Goal: Information Seeking & Learning: Learn about a topic

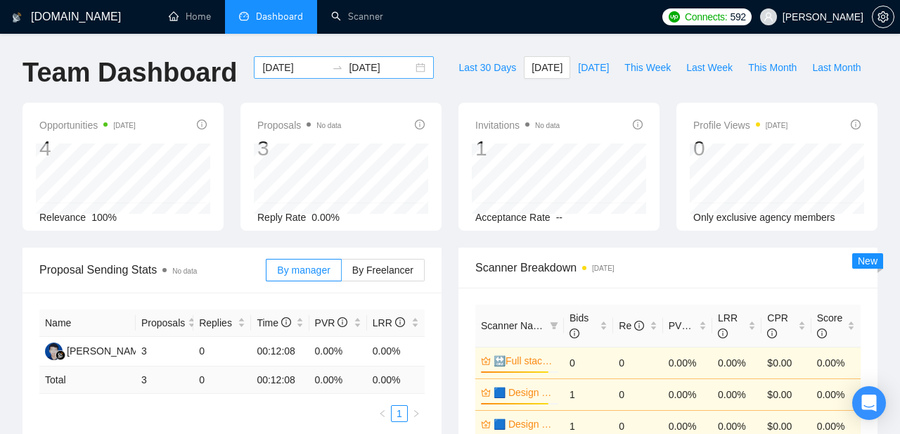
click at [410, 70] on div "2025-08-22 2025-08-22" at bounding box center [344, 67] width 180 height 23
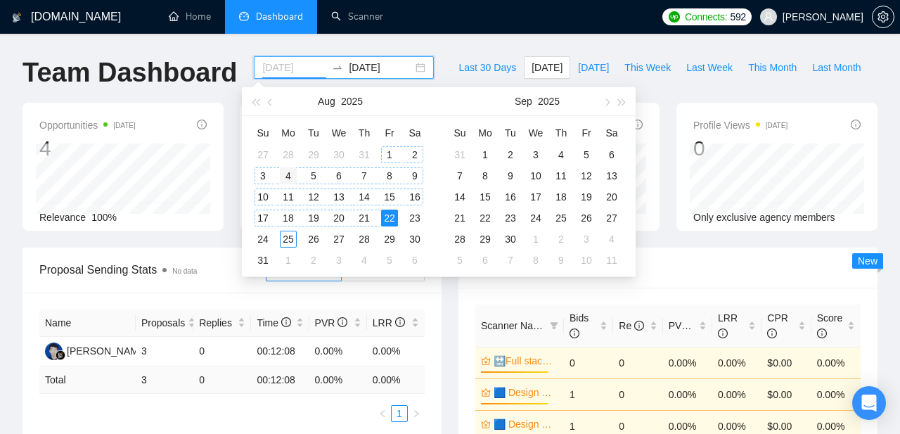
type input "[DATE]"
click at [291, 175] on div "4" at bounding box center [288, 175] width 17 height 17
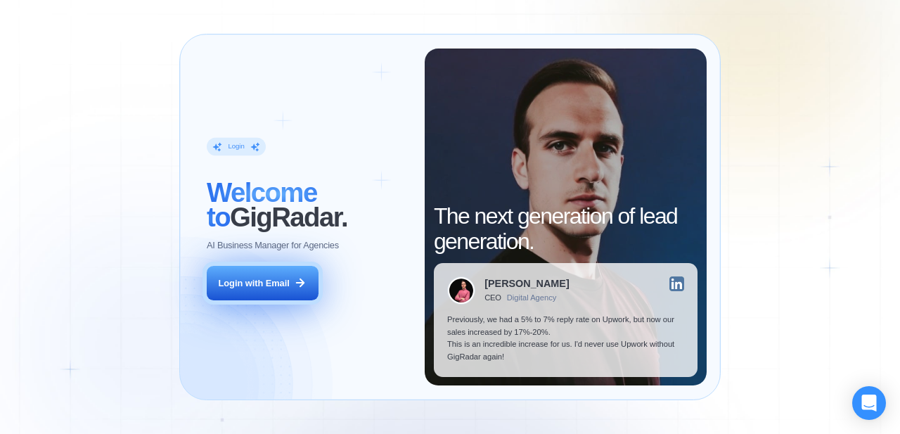
click at [276, 280] on div "Login with Email" at bounding box center [254, 283] width 71 height 13
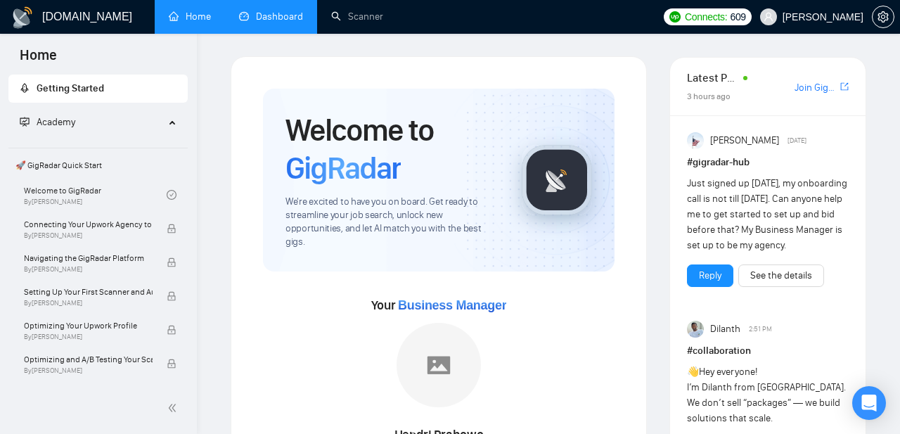
click at [286, 11] on link "Dashboard" at bounding box center [271, 17] width 64 height 12
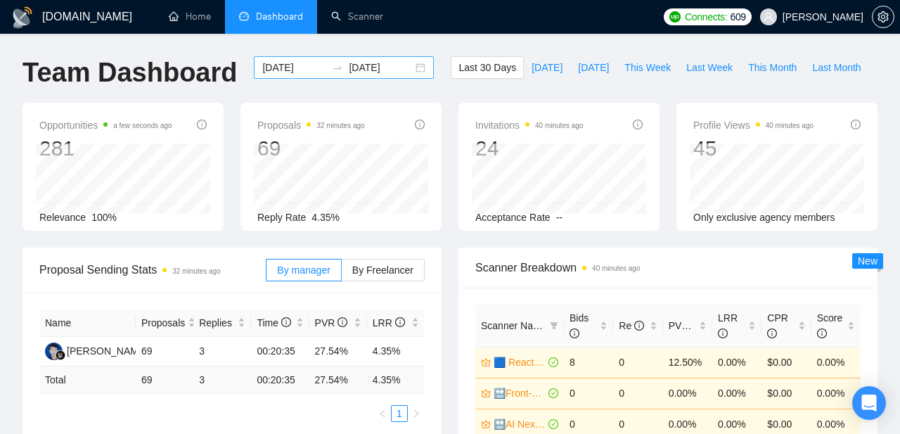
click at [410, 69] on div "[DATE] [DATE]" at bounding box center [344, 67] width 180 height 23
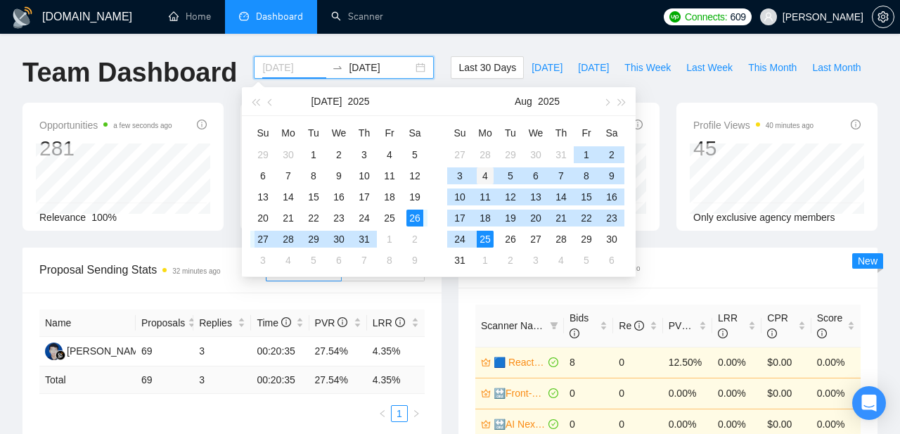
type input "[DATE]"
click at [486, 177] on div "4" at bounding box center [485, 175] width 17 height 17
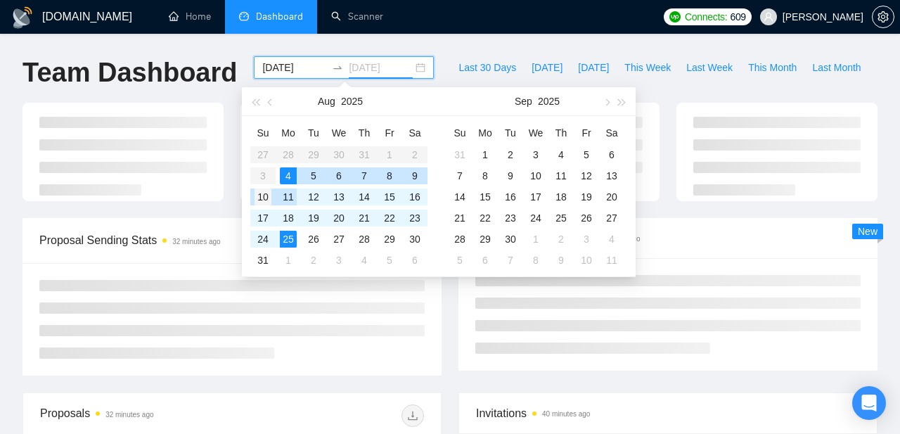
type input "[DATE]"
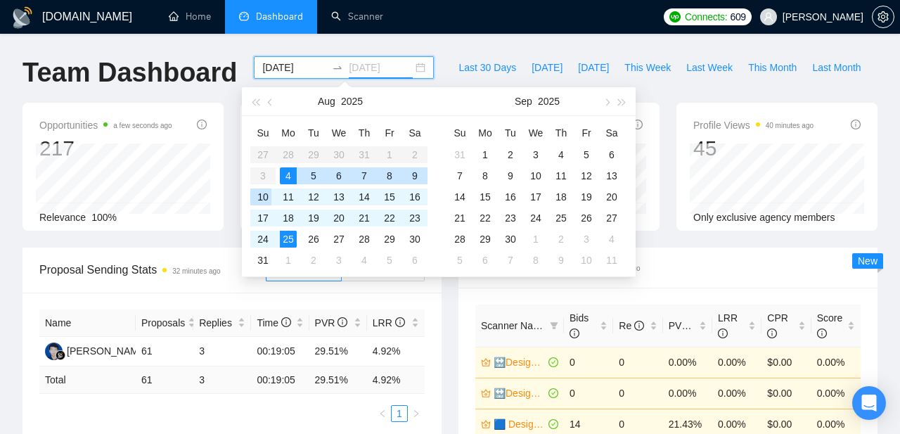
click at [265, 197] on div "10" at bounding box center [263, 197] width 17 height 17
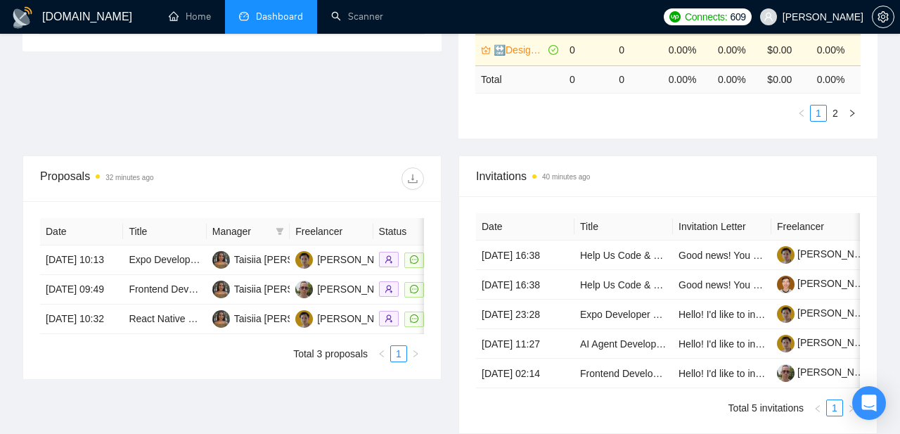
scroll to position [474, 0]
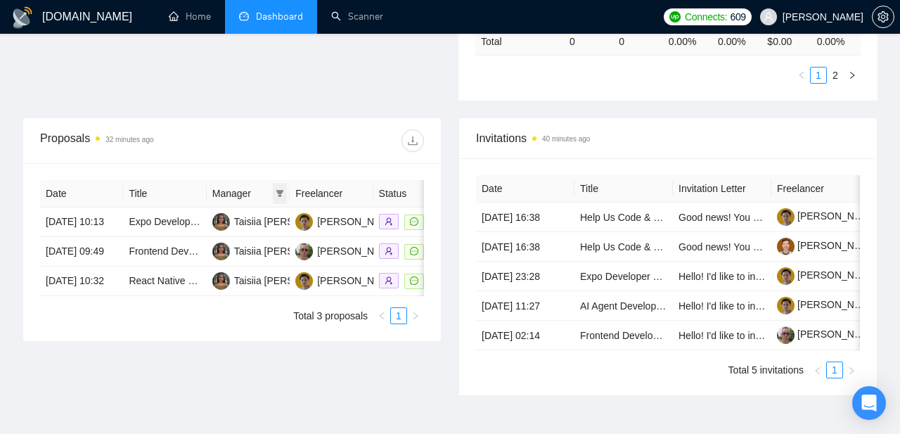
click at [278, 188] on span at bounding box center [280, 193] width 14 height 21
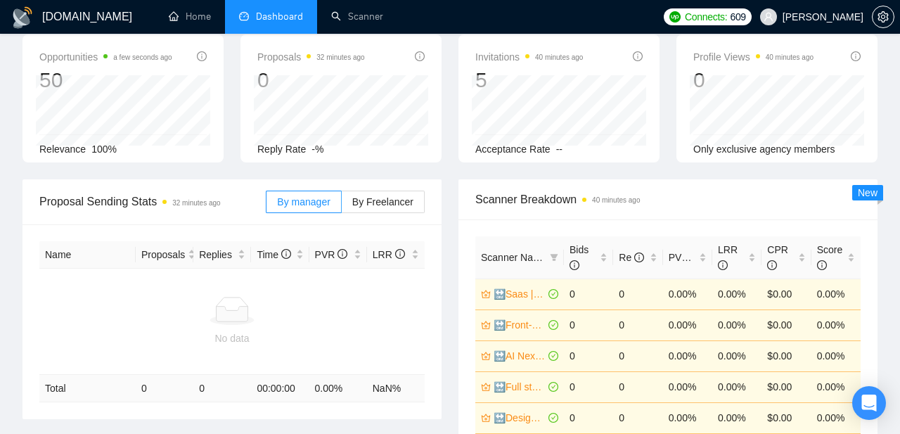
scroll to position [0, 0]
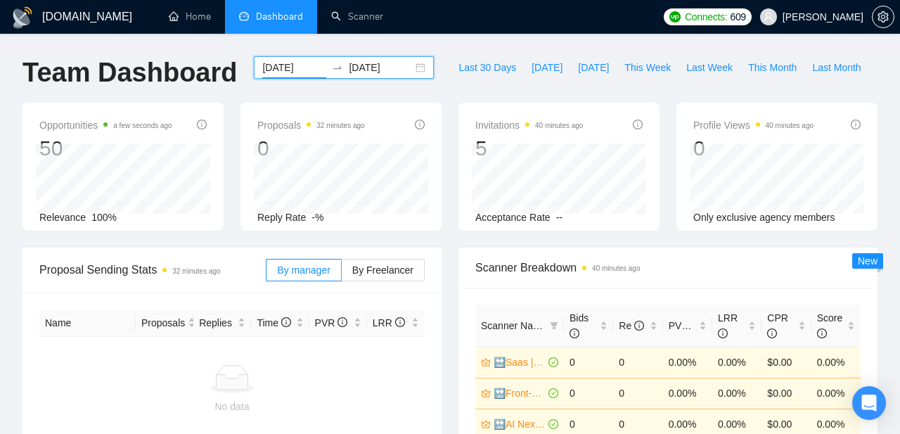
click at [299, 67] on input "[DATE]" at bounding box center [294, 67] width 64 height 15
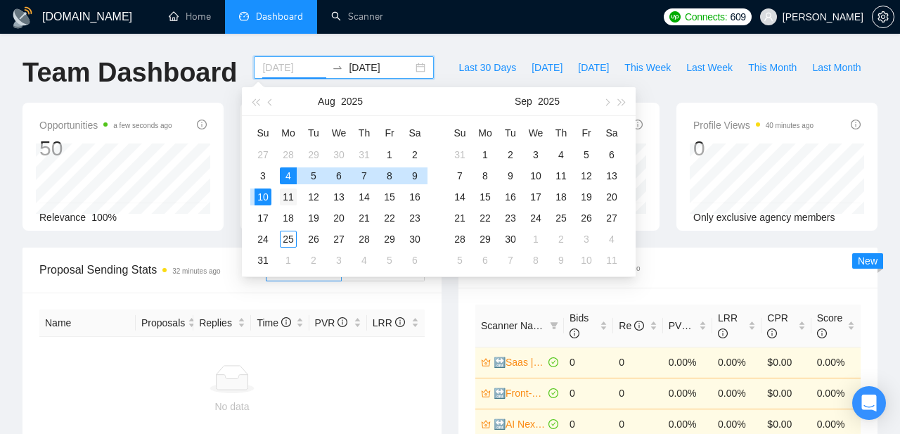
type input "[DATE]"
click at [288, 200] on div "11" at bounding box center [288, 197] width 17 height 17
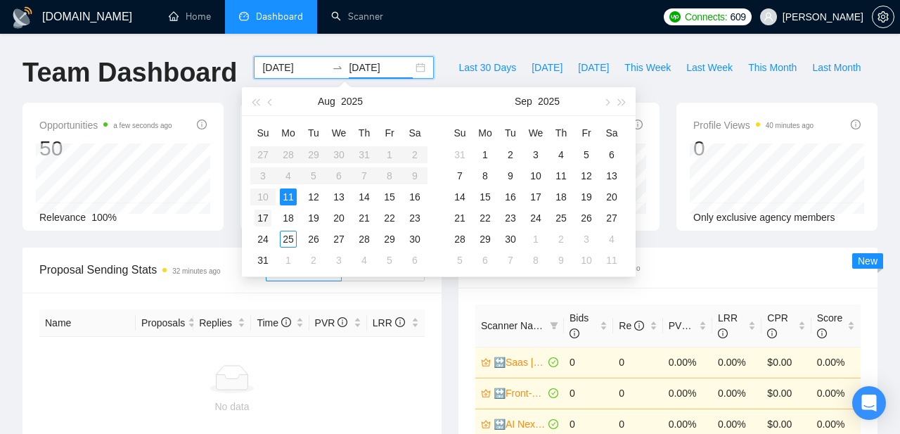
type input "[DATE]"
click at [264, 219] on div "17" at bounding box center [263, 218] width 17 height 17
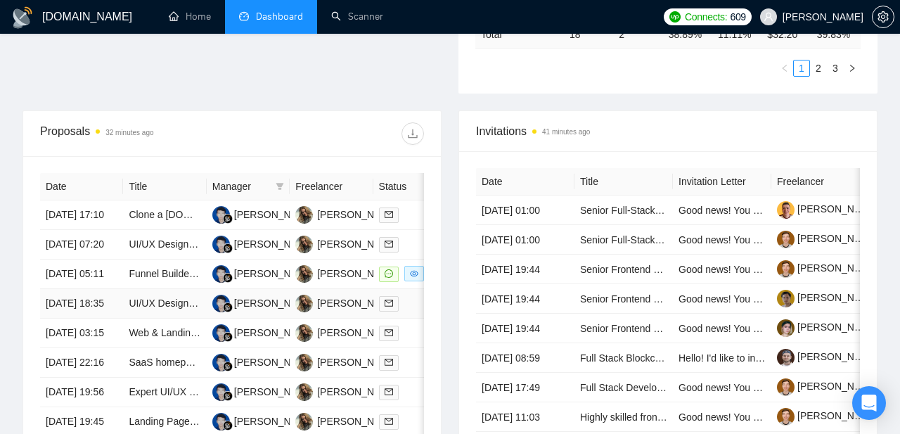
scroll to position [440, 0]
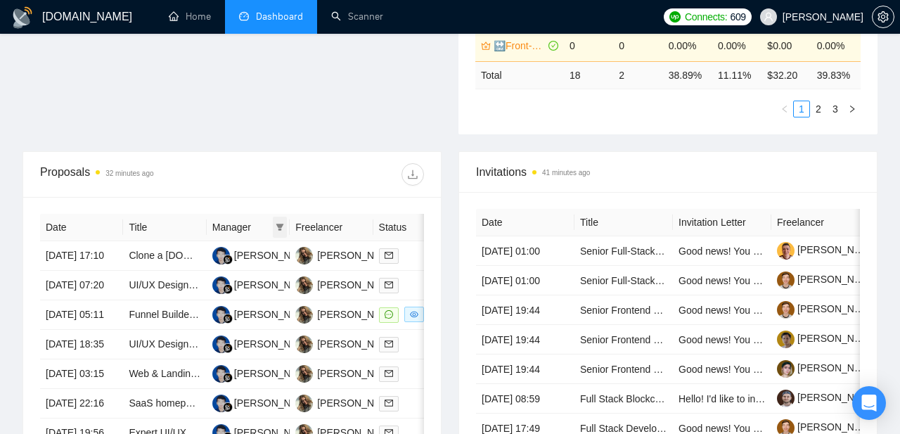
click at [278, 224] on icon "filter" at bounding box center [280, 227] width 8 height 8
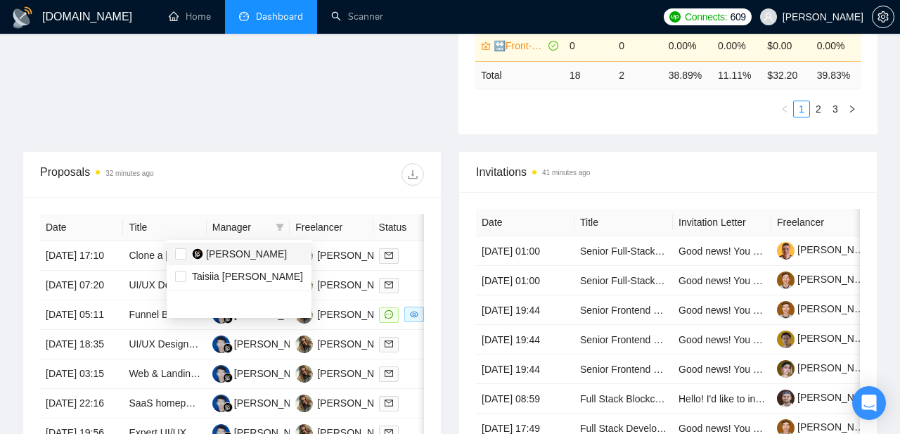
click at [232, 247] on div "[PERSON_NAME]" at bounding box center [246, 253] width 81 height 15
checkbox input "true"
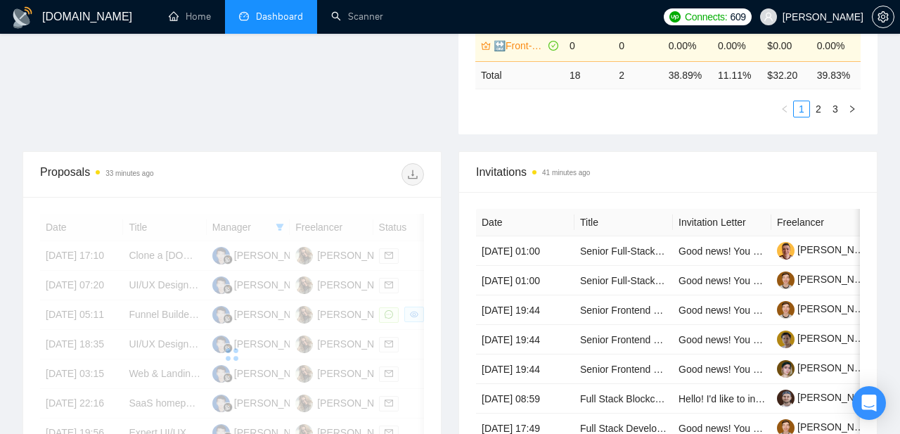
click at [250, 170] on div at bounding box center [328, 174] width 192 height 23
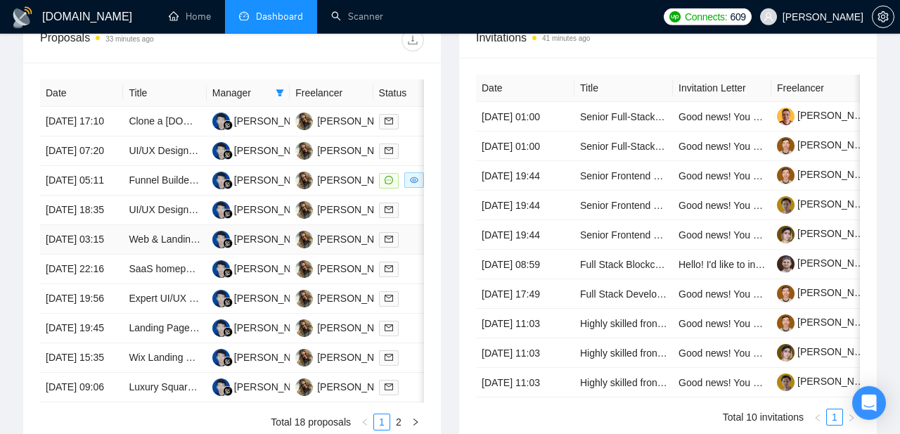
scroll to position [575, 0]
click at [166, 185] on link "Funnel Builder - High-Converting Advertorial Pages (Pet Industry)" at bounding box center [271, 179] width 285 height 11
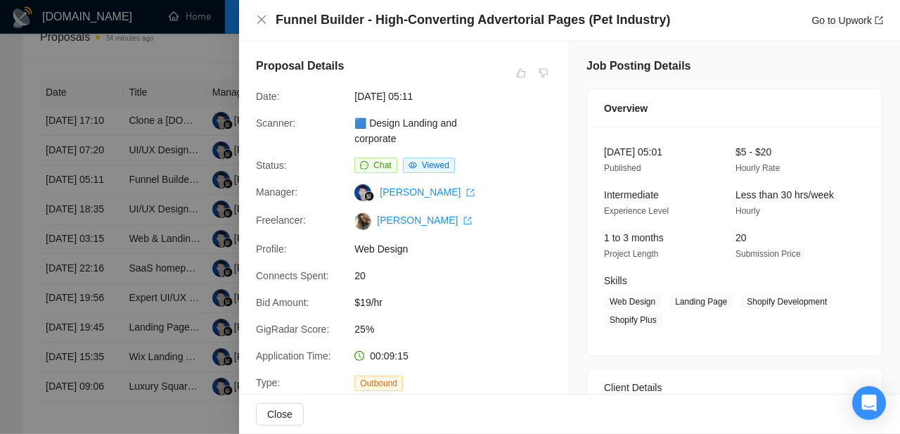
click at [165, 108] on div at bounding box center [450, 217] width 900 height 434
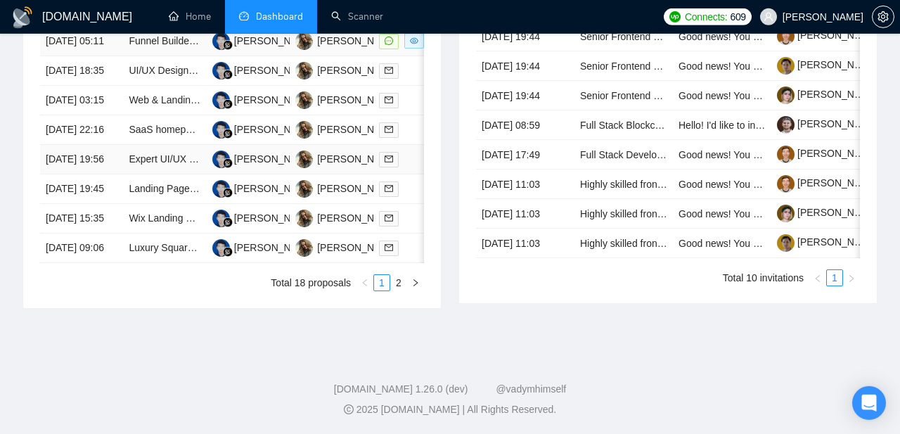
scroll to position [824, 0]
click at [401, 291] on link "2" at bounding box center [398, 282] width 15 height 15
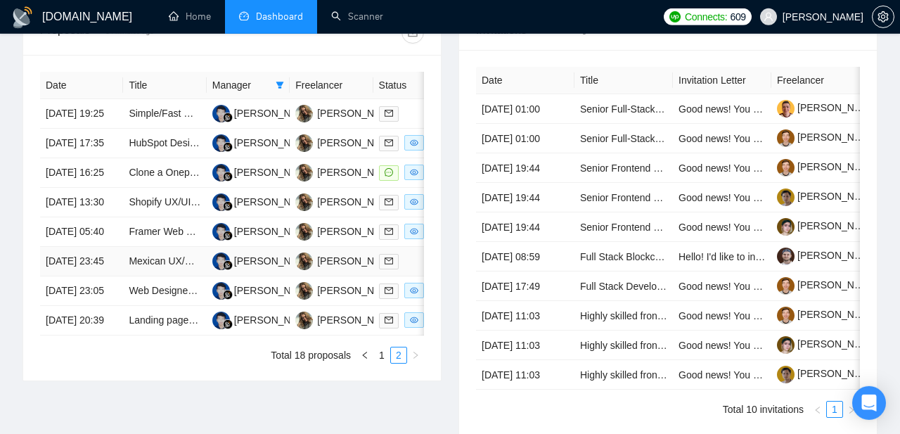
scroll to position [583, 0]
click at [165, 177] on link "Clone a Onepage website design" at bounding box center [201, 171] width 145 height 11
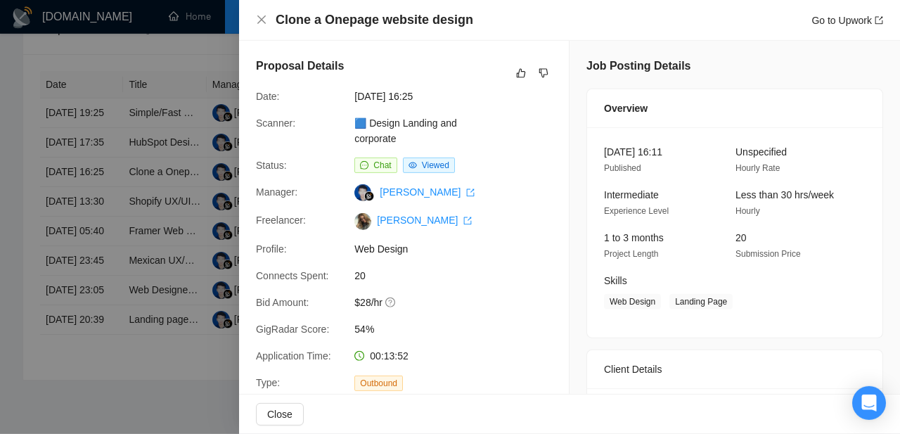
click at [160, 132] on div at bounding box center [450, 217] width 900 height 434
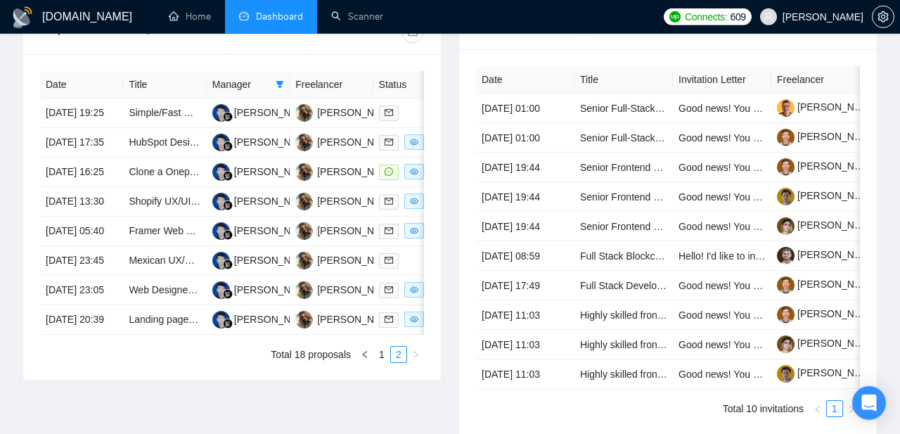
scroll to position [843, 0]
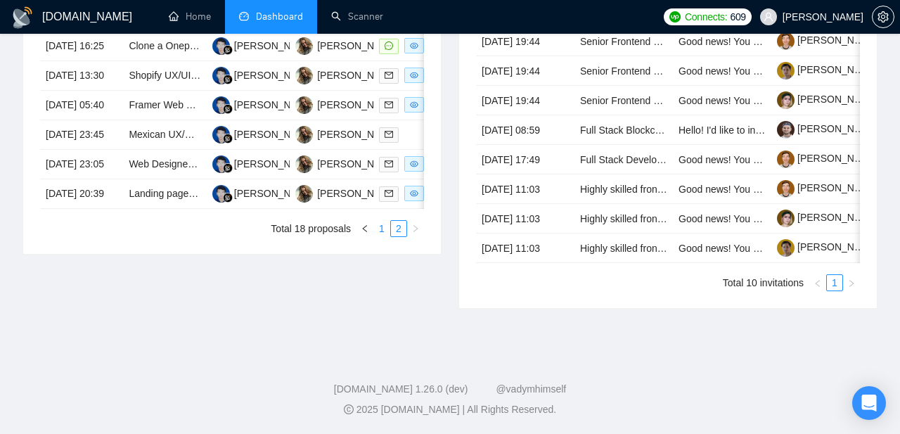
click at [381, 221] on link "1" at bounding box center [381, 228] width 15 height 15
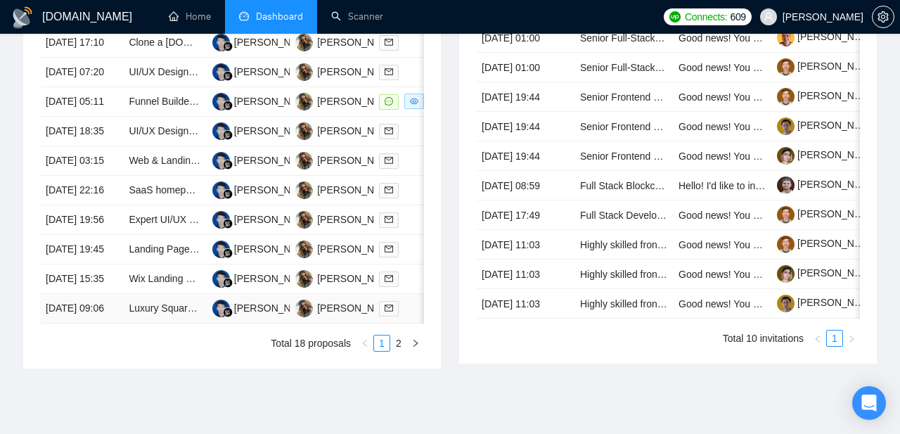
scroll to position [490, 0]
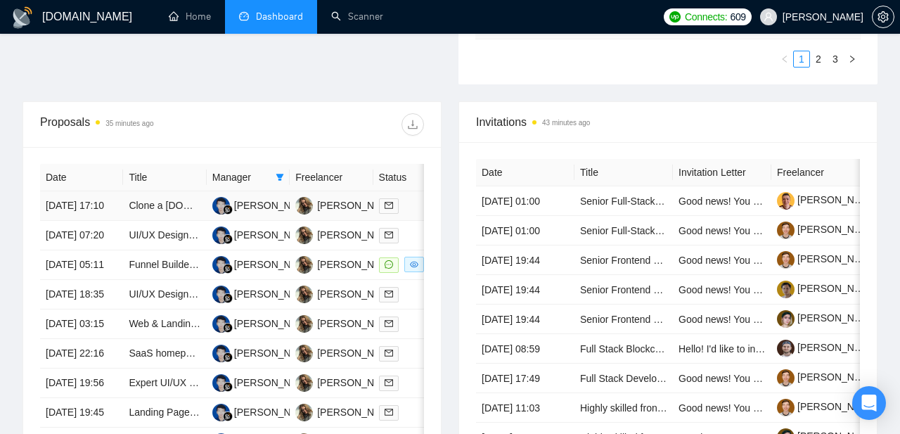
click at [65, 214] on td "[DATE] 17:10" at bounding box center [81, 206] width 83 height 30
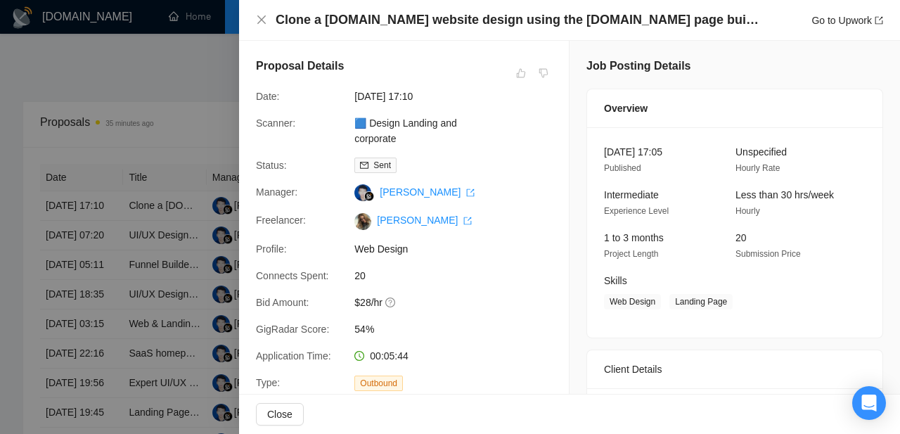
click at [153, 150] on div at bounding box center [450, 217] width 900 height 434
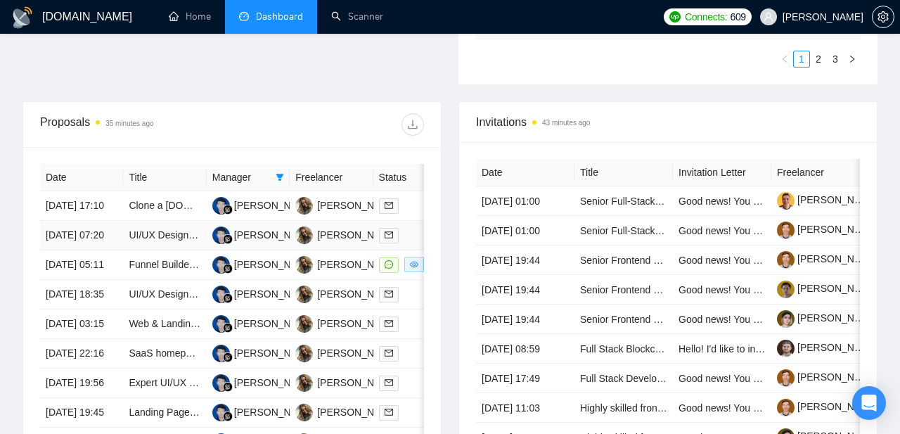
click at [62, 250] on td "[DATE] 07:20" at bounding box center [81, 236] width 83 height 30
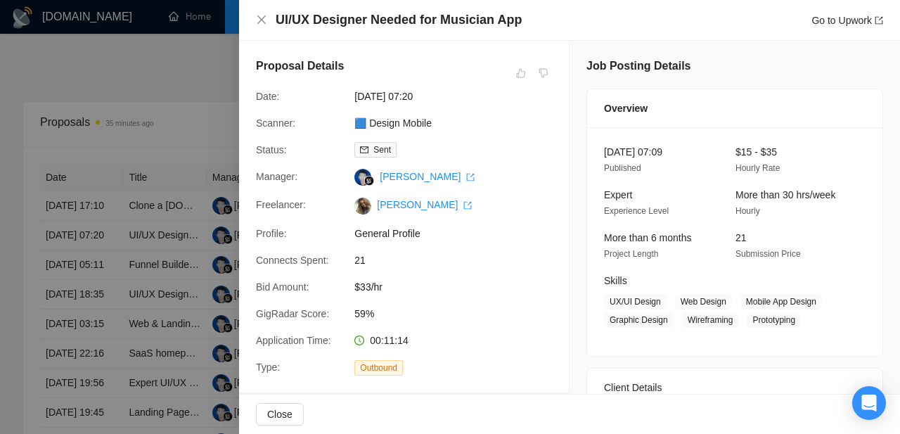
click at [125, 193] on div at bounding box center [450, 217] width 900 height 434
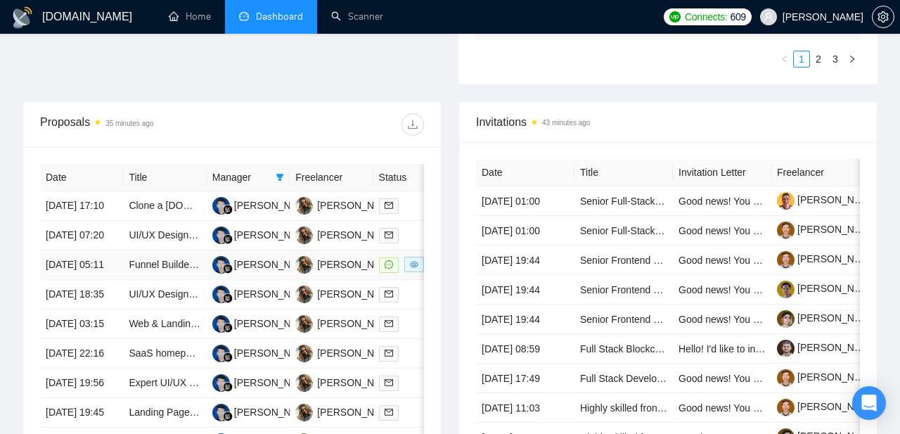
click at [63, 280] on td "[DATE] 05:11" at bounding box center [81, 265] width 83 height 30
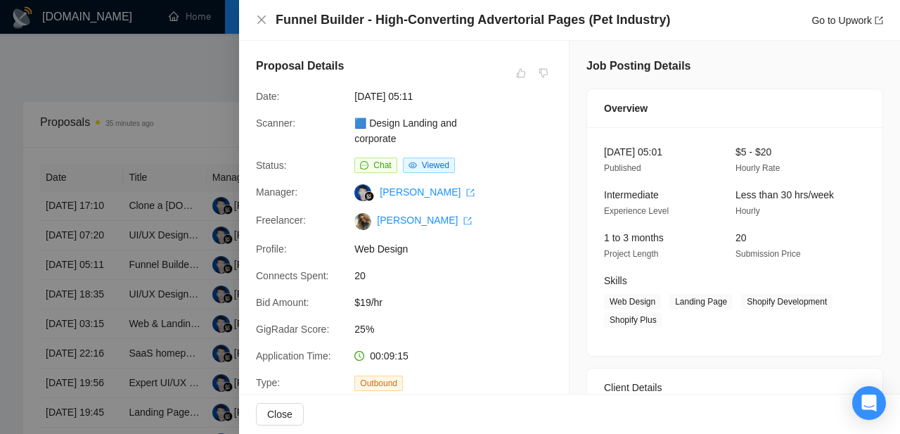
click at [125, 242] on div at bounding box center [450, 217] width 900 height 434
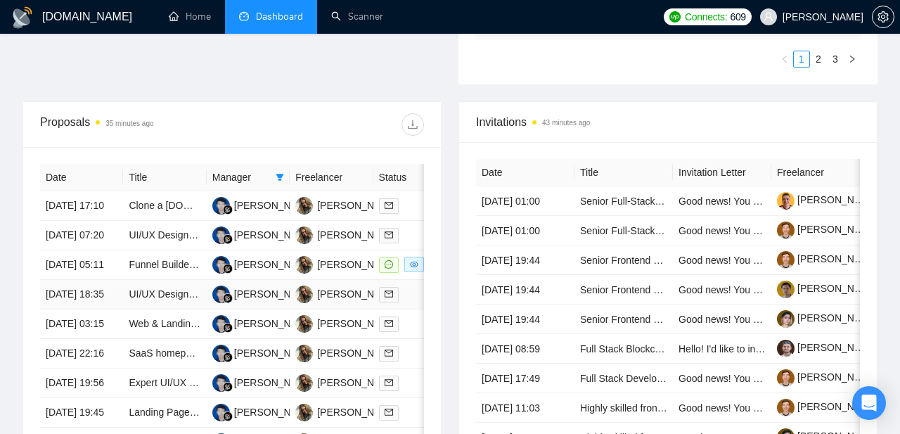
click at [87, 310] on td "[DATE] 18:35" at bounding box center [81, 295] width 83 height 30
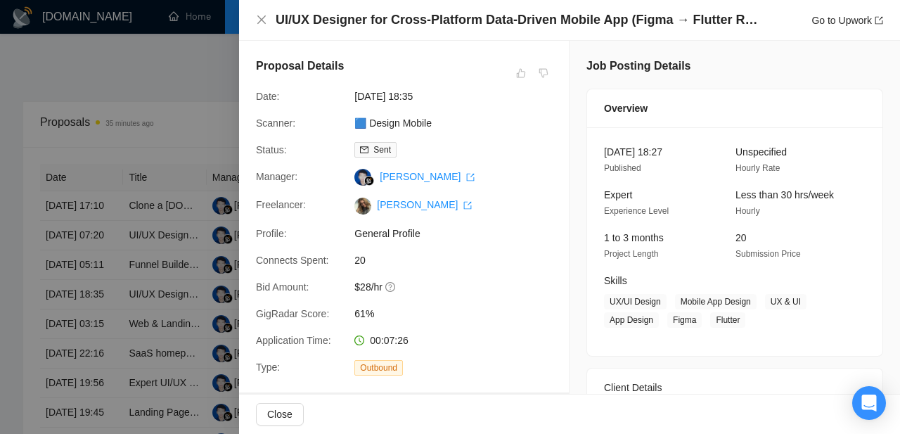
click at [120, 248] on div at bounding box center [450, 217] width 900 height 434
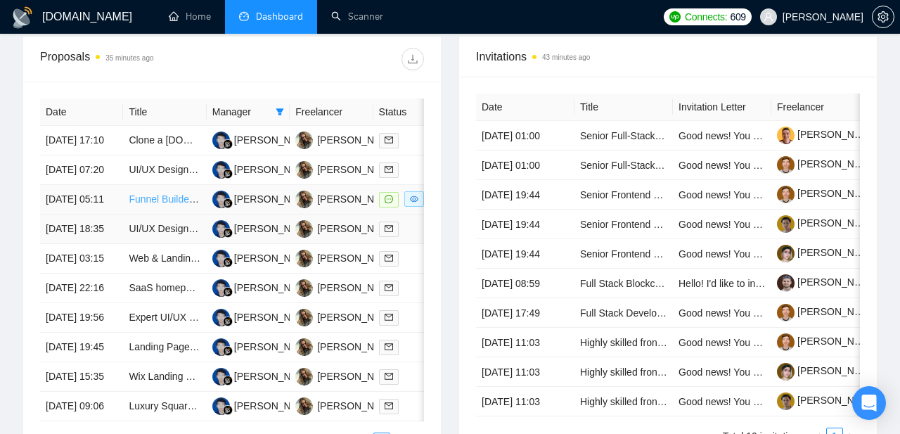
scroll to position [557, 0]
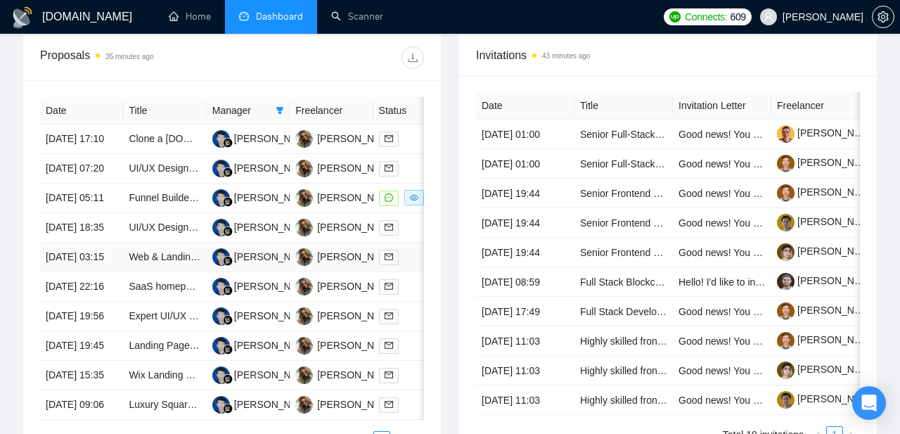
click at [83, 272] on td "[DATE] 03:15" at bounding box center [81, 258] width 83 height 30
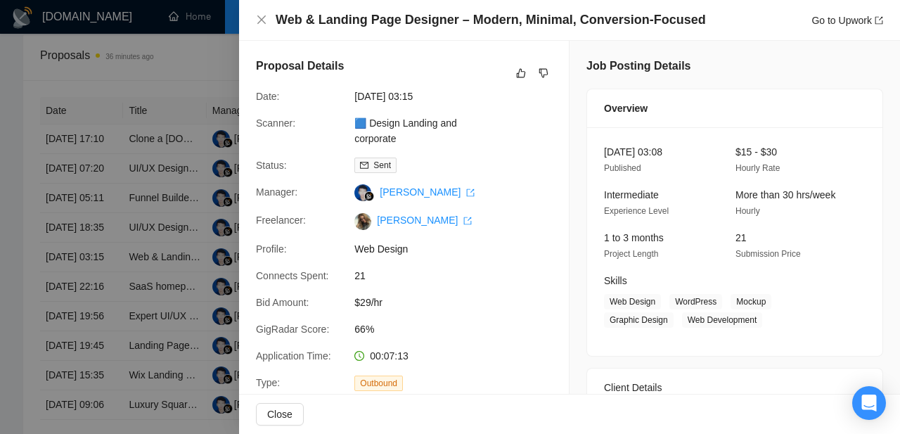
click at [79, 248] on div at bounding box center [450, 217] width 900 height 434
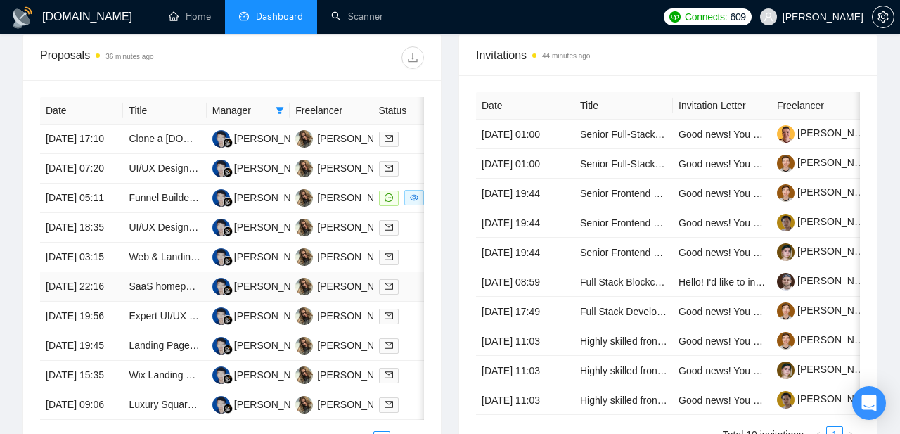
click at [69, 302] on td "[DATE] 22:16" at bounding box center [81, 287] width 83 height 30
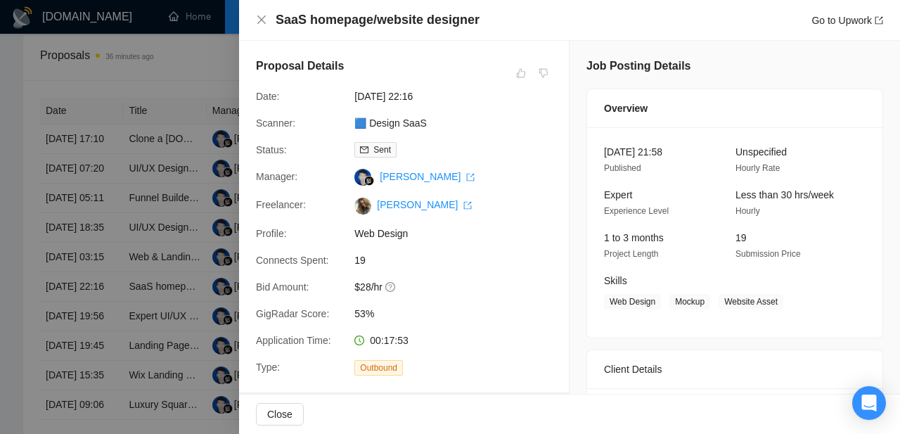
click at [129, 270] on div at bounding box center [450, 217] width 900 height 434
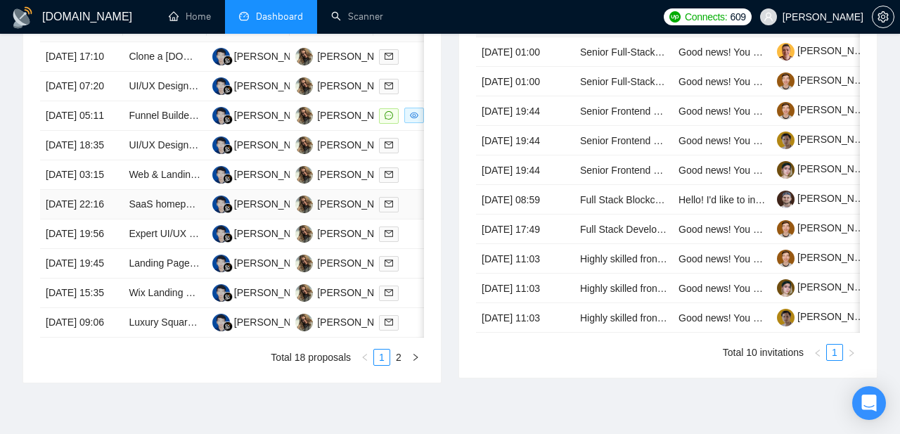
scroll to position [701, 0]
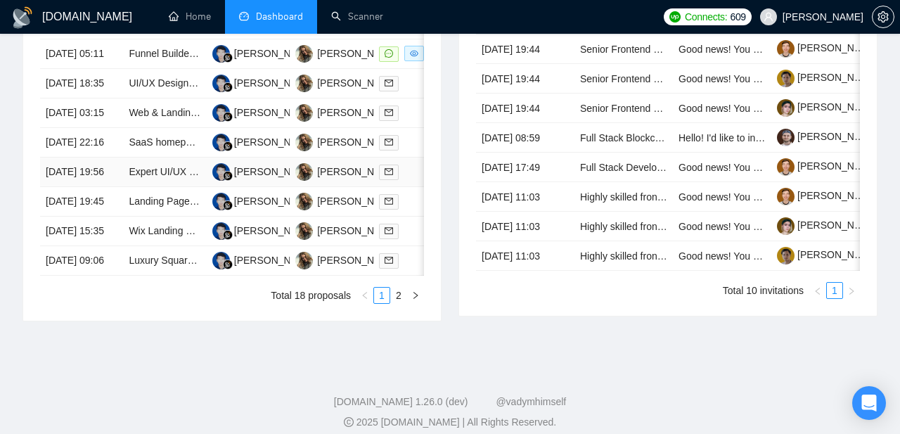
click at [68, 187] on td "[DATE] 19:56" at bounding box center [81, 173] width 83 height 30
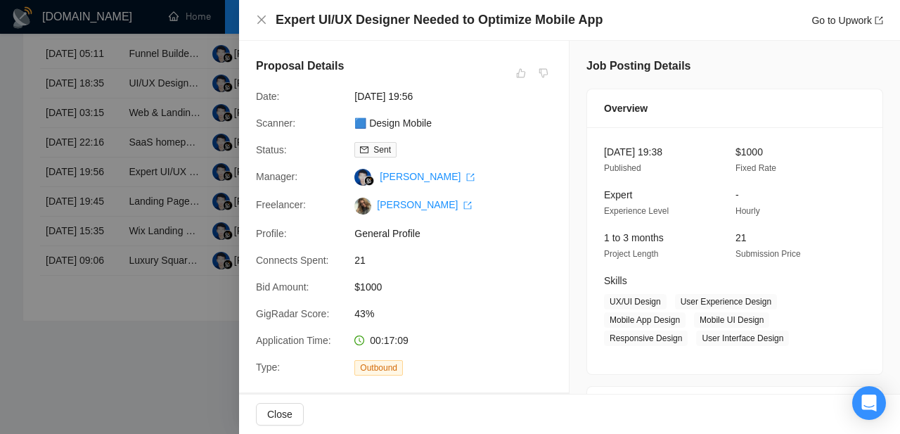
click at [140, 240] on div at bounding box center [450, 217] width 900 height 434
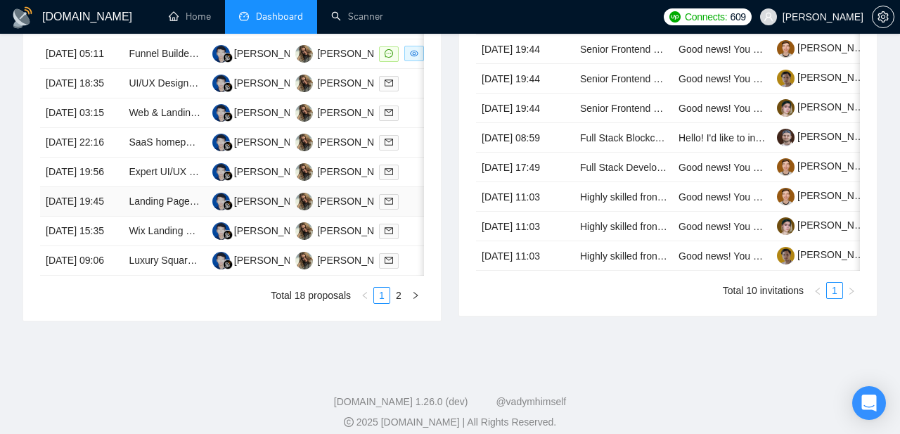
click at [78, 217] on td "[DATE] 19:45" at bounding box center [81, 202] width 83 height 30
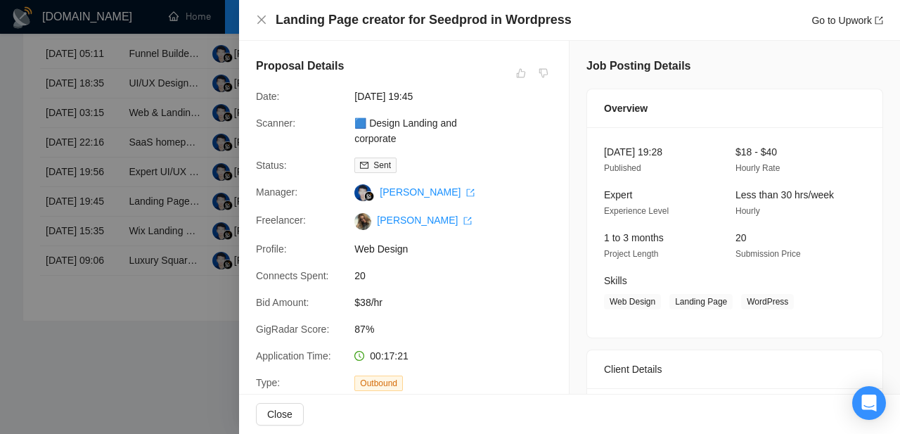
click at [65, 228] on div at bounding box center [450, 217] width 900 height 434
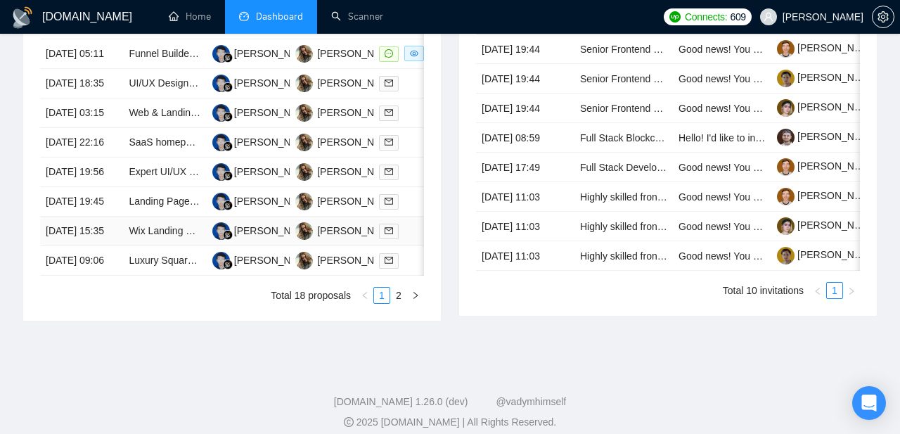
click at [74, 246] on td "[DATE] 15:35" at bounding box center [81, 232] width 83 height 30
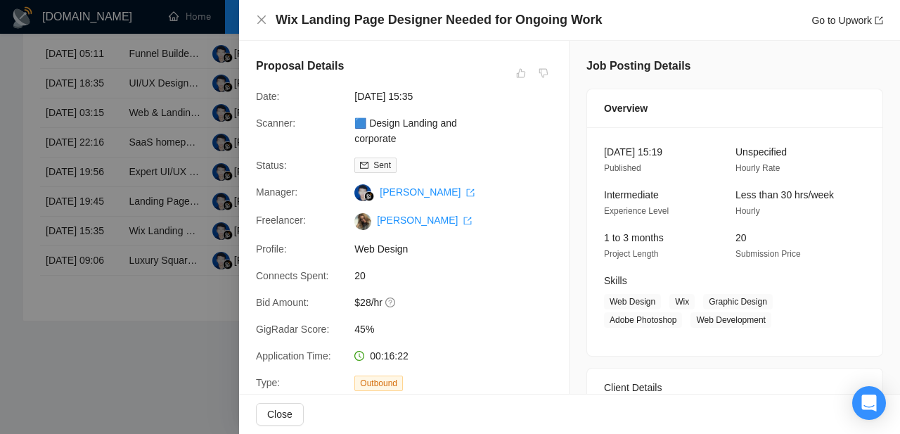
click at [65, 204] on div at bounding box center [450, 217] width 900 height 434
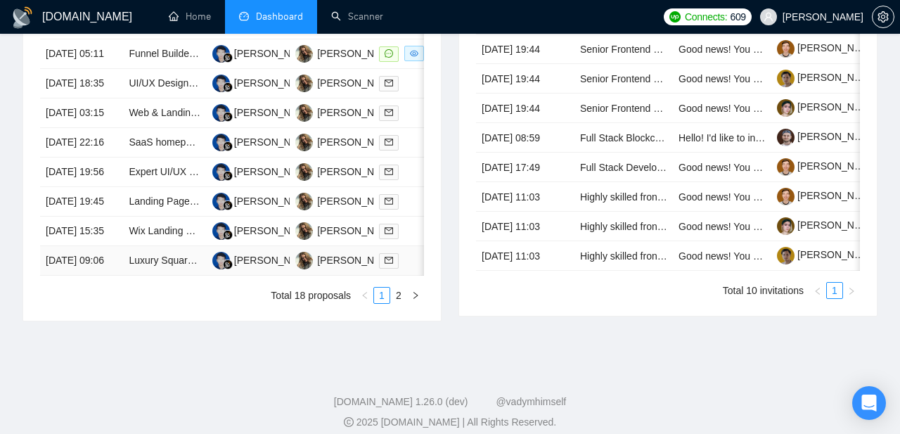
click at [79, 276] on td "[DATE] 09:06" at bounding box center [81, 261] width 83 height 30
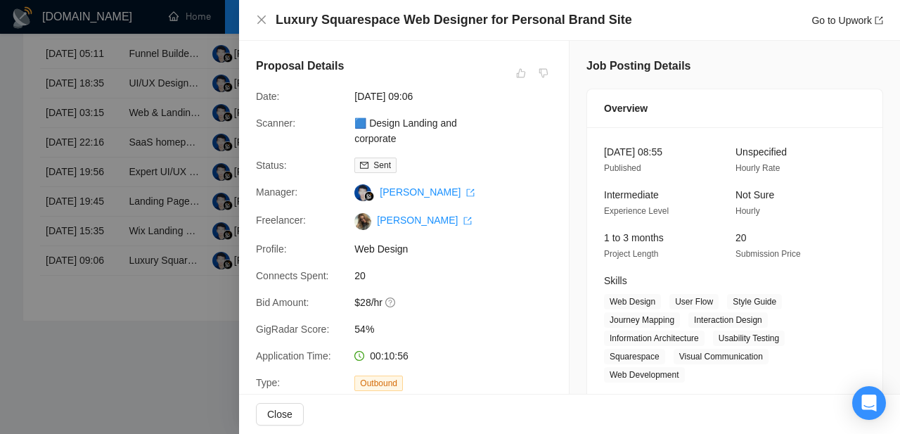
click at [108, 184] on div at bounding box center [450, 217] width 900 height 434
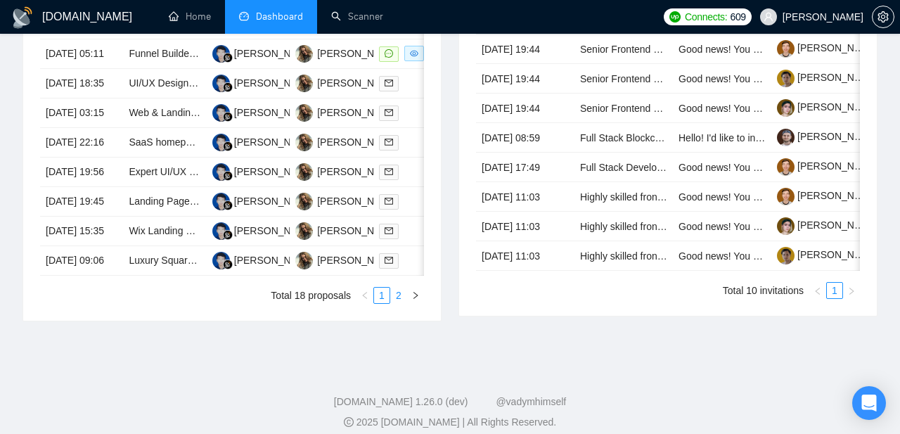
click at [399, 303] on link "2" at bounding box center [398, 295] width 15 height 15
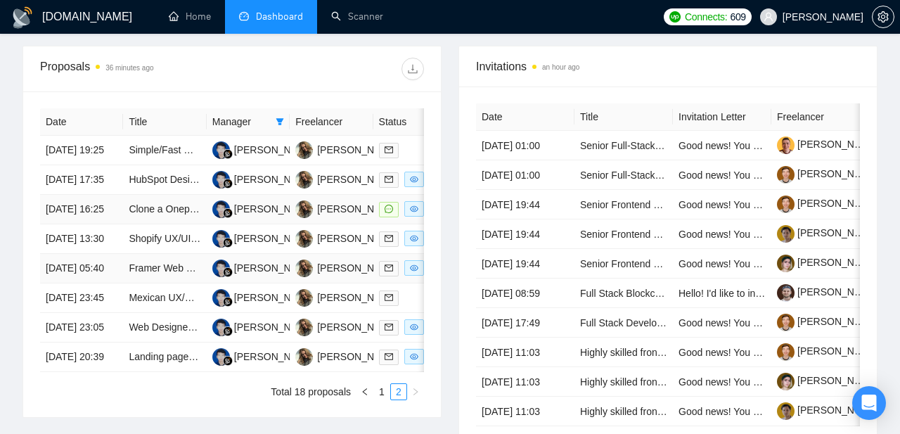
scroll to position [533, 0]
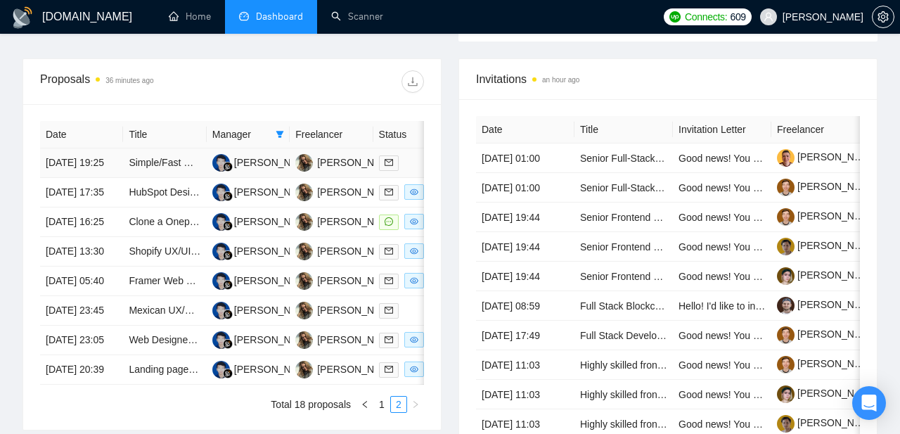
click at [68, 163] on td "[DATE] 19:25" at bounding box center [81, 163] width 83 height 30
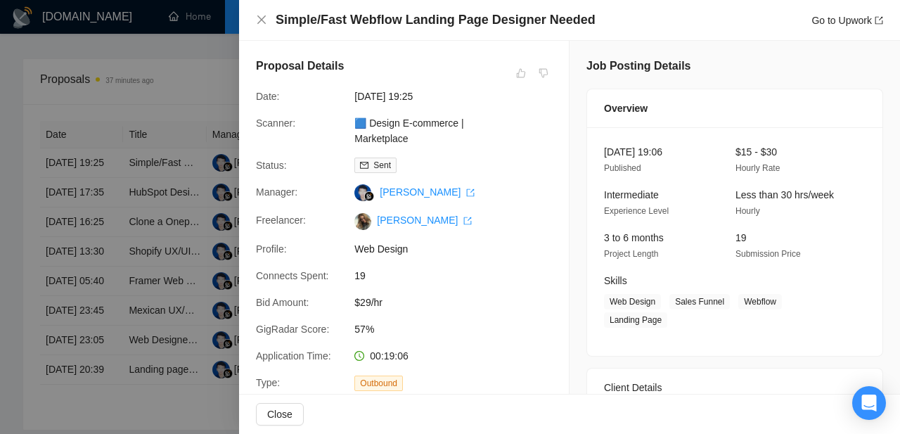
click at [134, 159] on div at bounding box center [450, 217] width 900 height 434
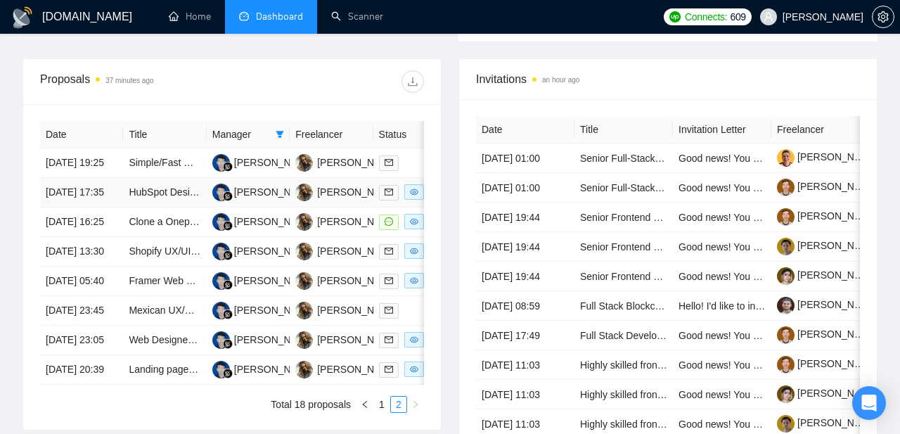
click at [68, 208] on td "[DATE] 17:35" at bounding box center [81, 193] width 83 height 30
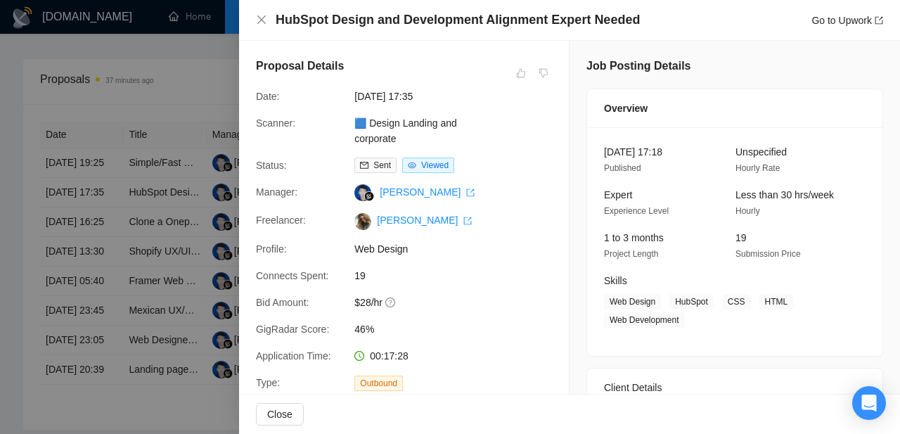
click at [107, 175] on div at bounding box center [450, 217] width 900 height 434
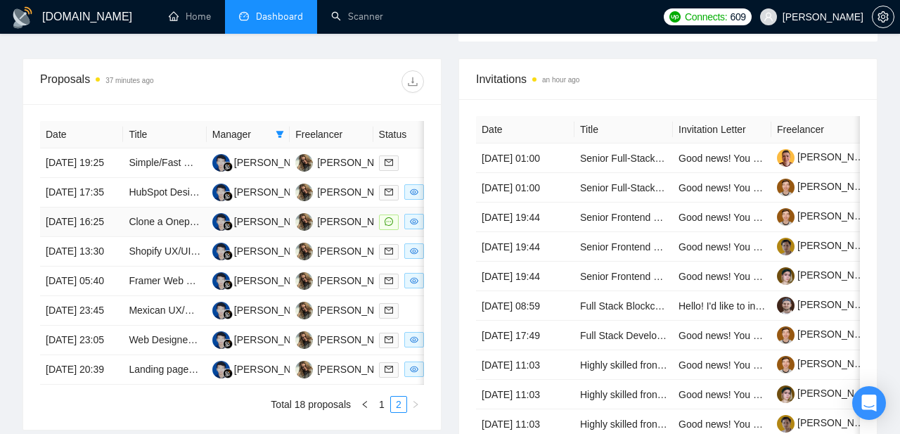
click at [72, 237] on td "[DATE] 16:25" at bounding box center [81, 223] width 83 height 30
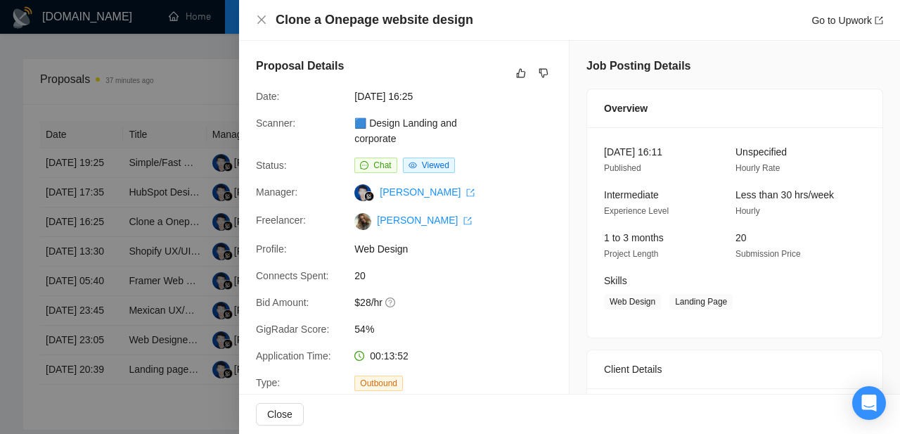
click at [95, 212] on div at bounding box center [450, 217] width 900 height 434
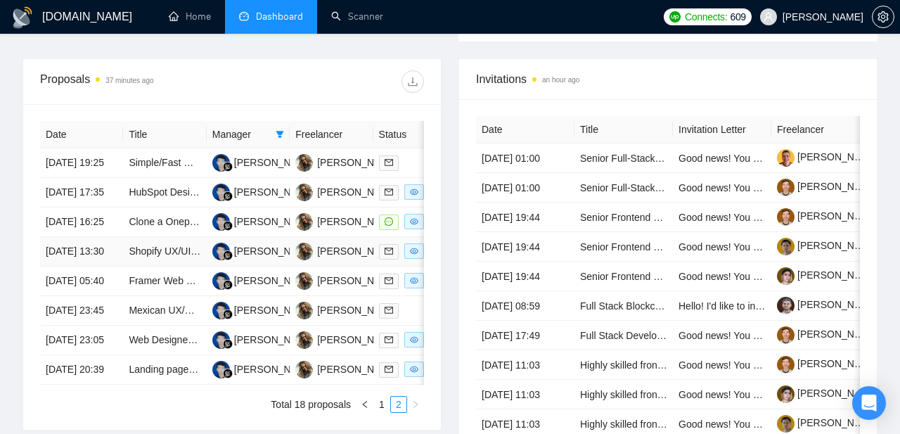
click at [72, 267] on td "[DATE] 13:30" at bounding box center [81, 252] width 83 height 30
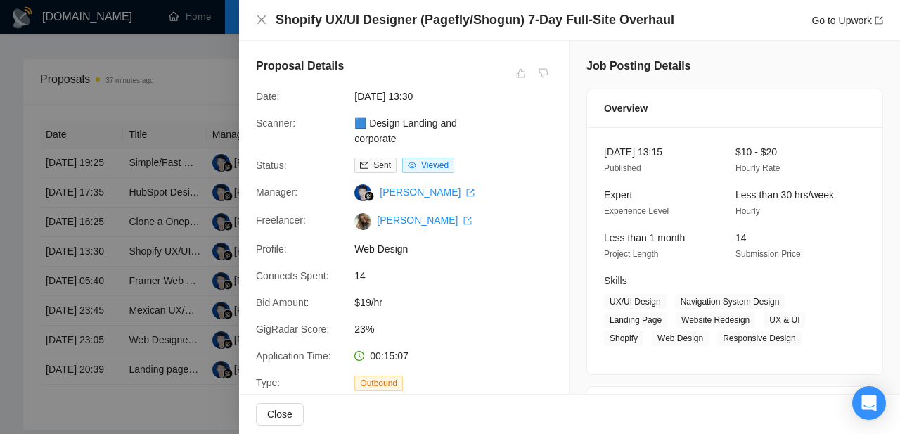
click at [76, 238] on div at bounding box center [450, 217] width 900 height 434
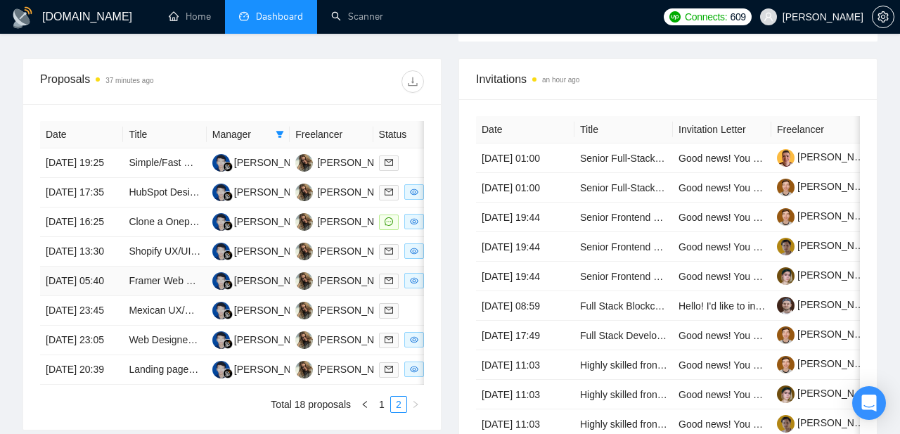
click at [67, 296] on td "[DATE] 05:40" at bounding box center [81, 282] width 83 height 30
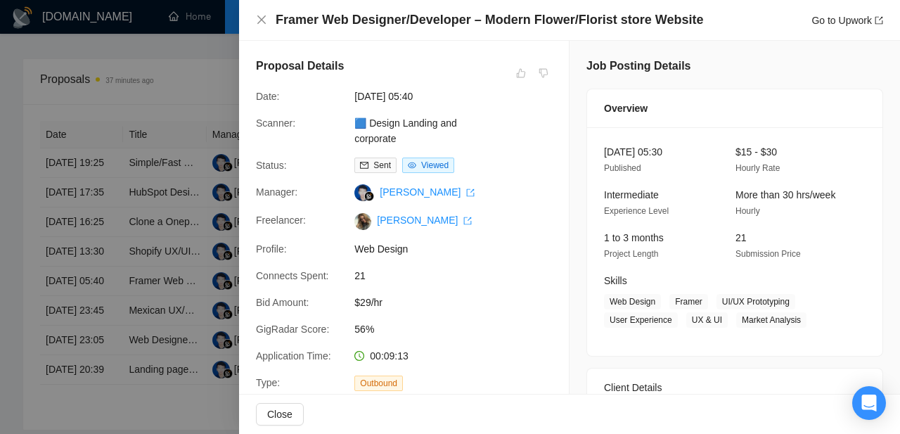
click at [73, 284] on div at bounding box center [450, 217] width 900 height 434
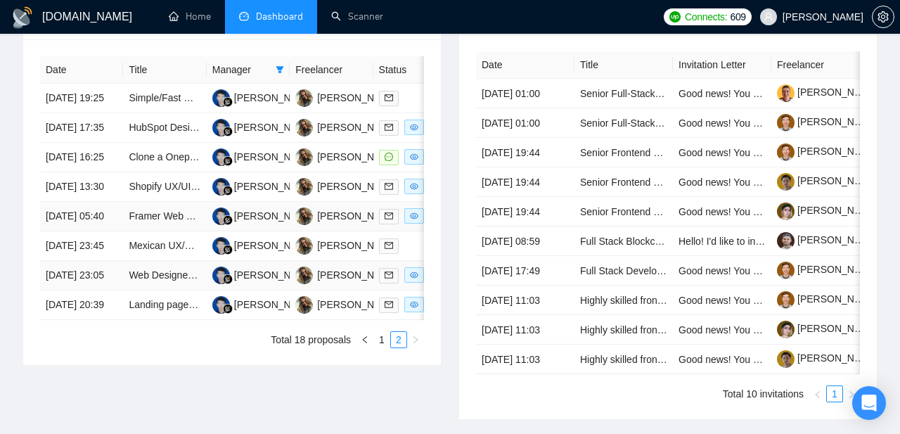
scroll to position [599, 0]
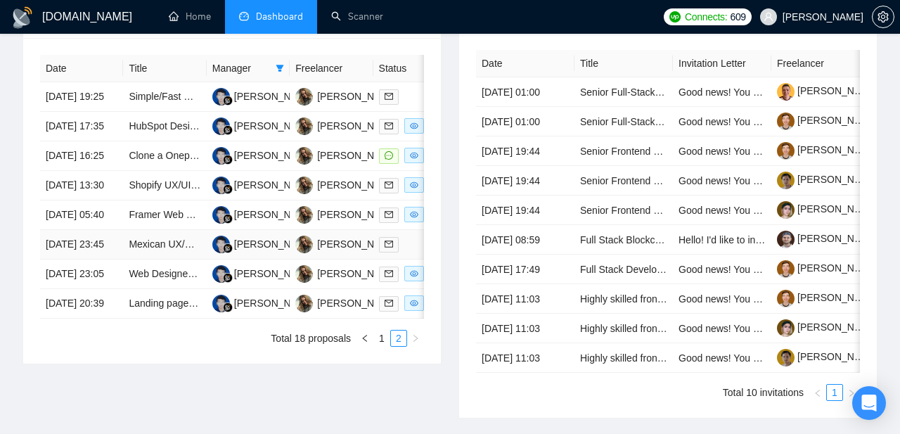
click at [63, 260] on td "[DATE] 23:45" at bounding box center [81, 245] width 83 height 30
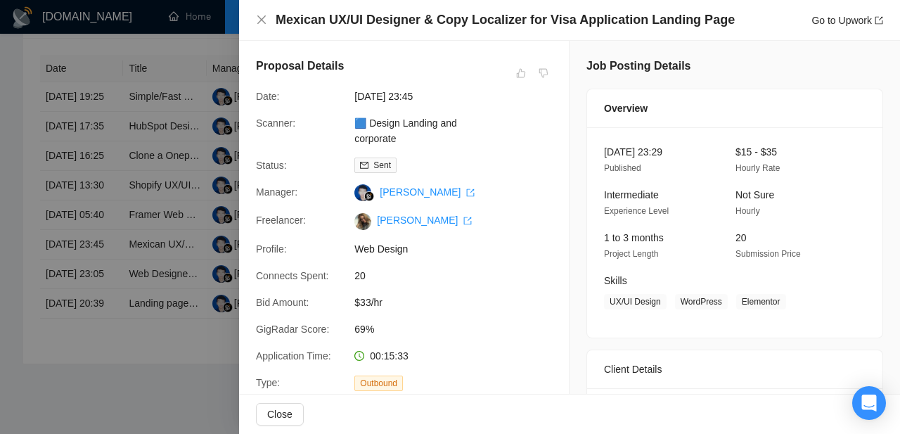
click at [75, 279] on div at bounding box center [450, 217] width 900 height 434
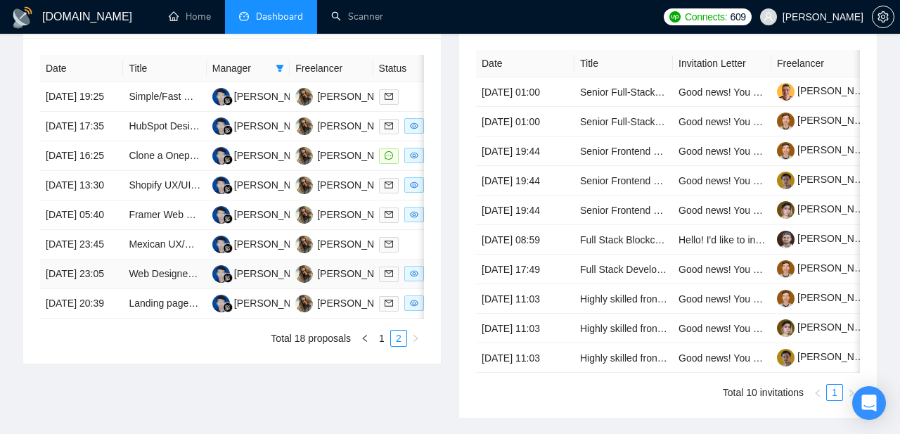
click at [71, 289] on td "[DATE] 23:05" at bounding box center [81, 275] width 83 height 30
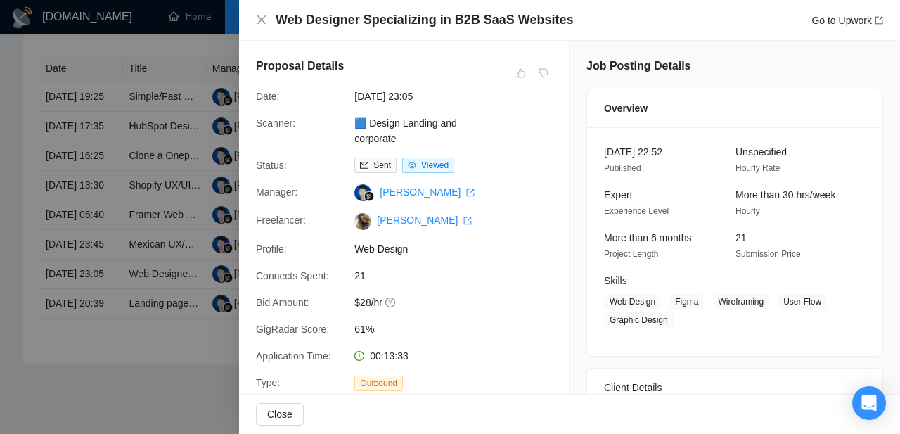
click at [95, 231] on div at bounding box center [450, 217] width 900 height 434
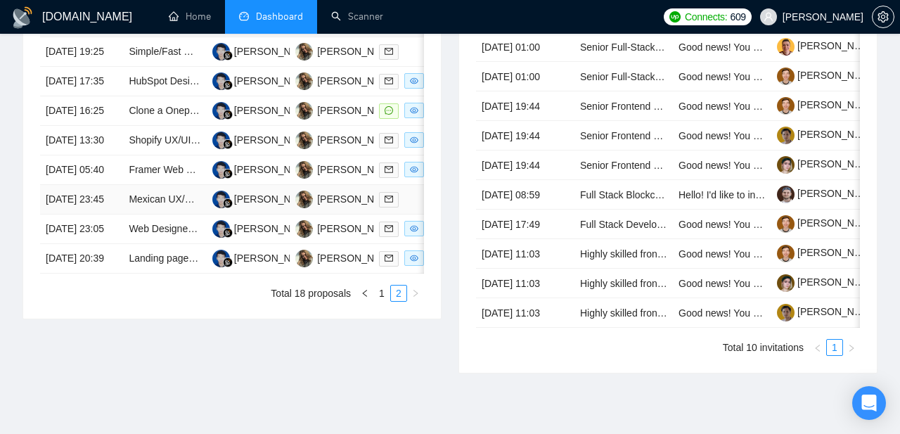
scroll to position [646, 0]
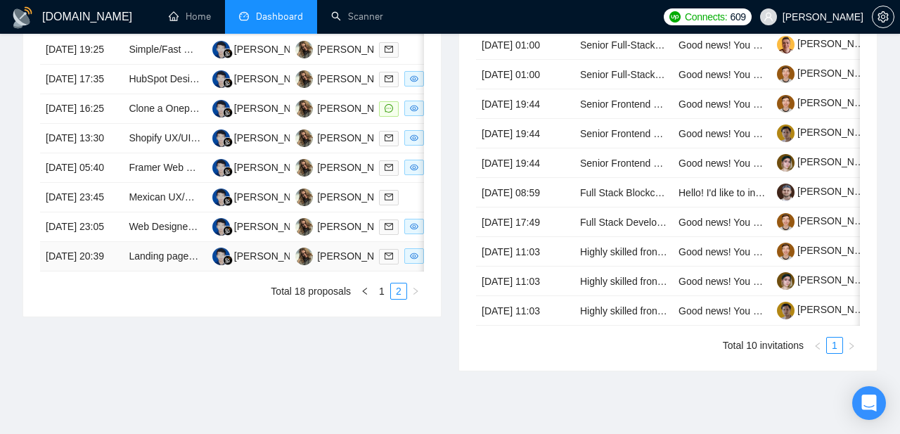
click at [68, 272] on td "[DATE] 20:39" at bounding box center [81, 257] width 83 height 30
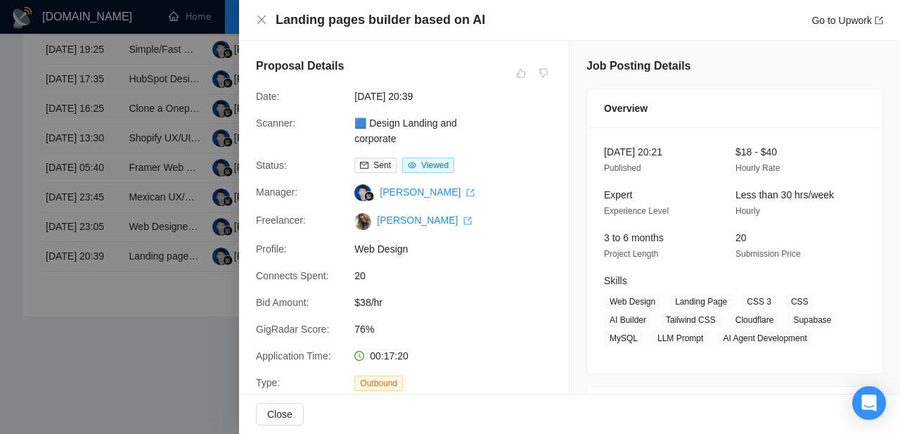
click at [140, 125] on div at bounding box center [450, 217] width 900 height 434
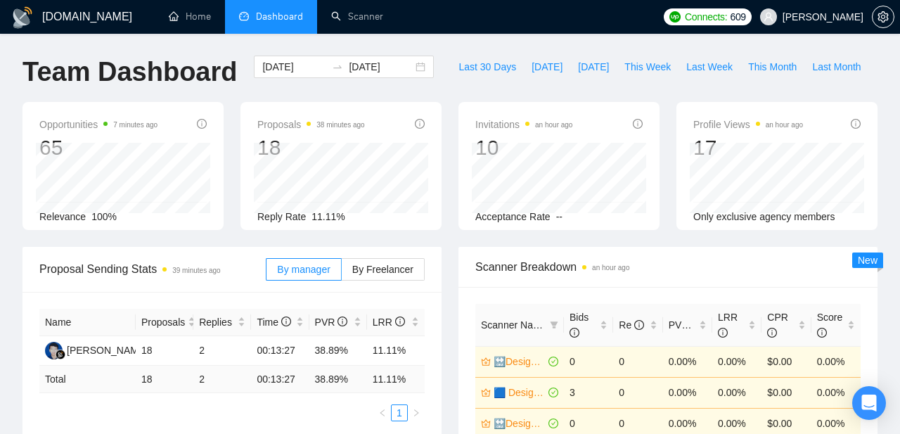
scroll to position [0, 0]
click at [412, 69] on div "[DATE] [DATE]" at bounding box center [344, 67] width 180 height 23
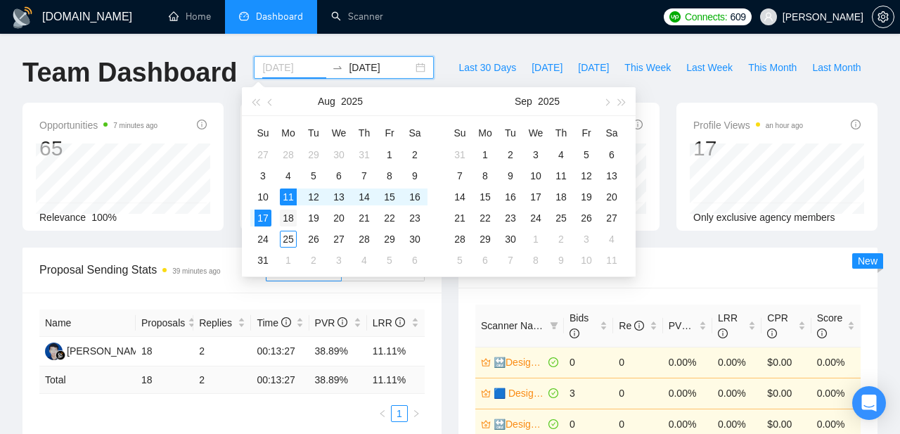
type input "[DATE]"
click at [291, 220] on div "18" at bounding box center [288, 218] width 17 height 17
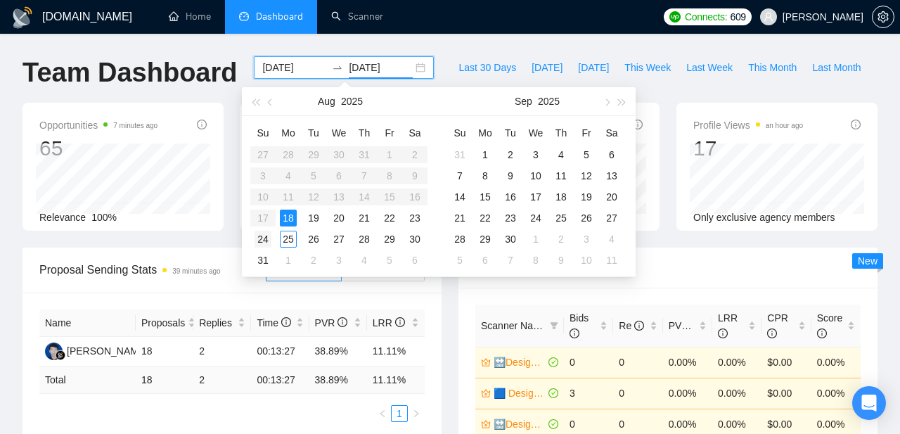
type input "[DATE]"
click at [265, 241] on div "24" at bounding box center [263, 239] width 17 height 17
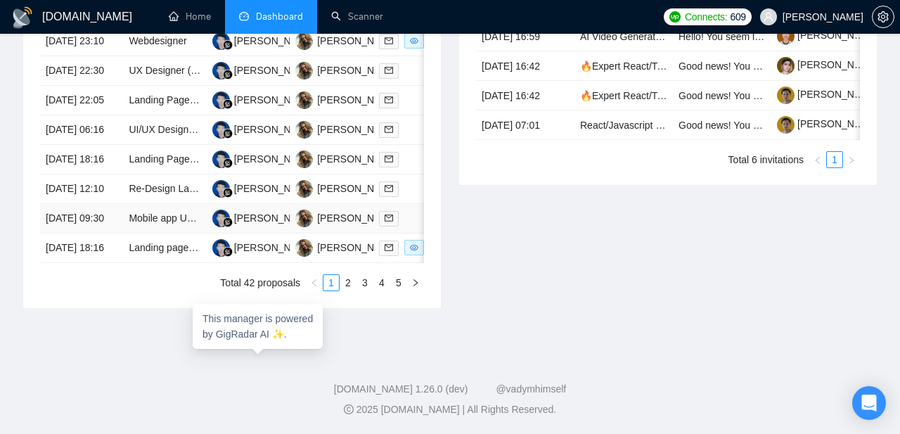
scroll to position [825, 0]
click at [348, 291] on link "2" at bounding box center [347, 282] width 15 height 15
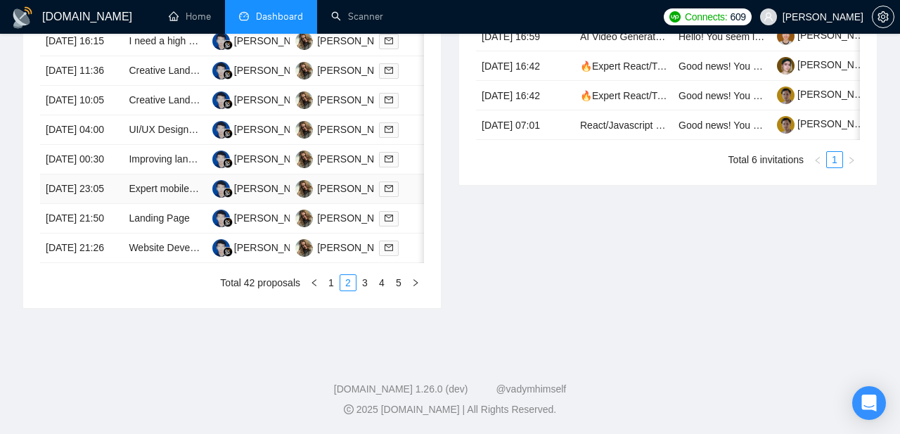
scroll to position [823, 0]
click at [369, 291] on link "3" at bounding box center [364, 282] width 15 height 15
click at [382, 291] on link "4" at bounding box center [381, 282] width 15 height 15
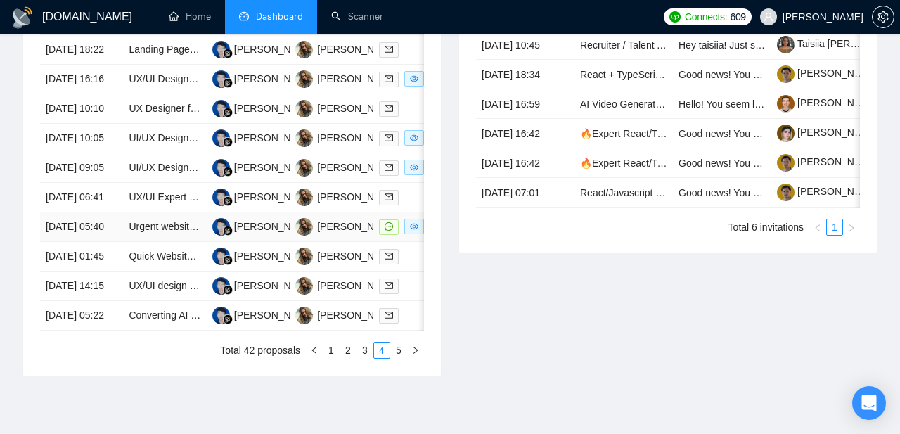
scroll to position [640, 0]
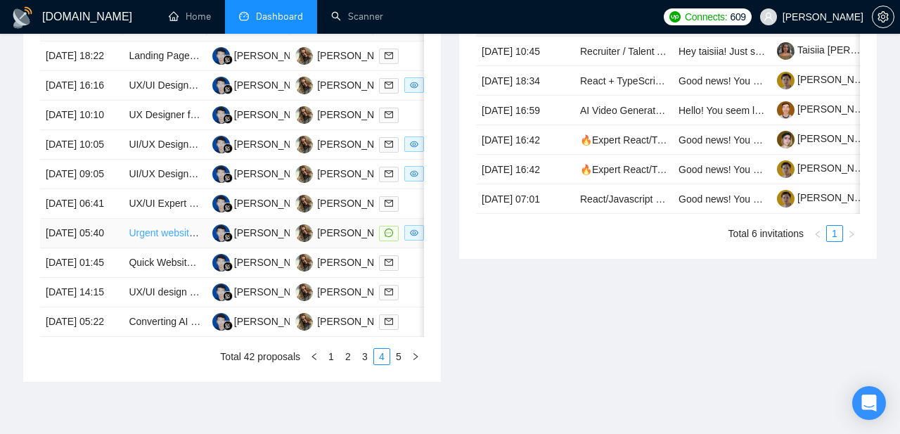
click at [154, 238] on link "Urgent website redesign" at bounding box center [182, 232] width 106 height 11
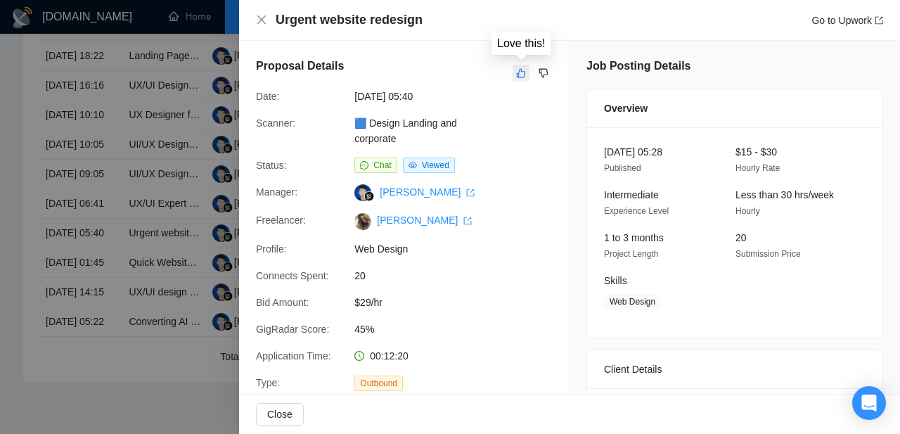
click at [523, 74] on icon "like" at bounding box center [521, 73] width 10 height 11
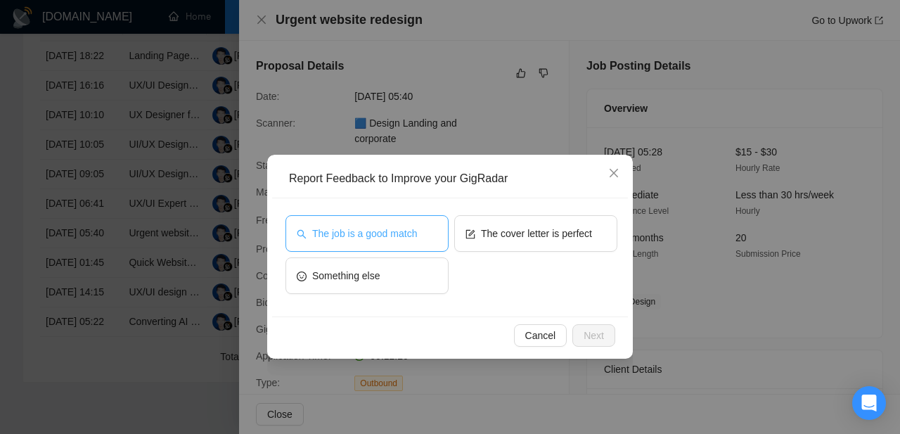
click at [409, 239] on span "The job is a good match" at bounding box center [364, 233] width 105 height 15
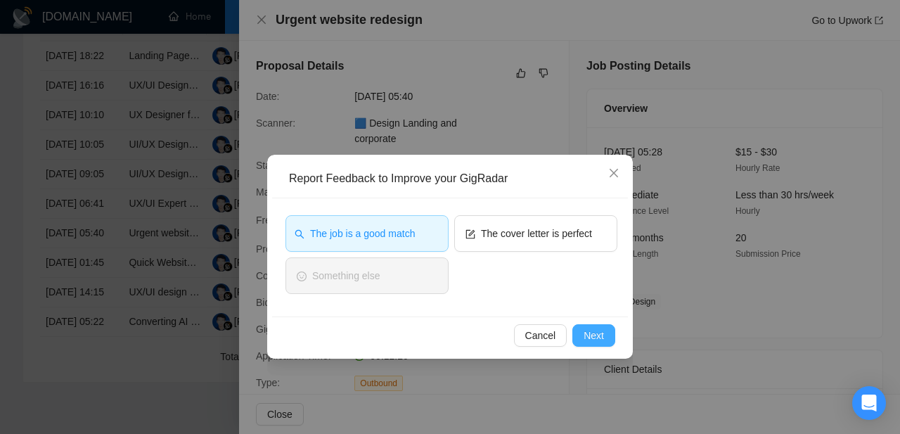
click at [592, 332] on span "Next" at bounding box center [594, 335] width 20 height 15
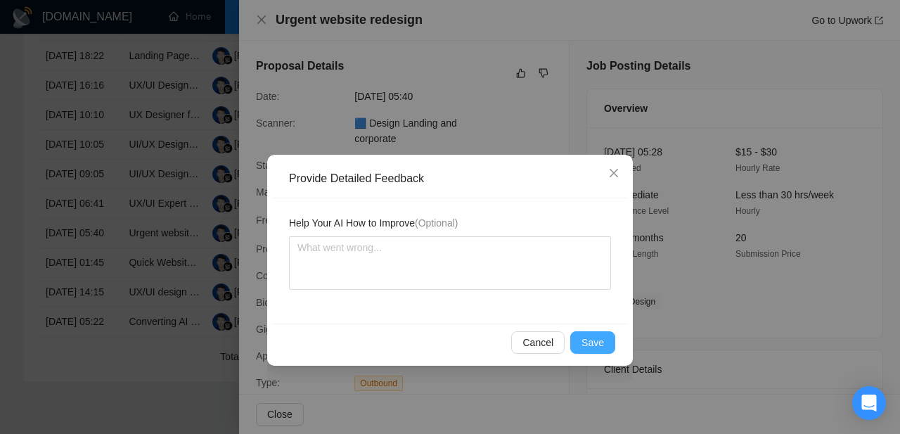
click at [592, 332] on button "Save" at bounding box center [593, 342] width 45 height 23
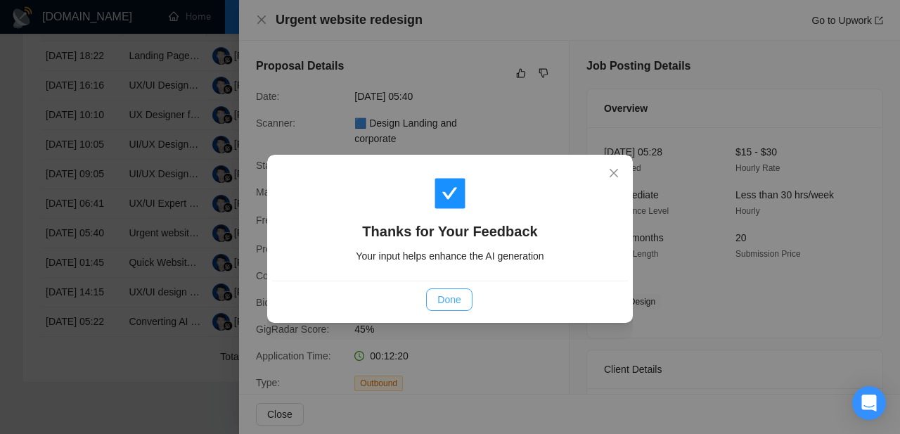
click at [457, 298] on span "Done" at bounding box center [449, 299] width 23 height 15
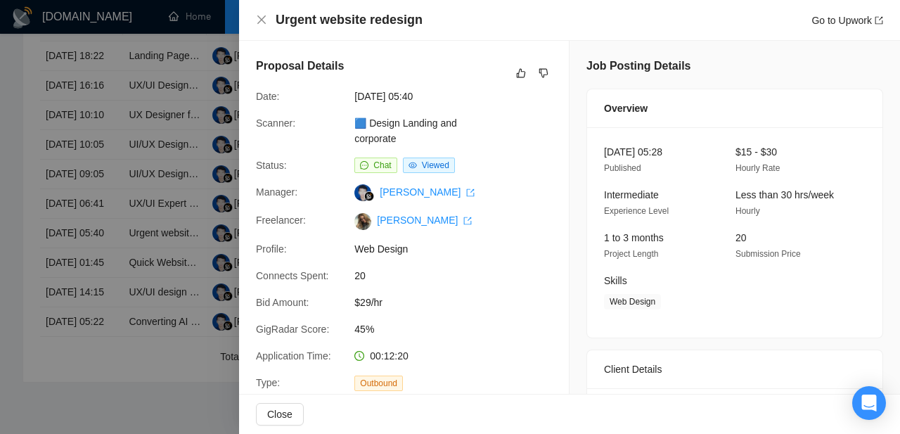
click at [210, 240] on div at bounding box center [450, 217] width 900 height 434
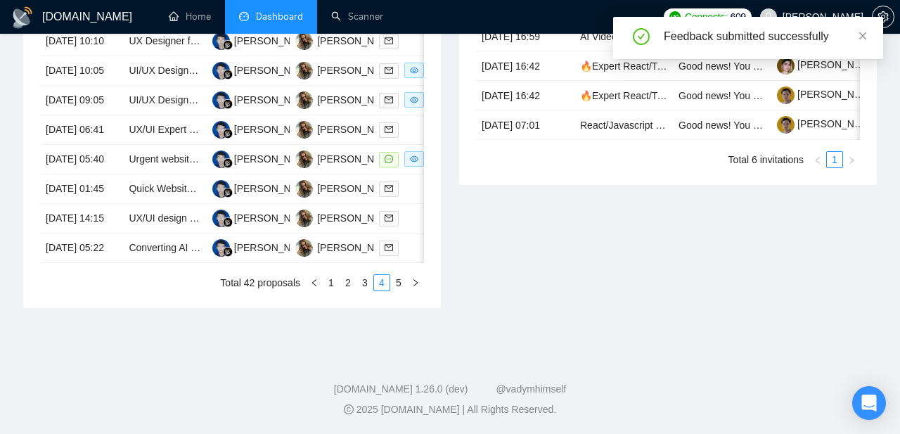
scroll to position [782, 0]
click at [405, 291] on link "5" at bounding box center [398, 282] width 15 height 15
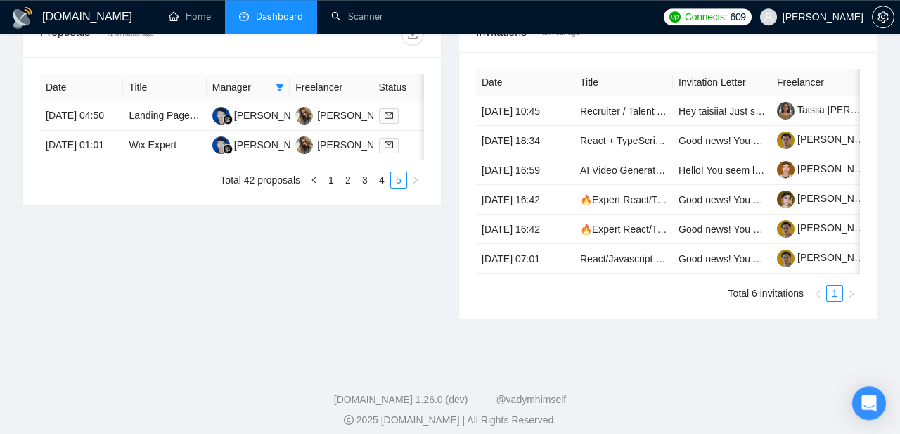
scroll to position [577, 0]
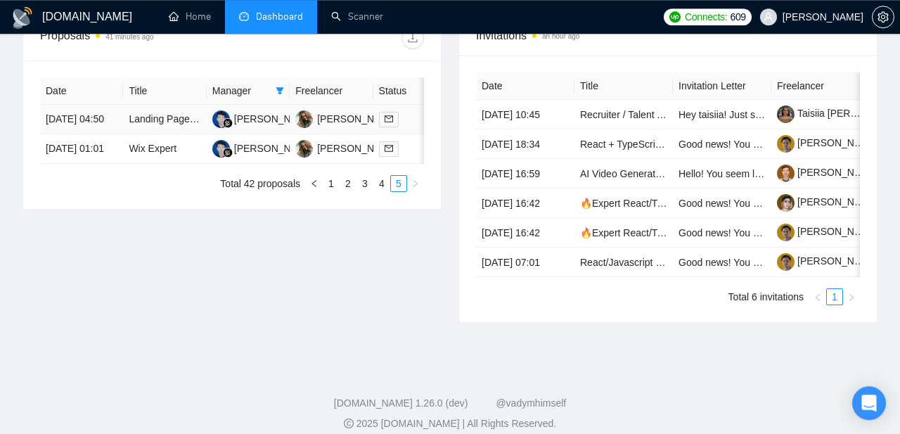
click at [68, 134] on td "[DATE] 04:50" at bounding box center [81, 120] width 83 height 30
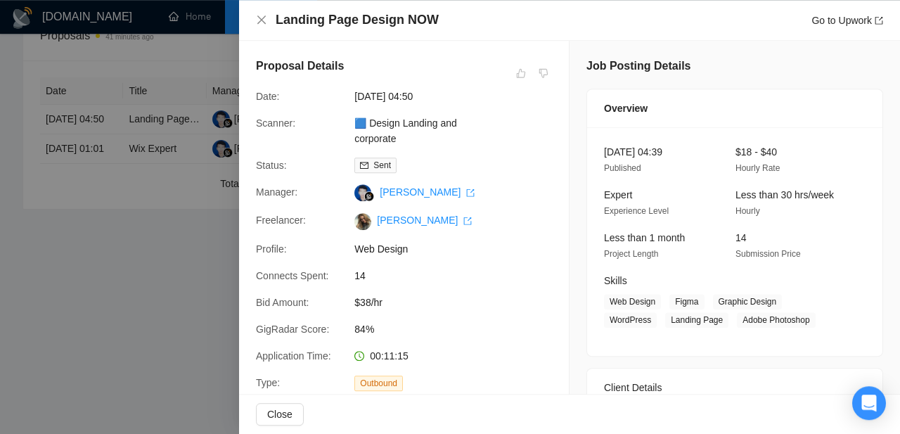
click at [142, 246] on div at bounding box center [450, 217] width 900 height 434
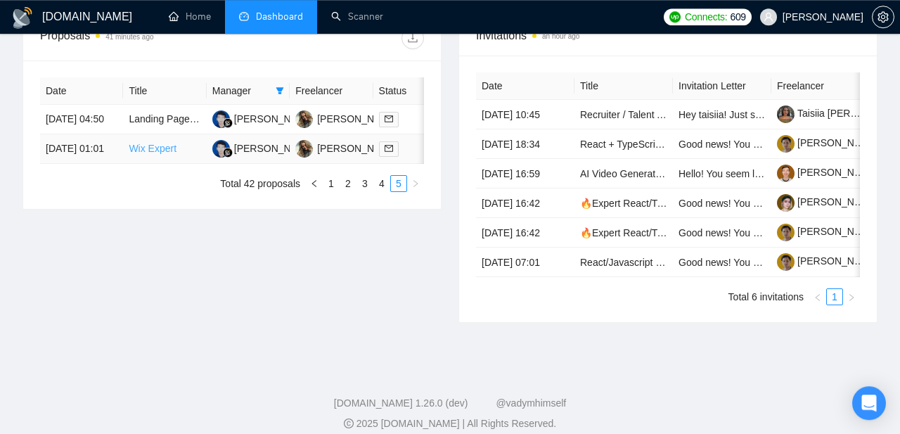
click at [147, 154] on link "Wix Expert" at bounding box center [153, 148] width 48 height 11
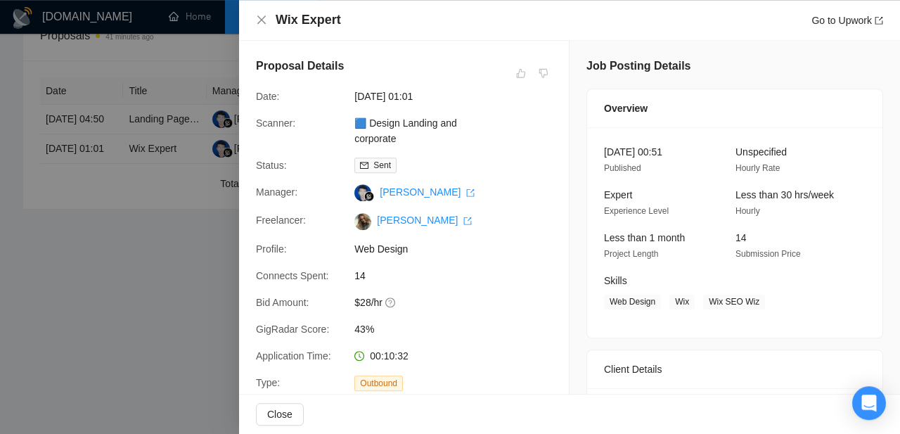
click at [86, 285] on div at bounding box center [450, 217] width 900 height 434
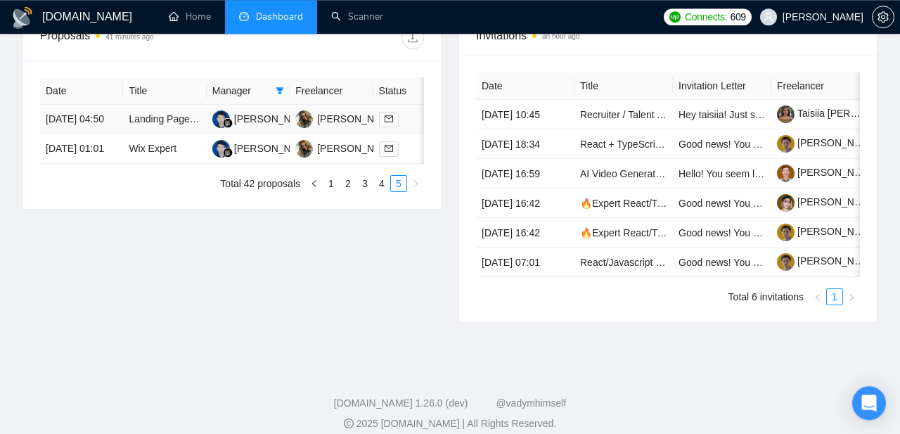
click at [65, 134] on td "[DATE] 04:50" at bounding box center [81, 120] width 83 height 30
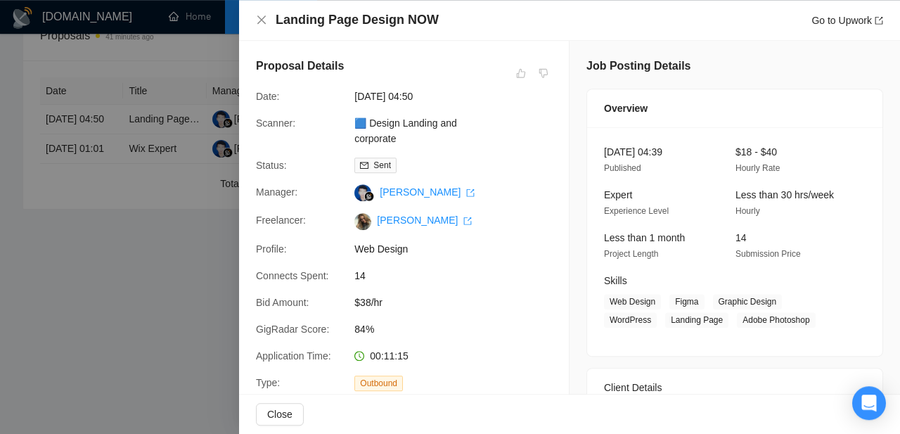
click at [82, 291] on div at bounding box center [450, 217] width 900 height 434
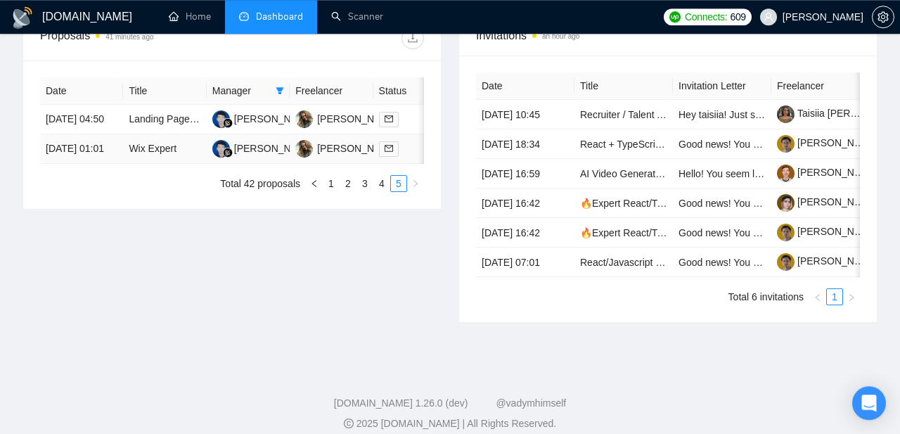
click at [69, 164] on td "[DATE] 01:01" at bounding box center [81, 149] width 83 height 30
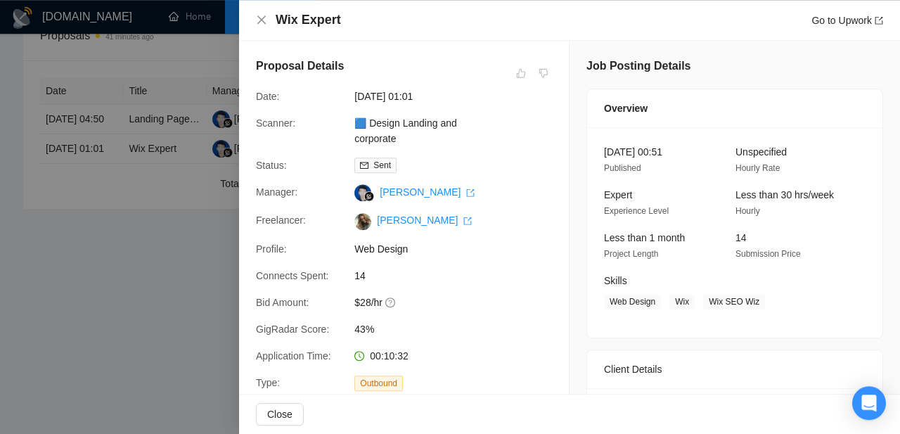
click at [84, 295] on div at bounding box center [450, 217] width 900 height 434
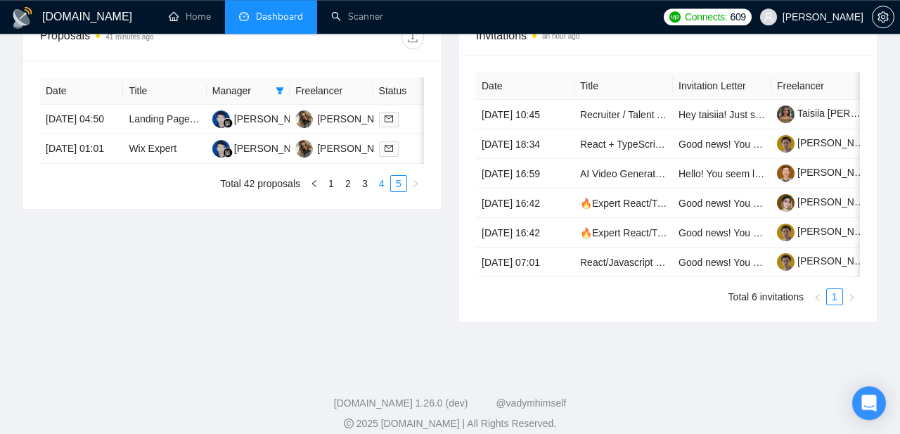
click at [381, 191] on link "4" at bounding box center [381, 183] width 15 height 15
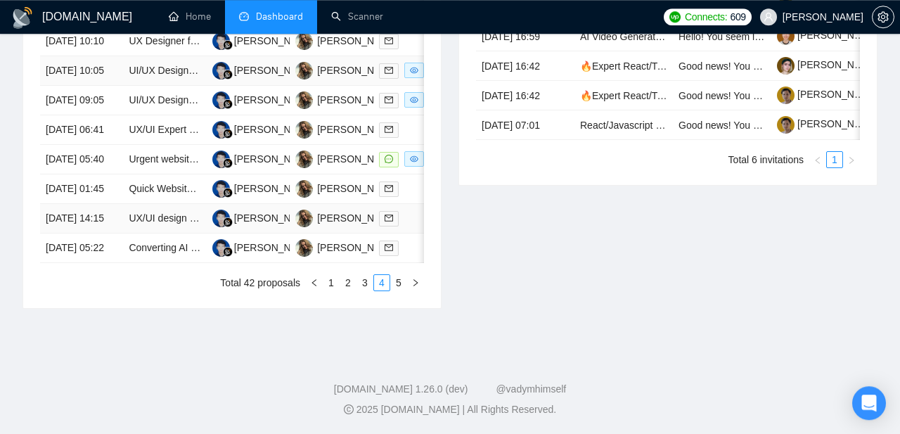
scroll to position [820, 0]
click at [66, 263] on td "[DATE] 05:22" at bounding box center [81, 249] width 83 height 30
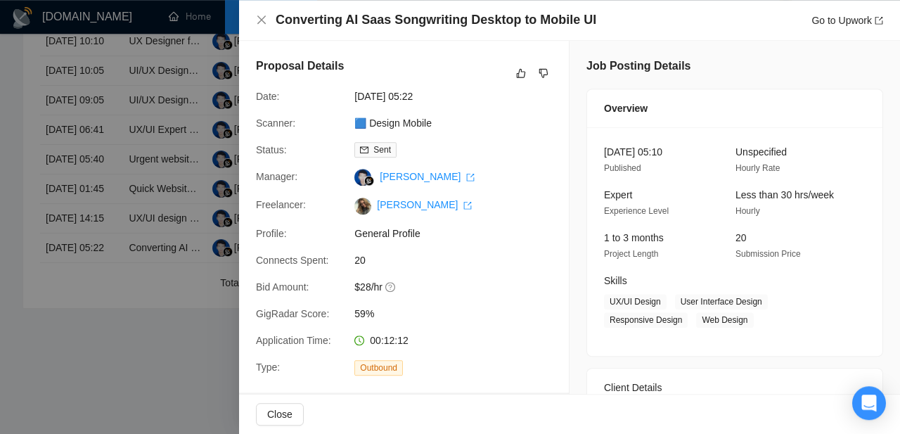
click at [74, 215] on div at bounding box center [450, 217] width 900 height 434
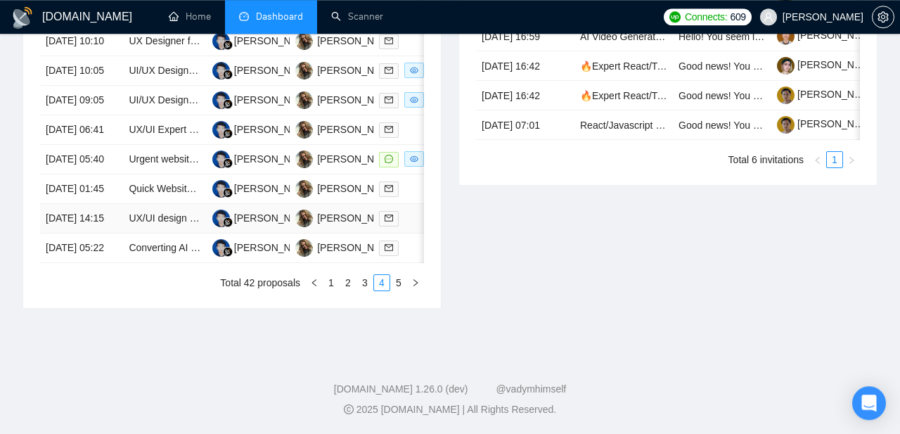
click at [73, 234] on td "[DATE] 14:15" at bounding box center [81, 219] width 83 height 30
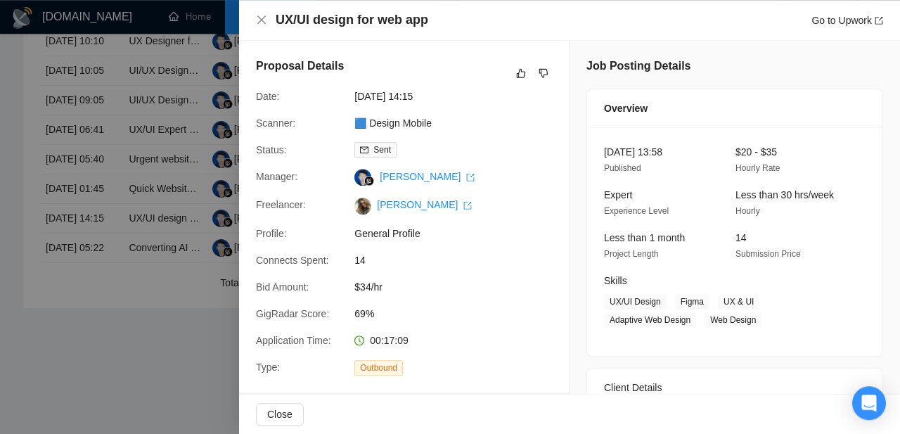
click at [46, 236] on div at bounding box center [450, 217] width 900 height 434
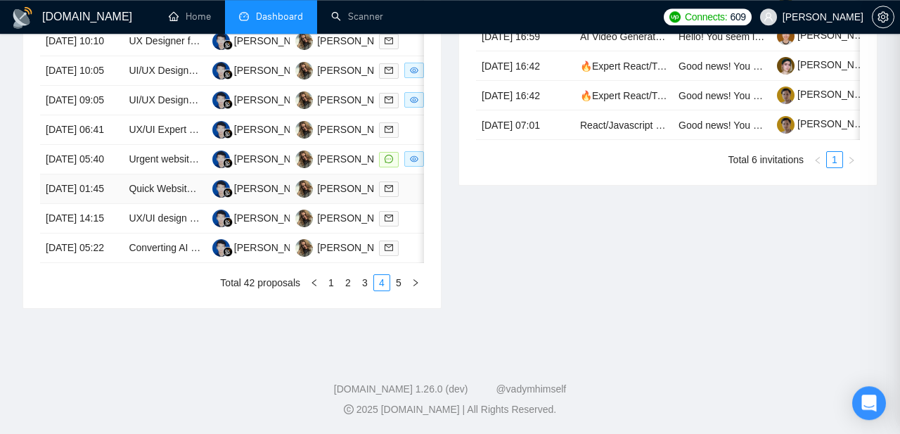
click at [65, 204] on td "[DATE] 01:45" at bounding box center [81, 189] width 83 height 30
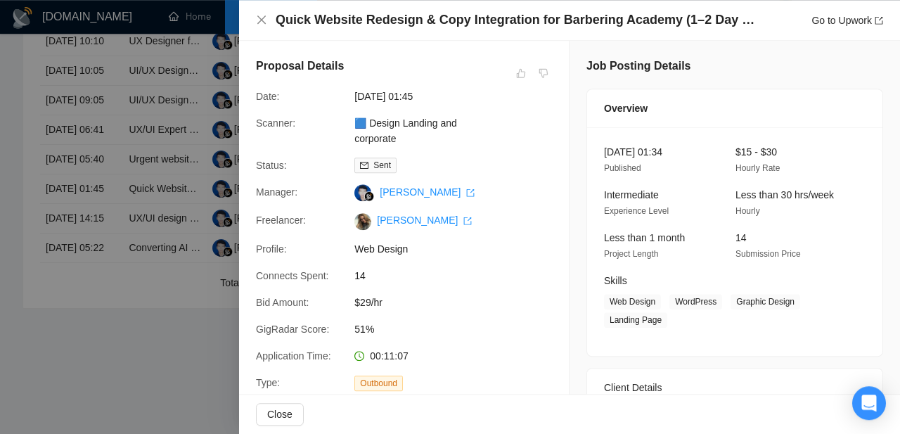
click at [78, 219] on div at bounding box center [450, 217] width 900 height 434
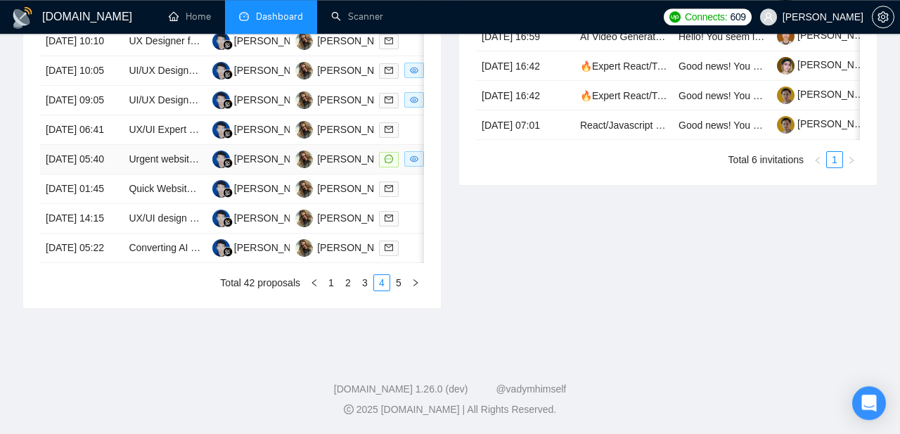
click at [74, 169] on td "[DATE] 05:40" at bounding box center [81, 160] width 83 height 30
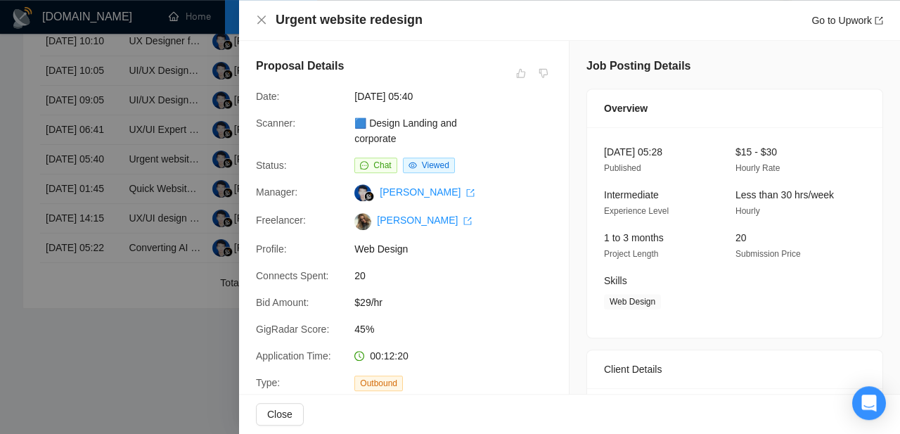
click at [66, 172] on div at bounding box center [450, 217] width 900 height 434
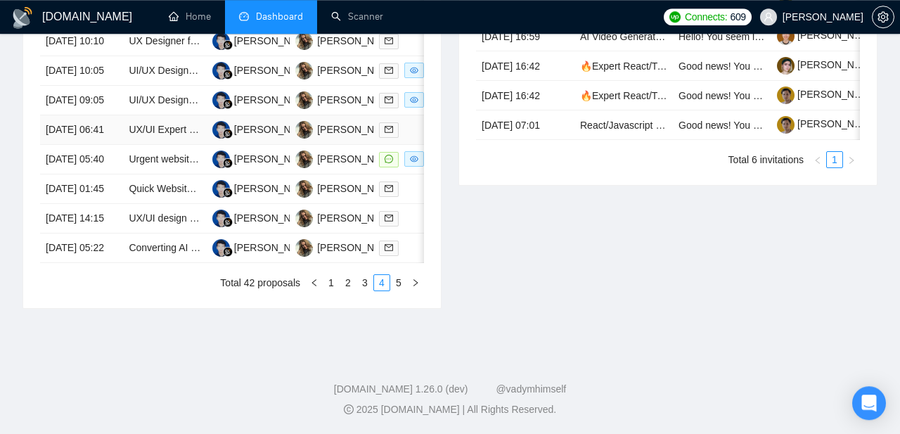
click at [67, 122] on td "[DATE] 06:41" at bounding box center [81, 130] width 83 height 30
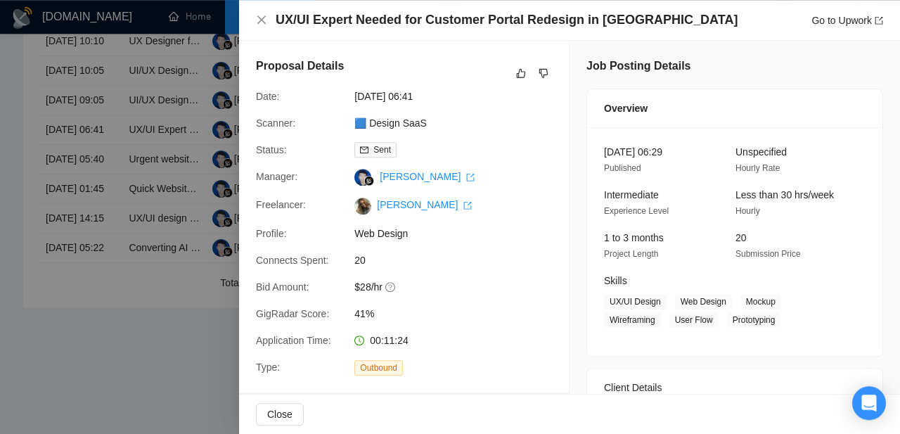
click at [82, 106] on div at bounding box center [450, 217] width 900 height 434
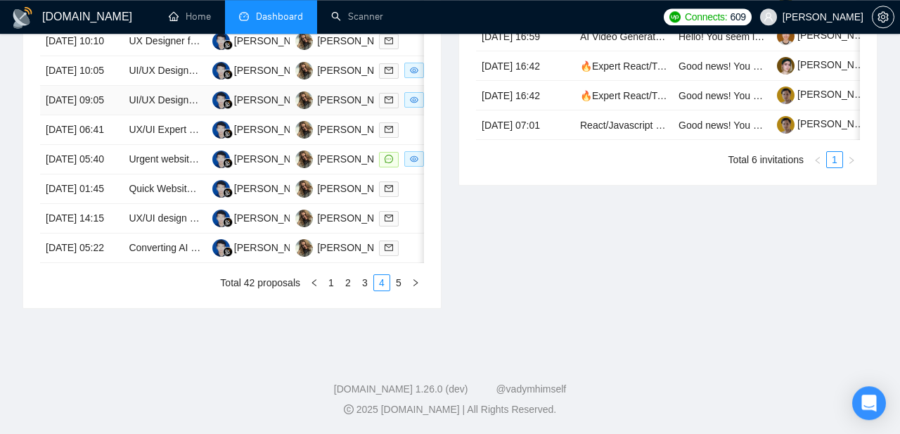
click at [72, 86] on td "[DATE] 09:05" at bounding box center [81, 101] width 83 height 30
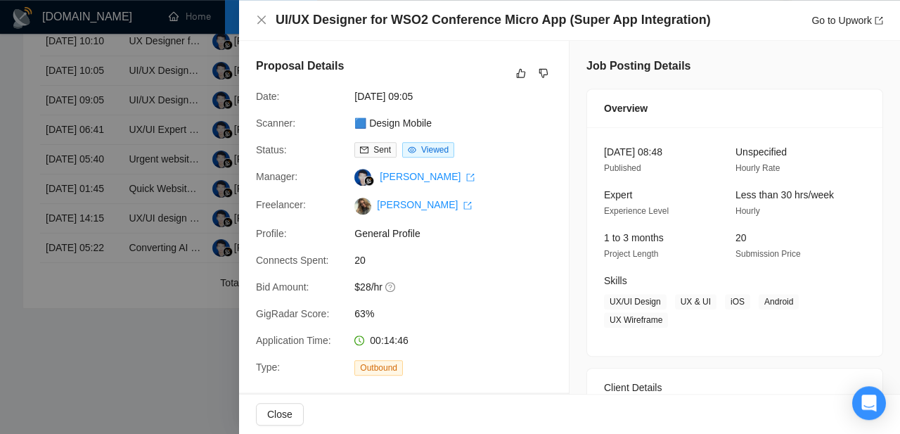
click at [58, 189] on div at bounding box center [450, 217] width 900 height 434
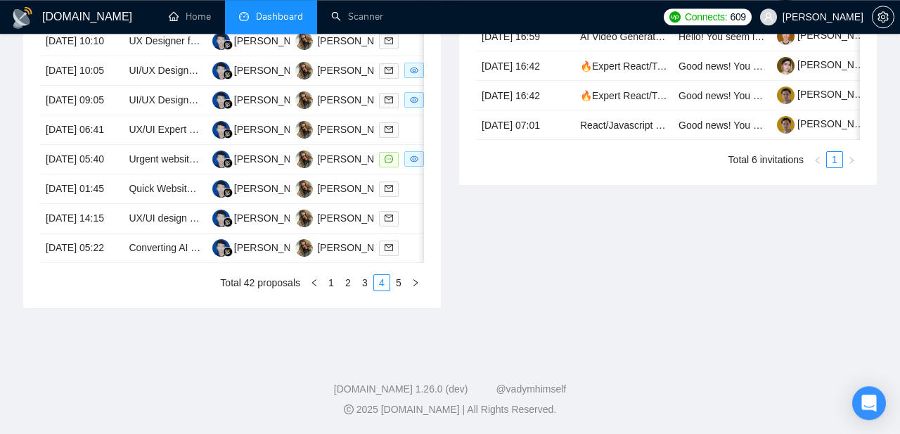
scroll to position [719, 0]
click at [68, 86] on td "[DATE] 10:05" at bounding box center [81, 71] width 83 height 30
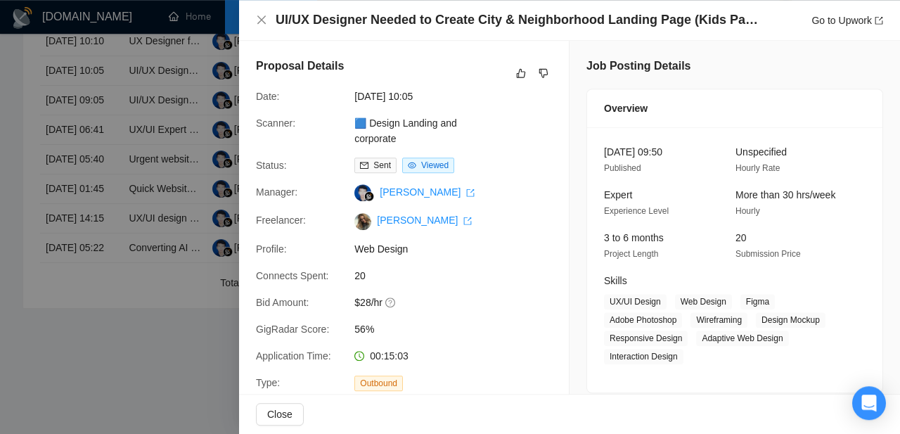
click at [69, 96] on div at bounding box center [450, 217] width 900 height 434
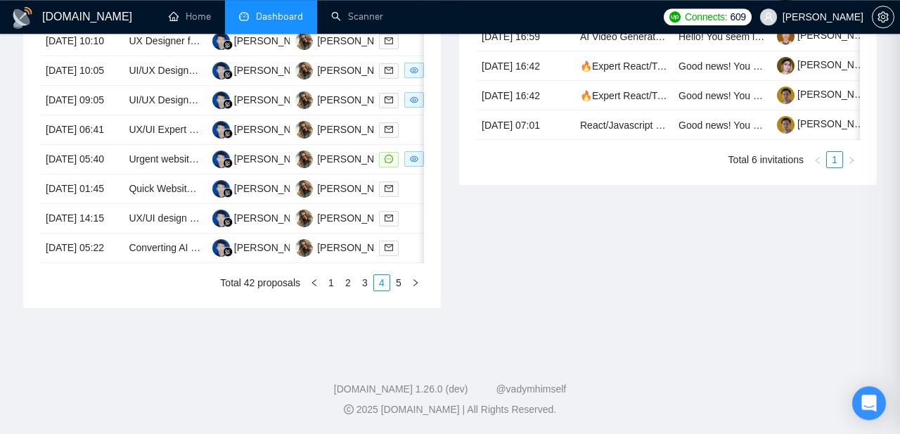
click at [69, 56] on td "[DATE] 10:10" at bounding box center [81, 42] width 83 height 30
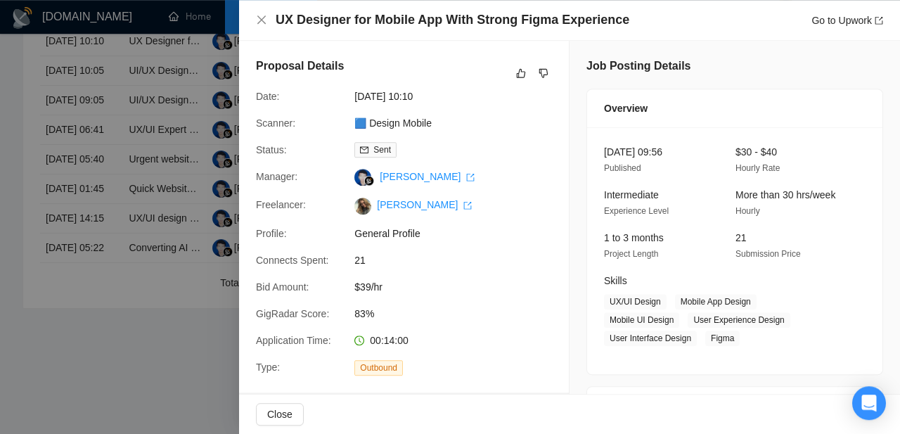
click at [110, 158] on div at bounding box center [450, 217] width 900 height 434
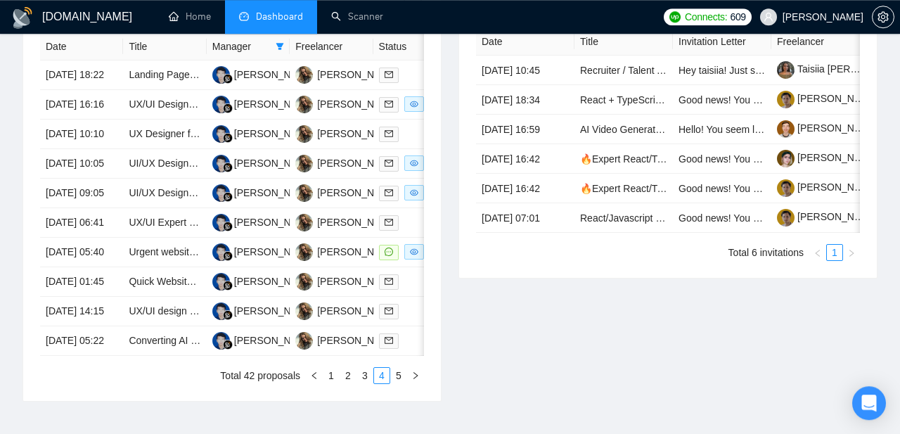
scroll to position [613, 0]
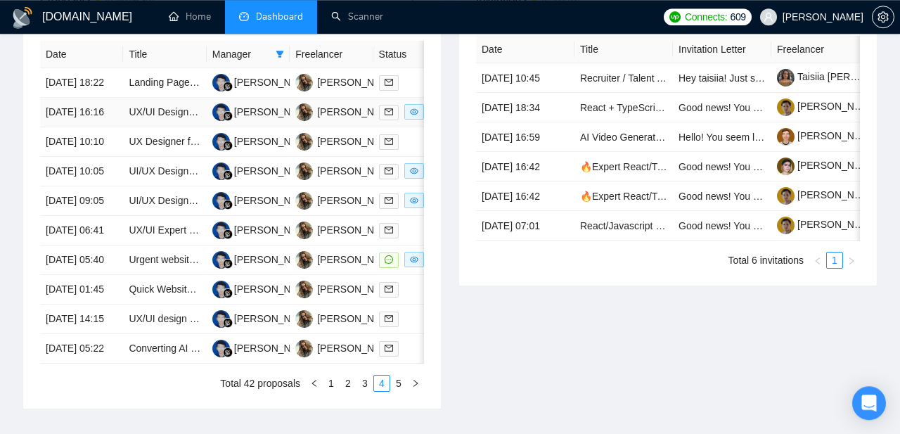
click at [72, 127] on td "[DATE] 16:16" at bounding box center [81, 113] width 83 height 30
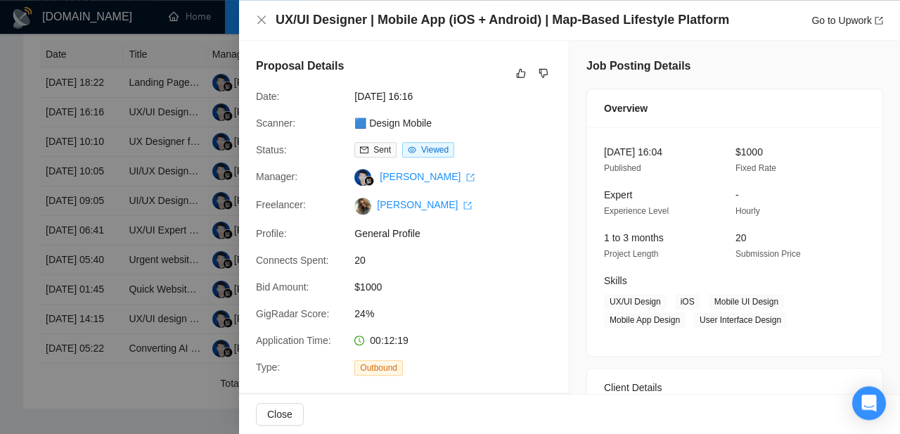
click at [106, 167] on div at bounding box center [450, 217] width 900 height 434
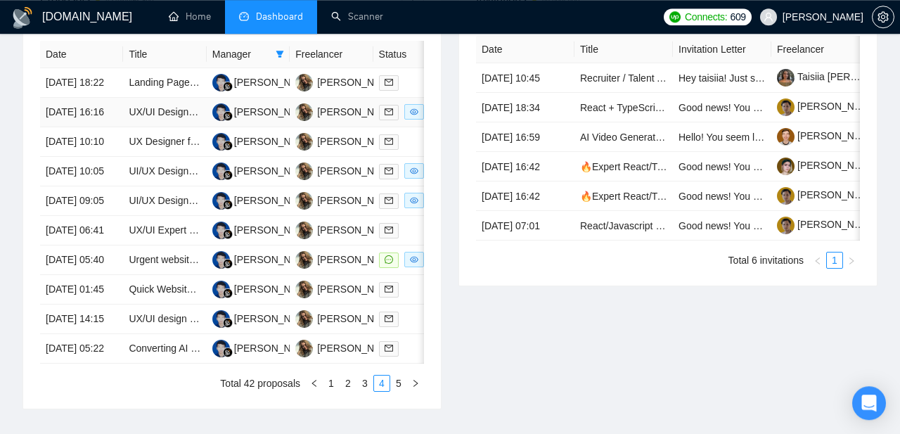
click at [79, 127] on td "[DATE] 16:16" at bounding box center [81, 113] width 83 height 30
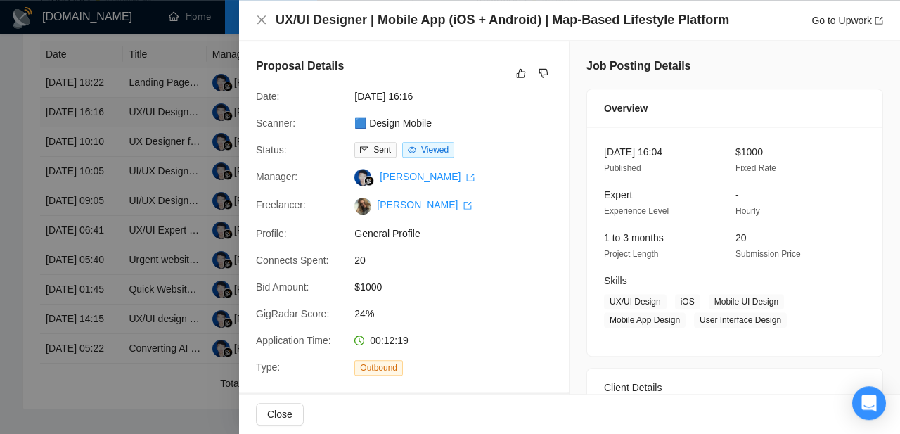
click at [79, 161] on div at bounding box center [450, 217] width 900 height 434
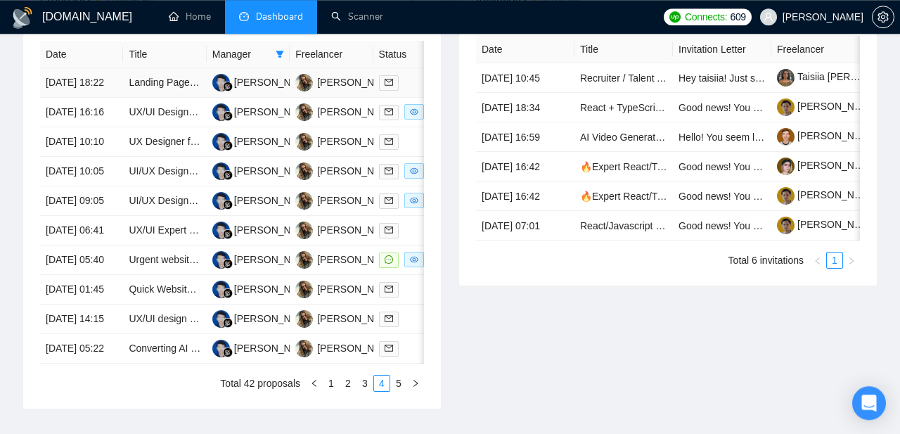
click at [86, 98] on td "[DATE] 18:22" at bounding box center [81, 83] width 83 height 30
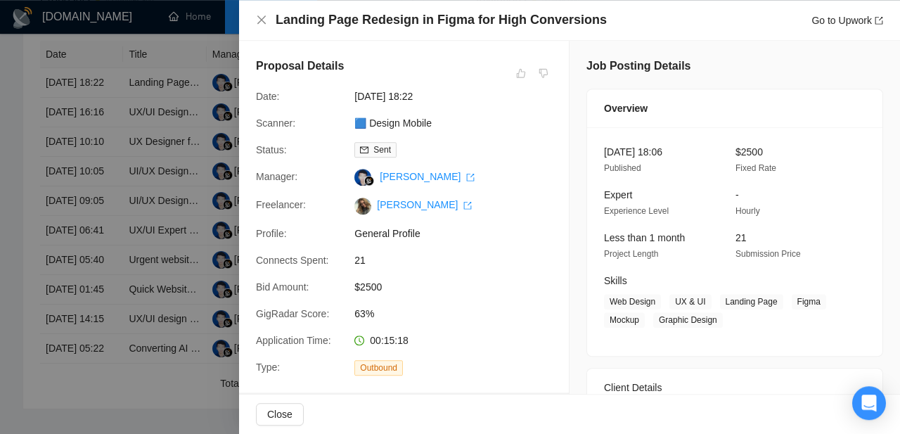
click at [105, 303] on div at bounding box center [450, 217] width 900 height 434
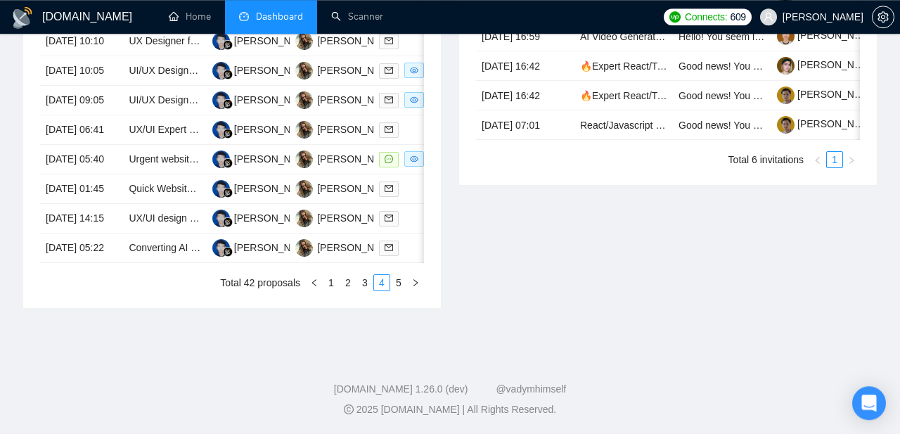
scroll to position [789, 0]
click at [364, 291] on link "3" at bounding box center [364, 282] width 15 height 15
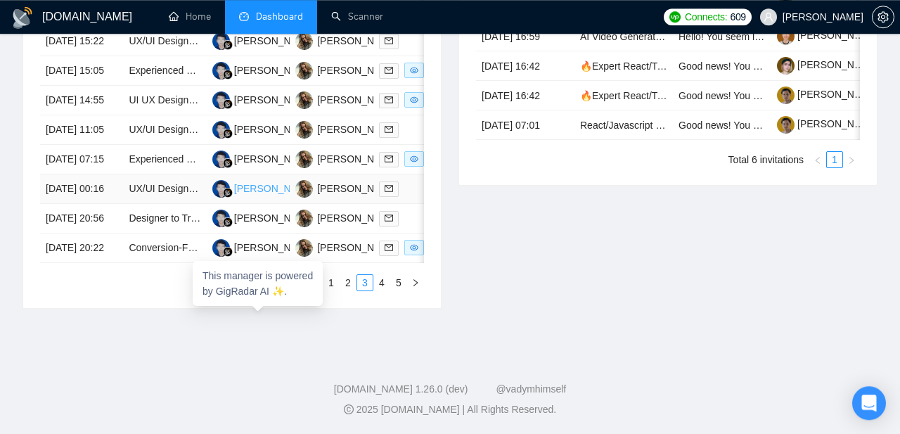
scroll to position [719, 0]
click at [68, 263] on td "[DATE] 20:22" at bounding box center [81, 249] width 83 height 30
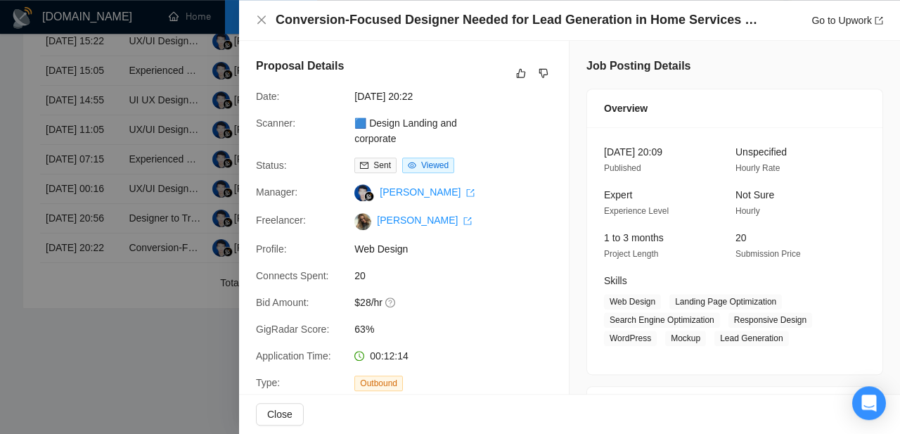
click at [74, 284] on div at bounding box center [450, 217] width 900 height 434
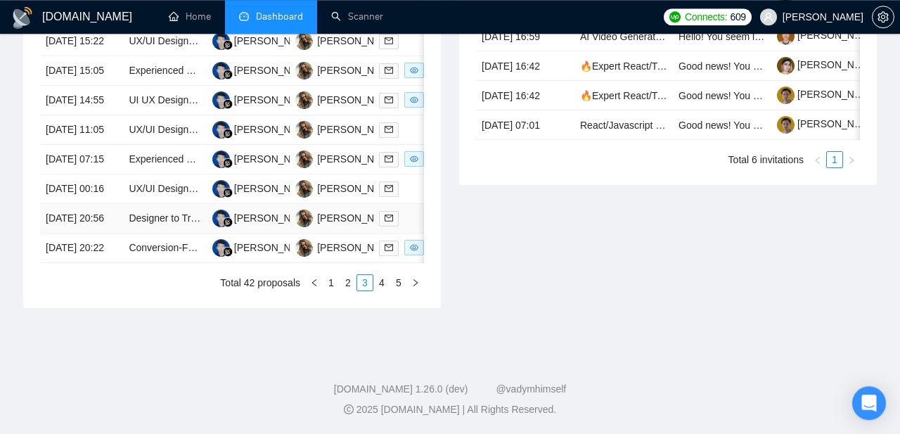
click at [63, 234] on td "[DATE] 20:56" at bounding box center [81, 219] width 83 height 30
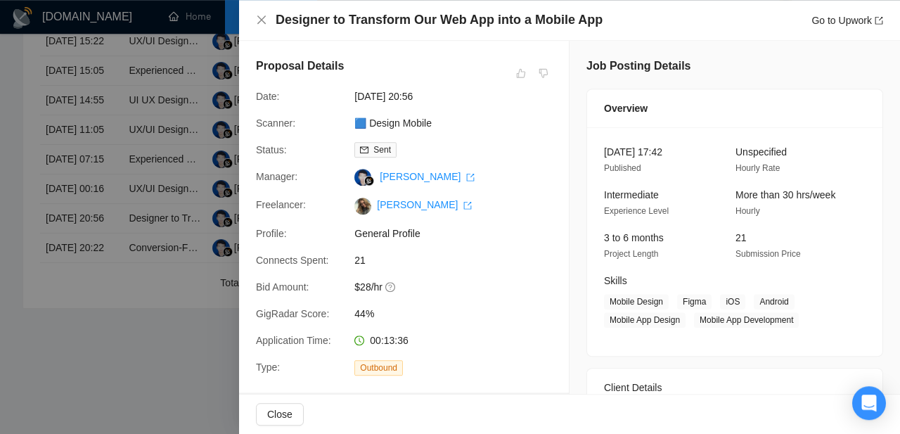
click at [78, 306] on div at bounding box center [450, 217] width 900 height 434
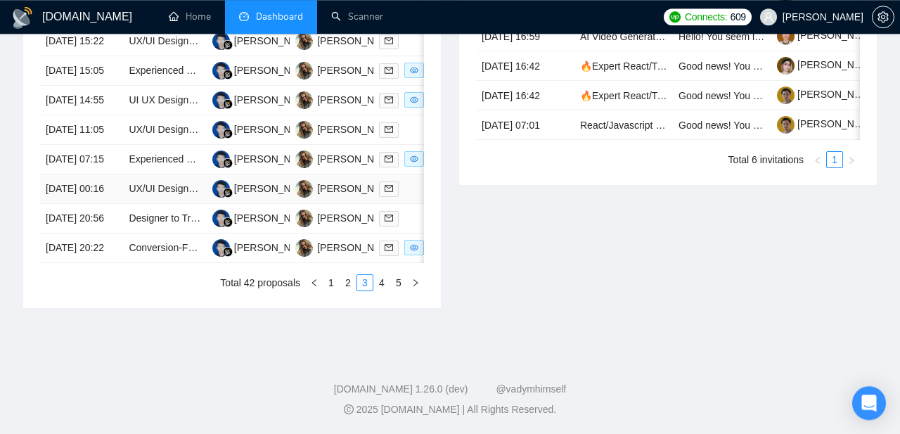
click at [78, 204] on td "[DATE] 00:16" at bounding box center [81, 189] width 83 height 30
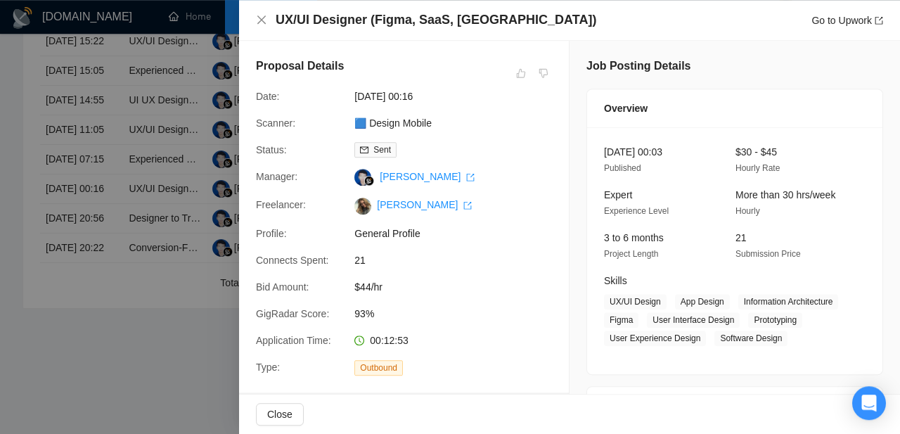
click at [72, 257] on div at bounding box center [450, 217] width 900 height 434
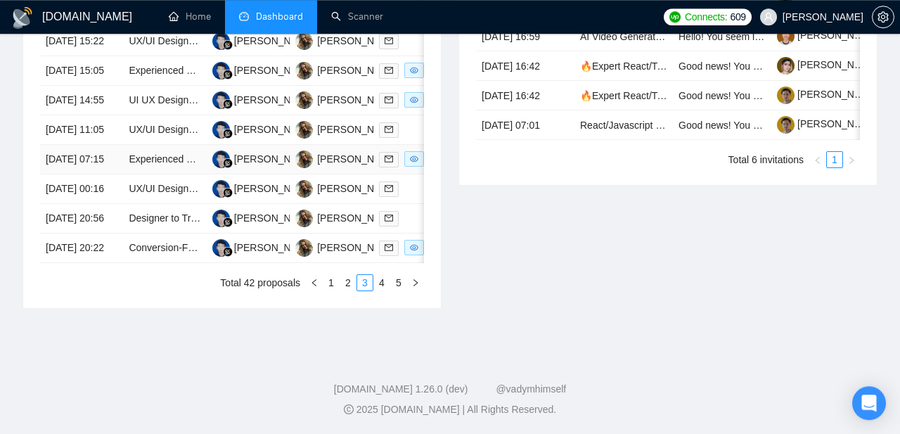
click at [72, 174] on td "[DATE] 07:15" at bounding box center [81, 160] width 83 height 30
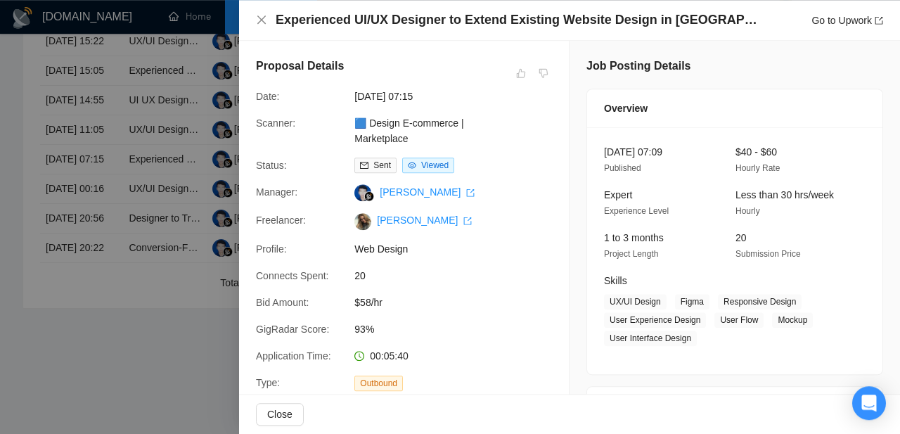
click at [85, 248] on div at bounding box center [450, 217] width 900 height 434
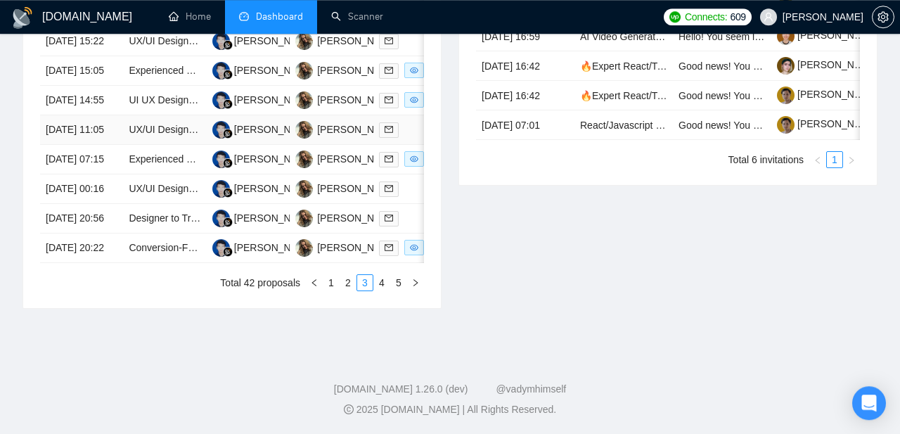
click at [76, 145] on td "[DATE] 11:05" at bounding box center [81, 130] width 83 height 30
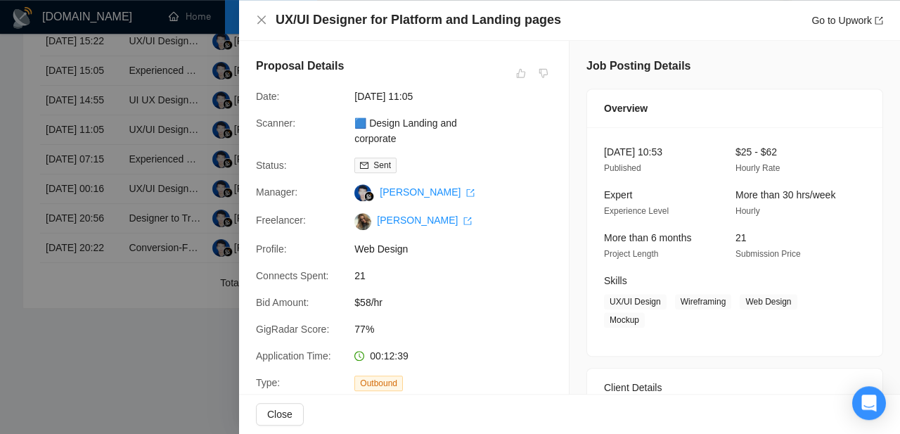
click at [89, 219] on div at bounding box center [450, 217] width 900 height 434
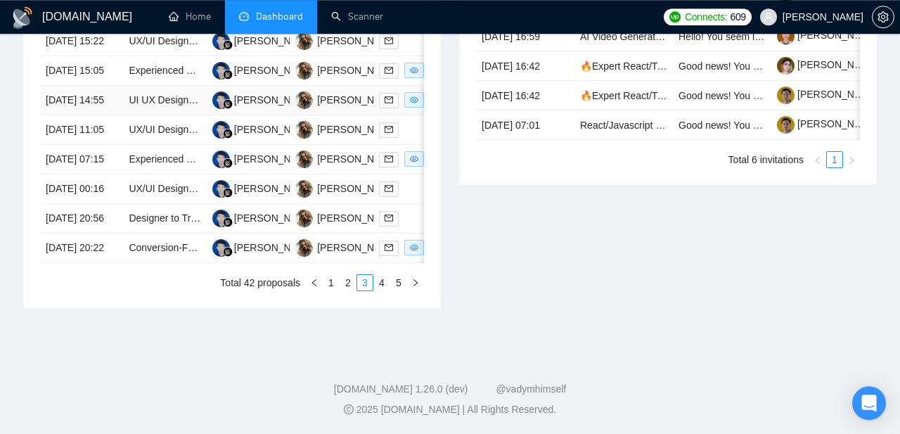
click at [74, 115] on td "[DATE] 14:55" at bounding box center [81, 101] width 83 height 30
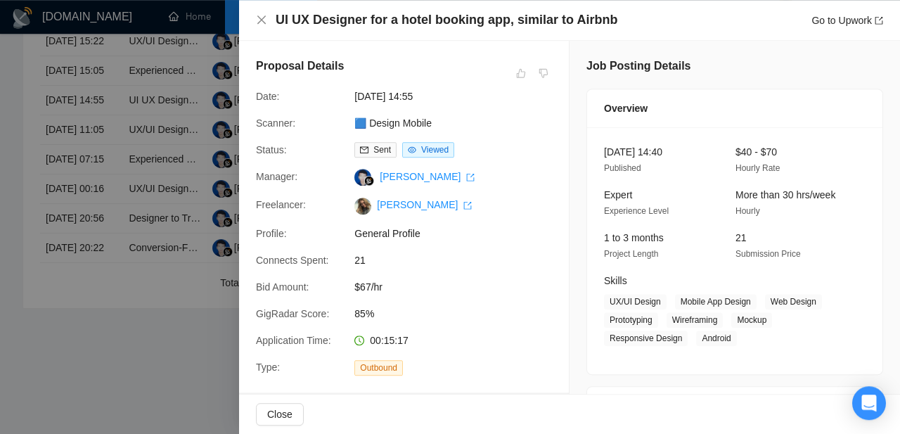
click at [76, 179] on div at bounding box center [450, 217] width 900 height 434
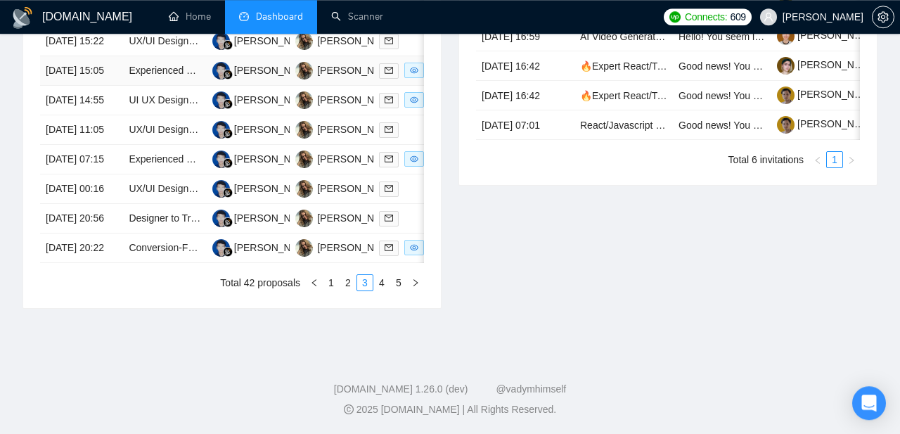
click at [72, 86] on td "[DATE] 15:05" at bounding box center [81, 71] width 83 height 30
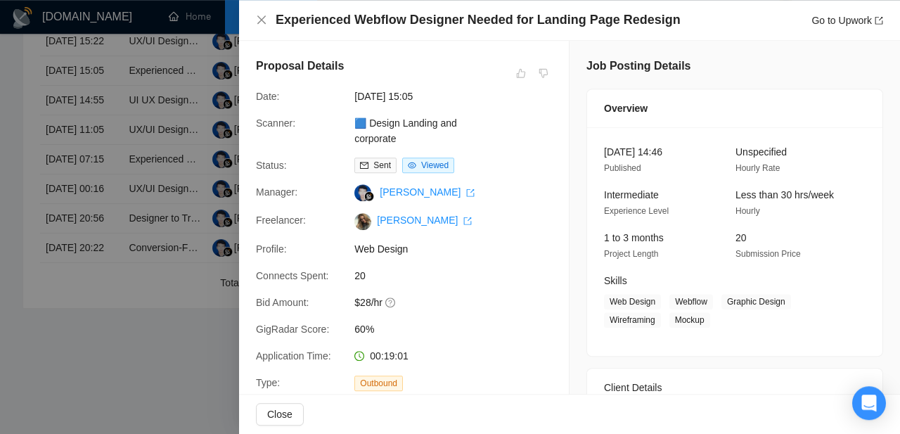
click at [83, 172] on div at bounding box center [450, 217] width 900 height 434
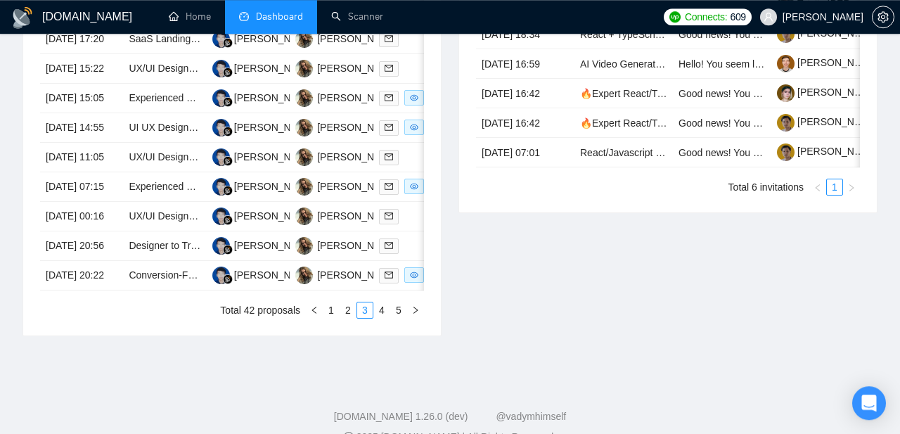
scroll to position [685, 0]
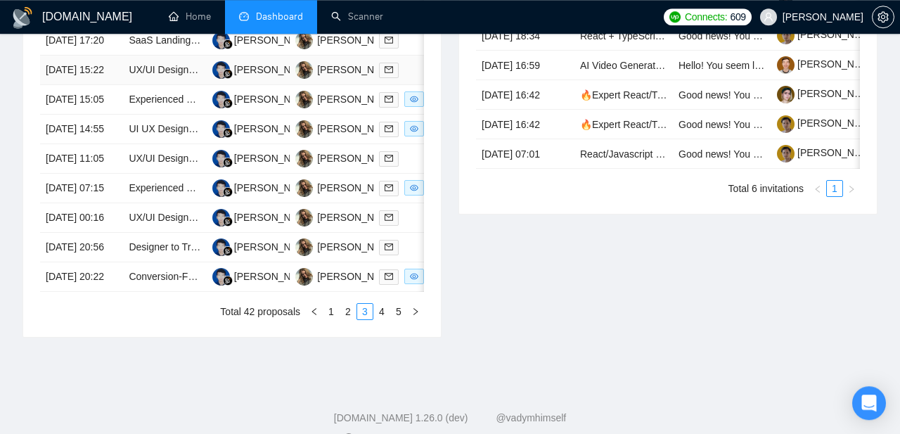
click at [77, 85] on td "[DATE] 15:22" at bounding box center [81, 71] width 83 height 30
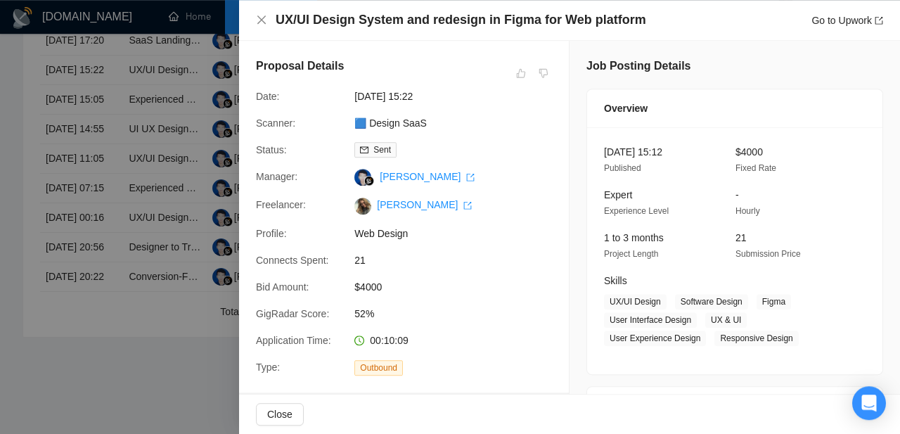
click at [102, 160] on div at bounding box center [450, 217] width 900 height 434
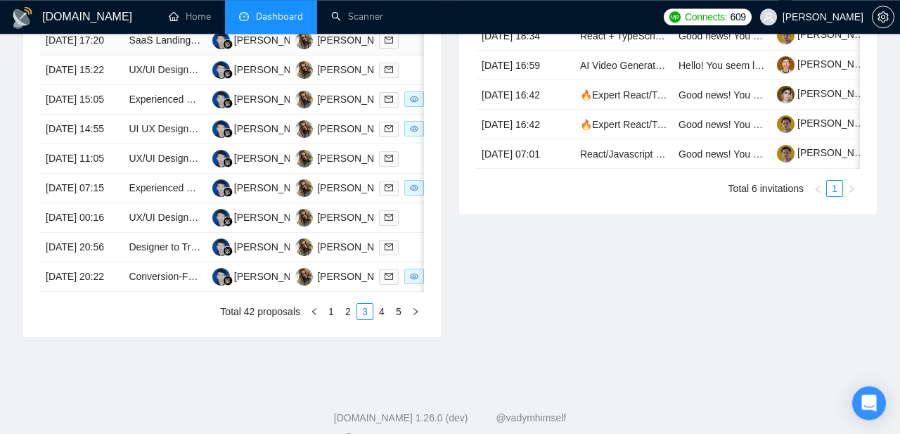
click at [91, 56] on td "[DATE] 17:20" at bounding box center [81, 41] width 83 height 30
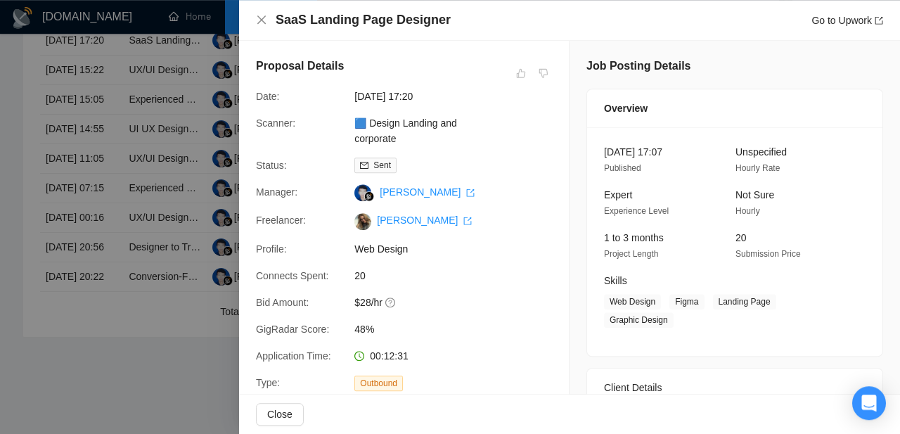
click at [106, 122] on div at bounding box center [450, 217] width 900 height 434
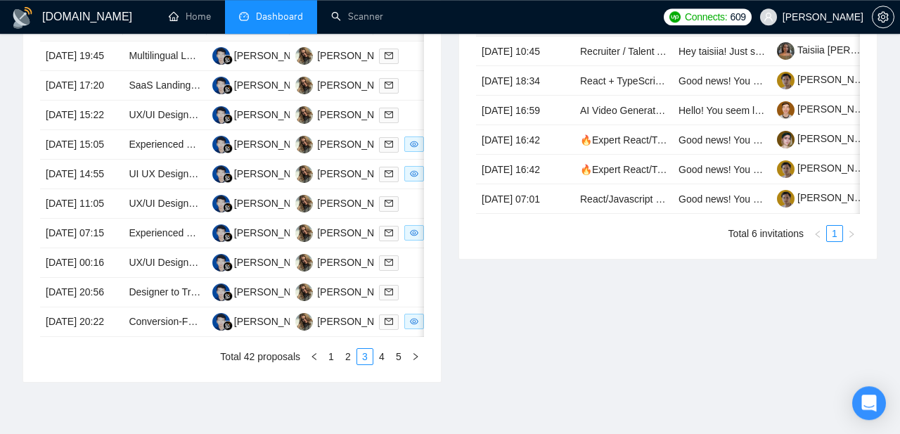
scroll to position [635, 0]
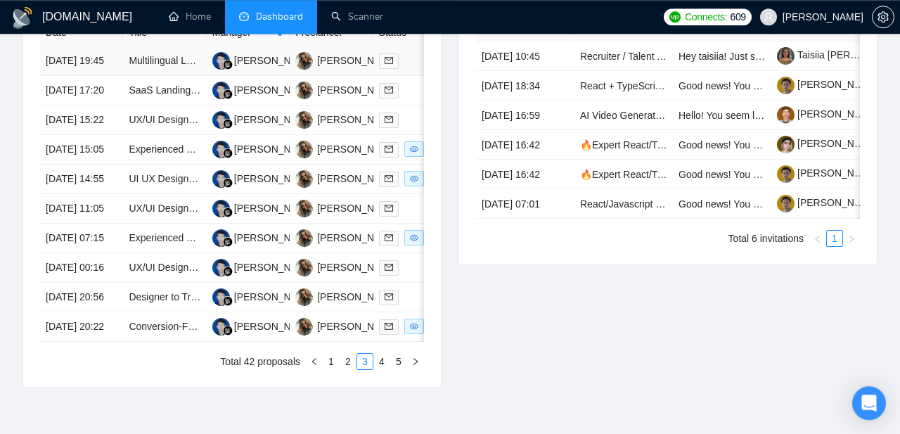
click at [78, 76] on td "[DATE] 19:45" at bounding box center [81, 61] width 83 height 30
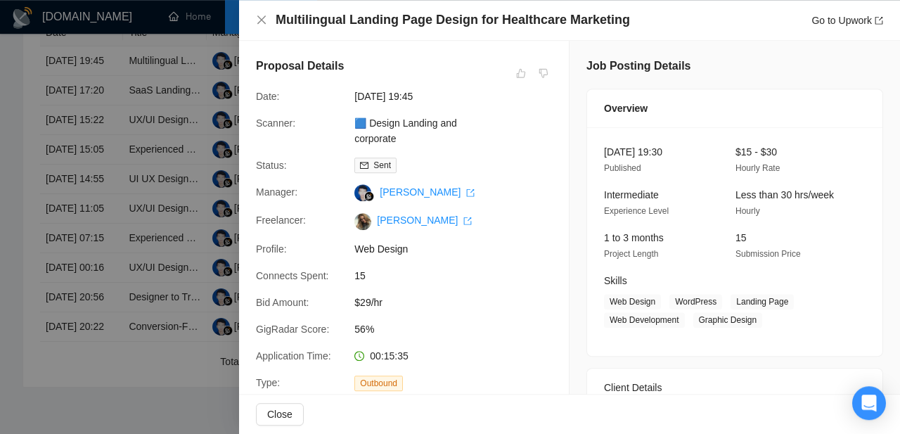
click at [153, 227] on div at bounding box center [450, 217] width 900 height 434
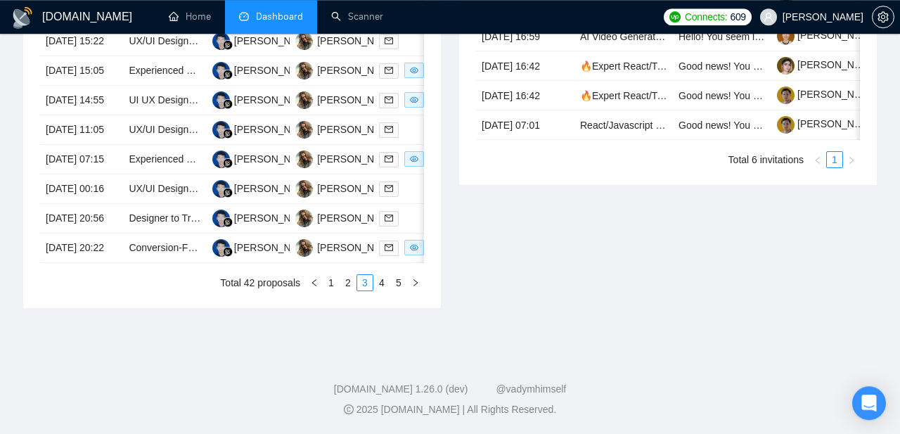
scroll to position [796, 0]
click at [348, 291] on link "2" at bounding box center [347, 282] width 15 height 15
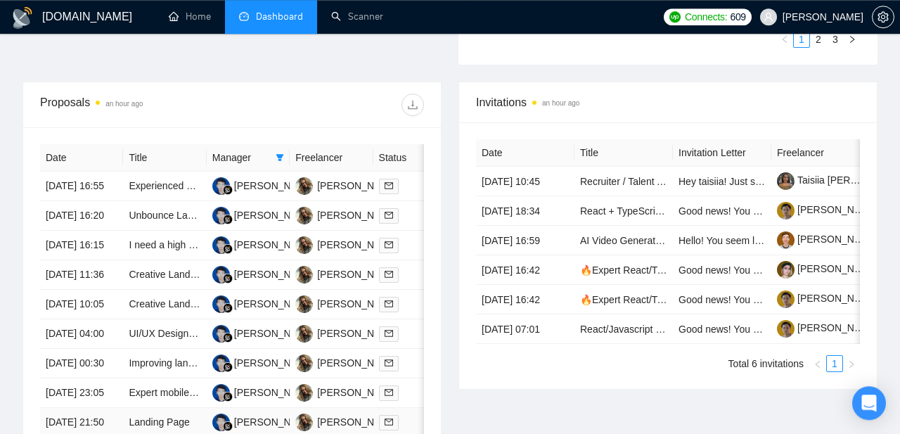
scroll to position [473, 0]
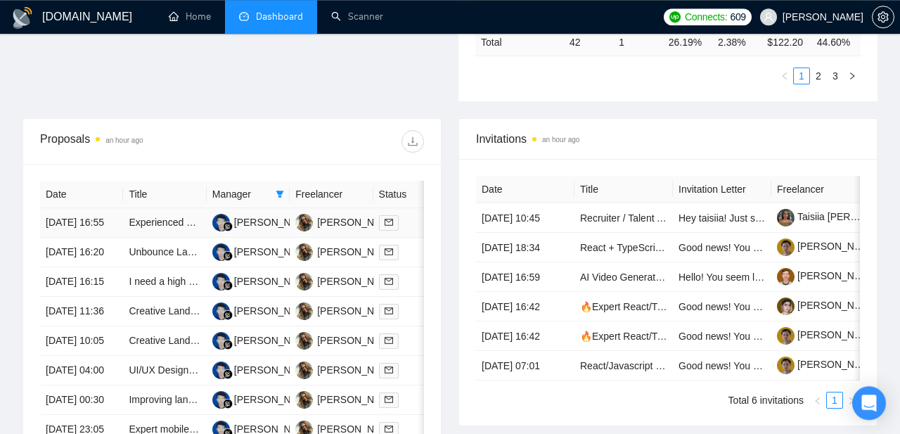
click at [69, 238] on td "[DATE] 16:55" at bounding box center [81, 223] width 83 height 30
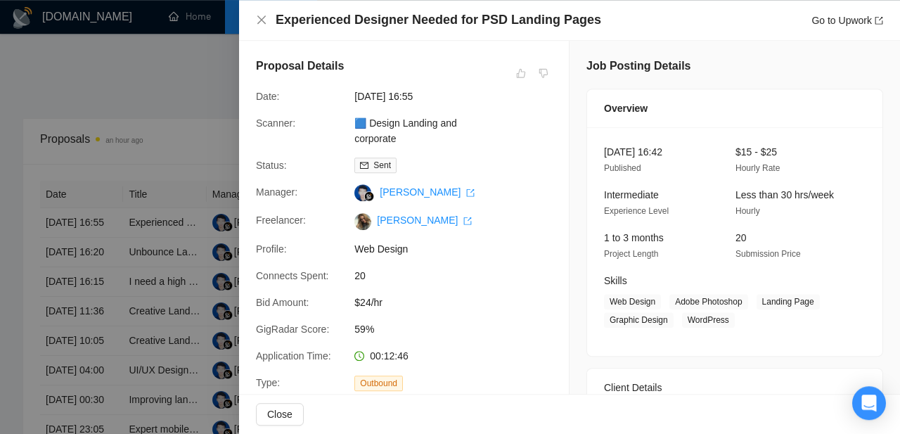
click at [104, 222] on div at bounding box center [450, 217] width 900 height 434
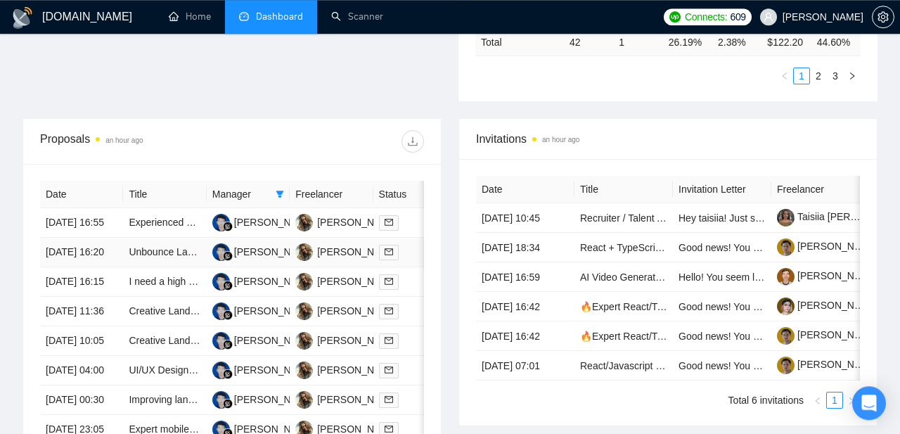
click at [74, 267] on td "[DATE] 16:20" at bounding box center [81, 253] width 83 height 30
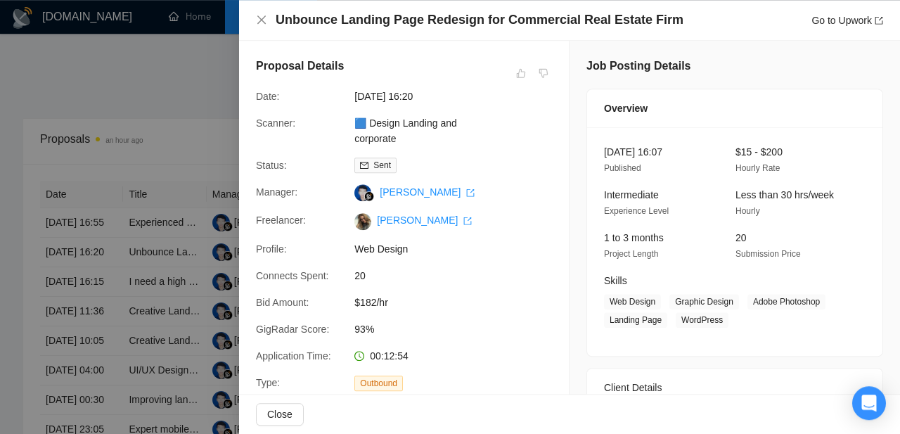
click at [101, 183] on div at bounding box center [450, 217] width 900 height 434
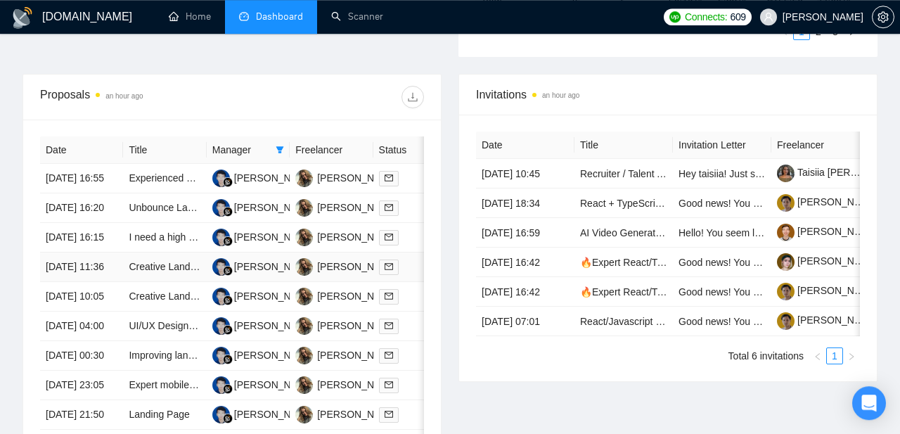
scroll to position [523, 0]
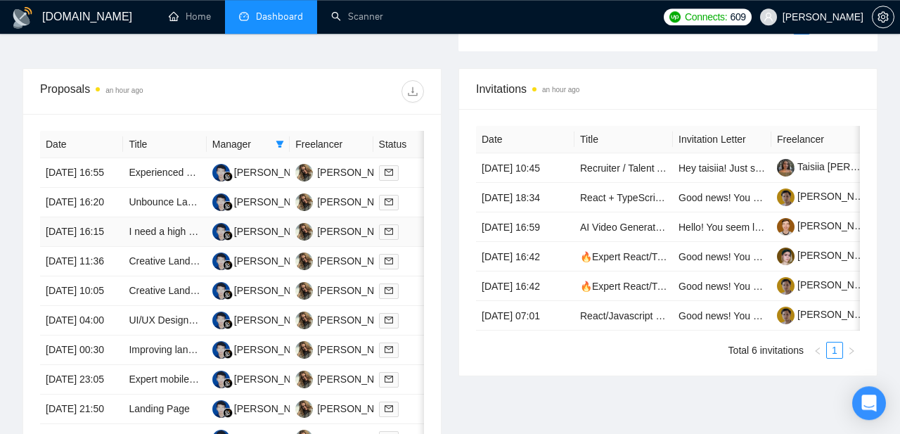
click at [65, 247] on td "[DATE] 16:15" at bounding box center [81, 232] width 83 height 30
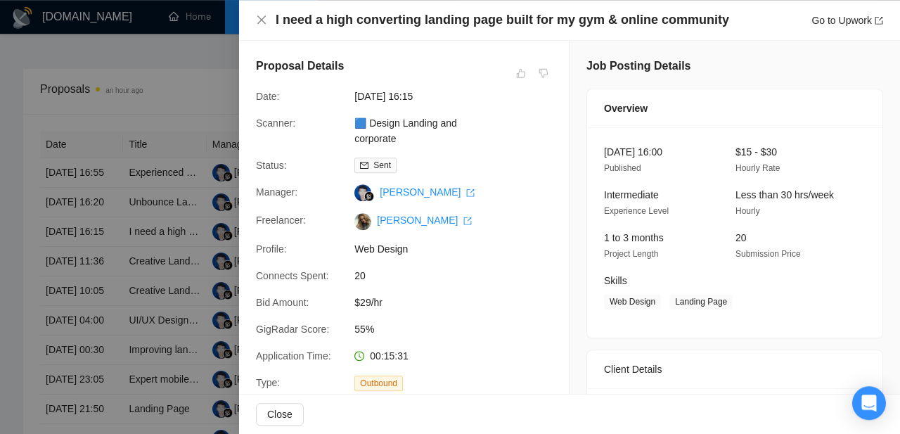
click at [77, 148] on div at bounding box center [450, 217] width 900 height 434
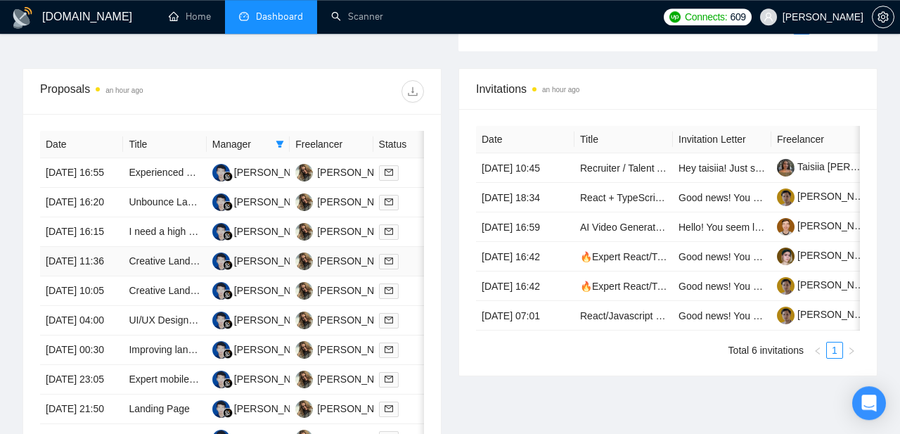
click at [57, 276] on td "[DATE] 11:36" at bounding box center [81, 262] width 83 height 30
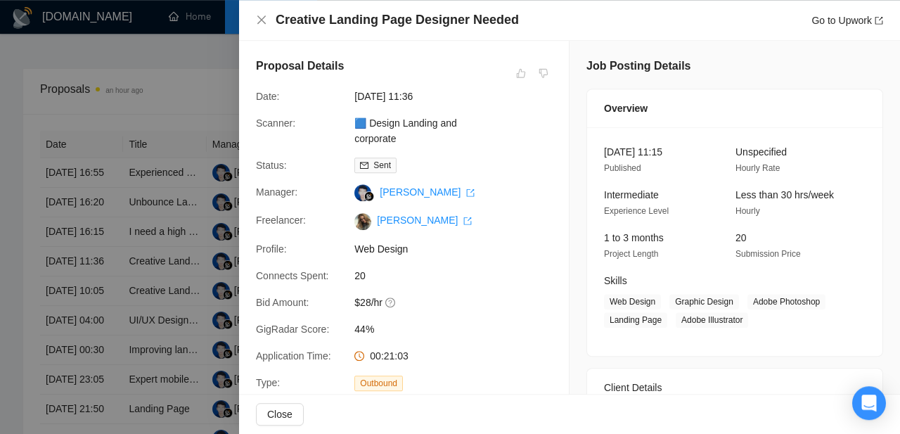
click at [91, 211] on div at bounding box center [450, 217] width 900 height 434
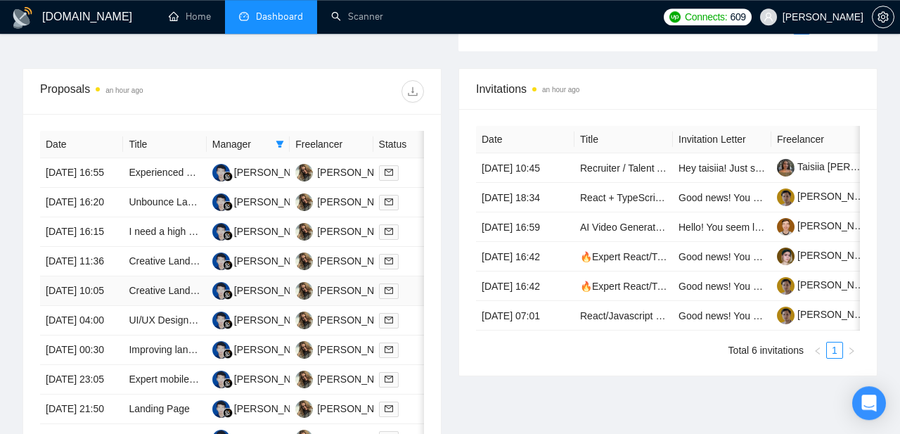
click at [70, 306] on td "[DATE] 10:05" at bounding box center [81, 291] width 83 height 30
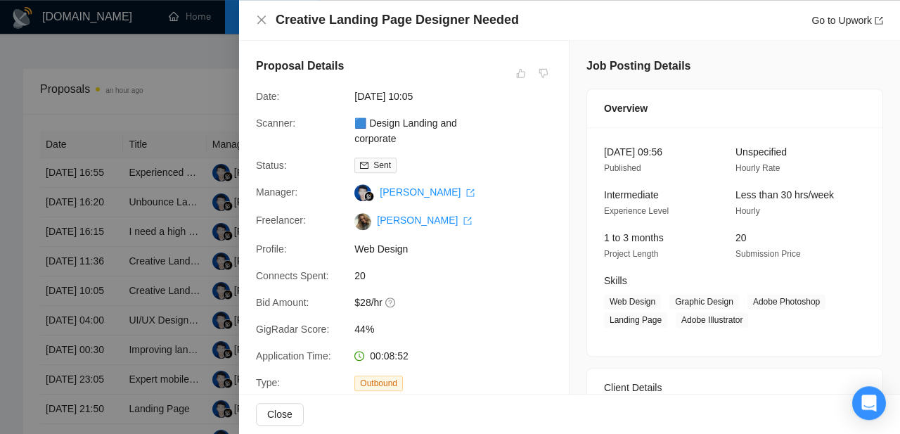
click at [77, 205] on div at bounding box center [450, 217] width 900 height 434
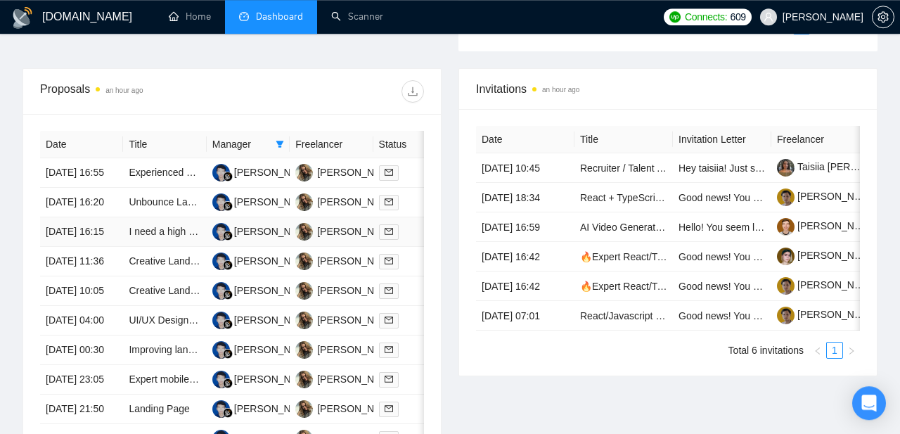
click at [78, 247] on td "[DATE] 16:15" at bounding box center [81, 232] width 83 height 30
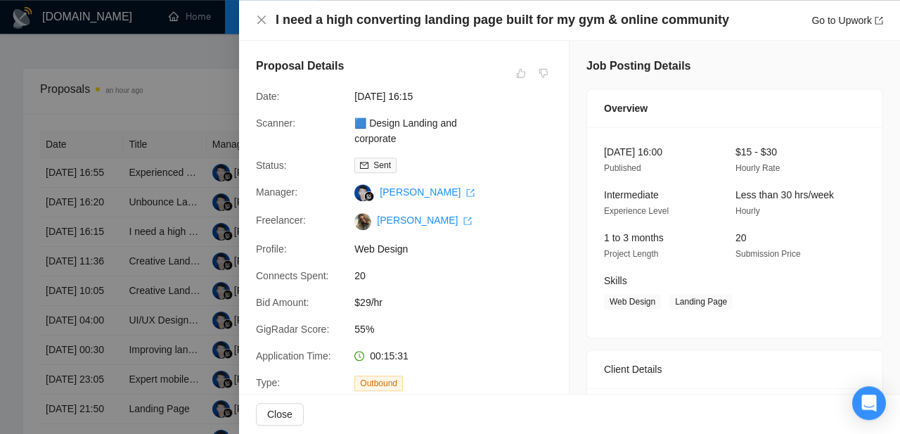
click at [165, 153] on div at bounding box center [450, 217] width 900 height 434
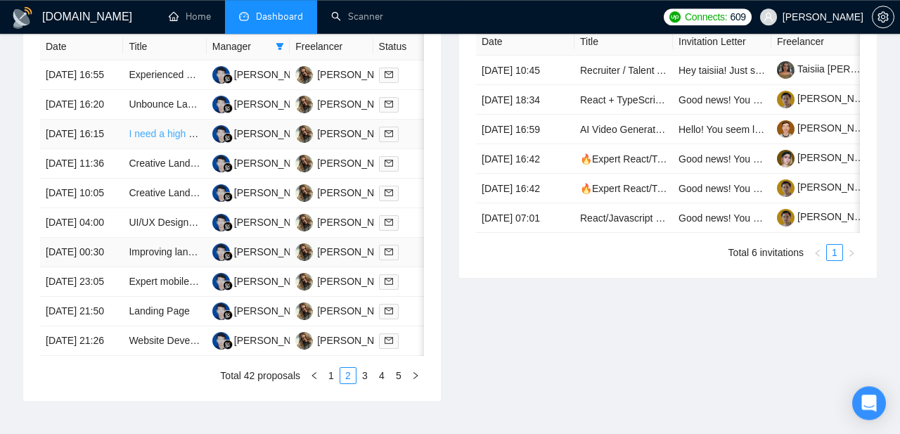
scroll to position [606, 0]
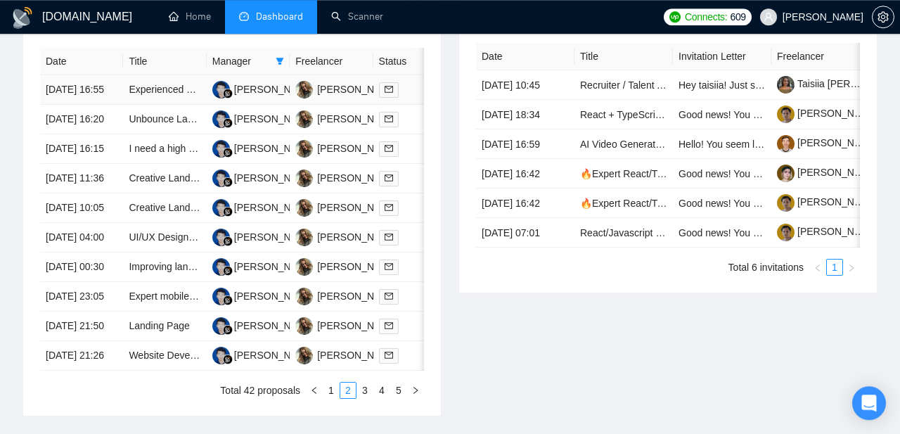
click at [76, 105] on td "[DATE] 16:55" at bounding box center [81, 90] width 83 height 30
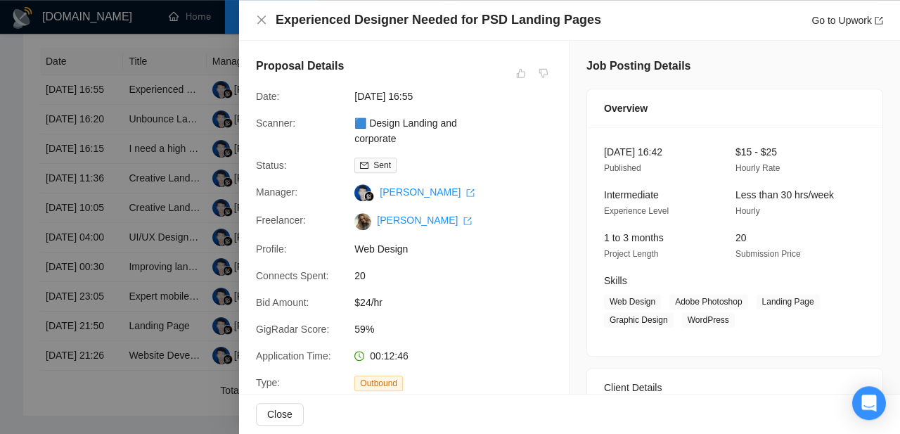
click at [98, 133] on div at bounding box center [450, 217] width 900 height 434
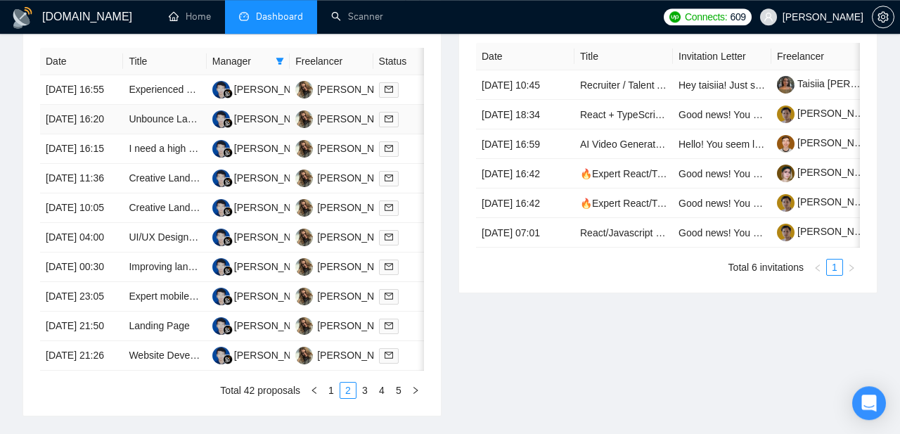
click at [68, 134] on td "[DATE] 16:20" at bounding box center [81, 120] width 83 height 30
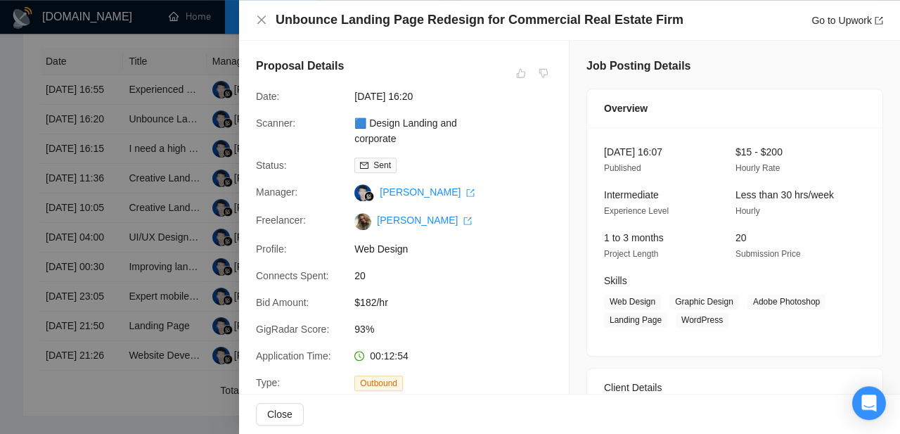
click at [155, 112] on div at bounding box center [450, 217] width 900 height 434
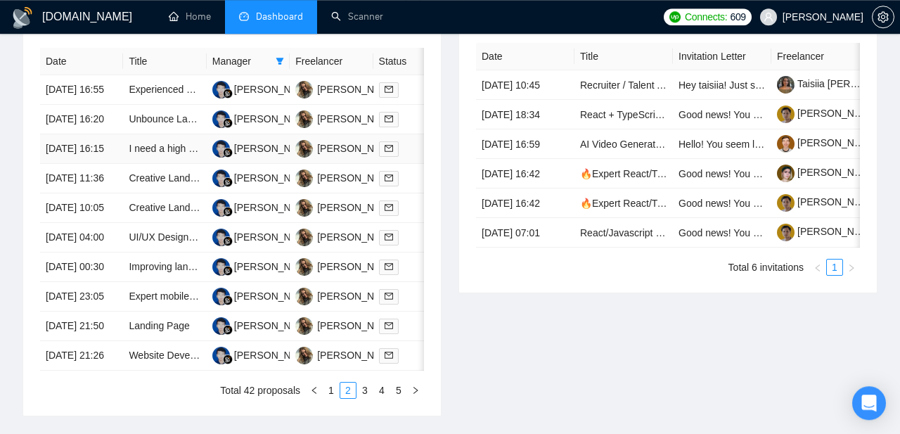
click at [70, 164] on td "[DATE] 16:15" at bounding box center [81, 149] width 83 height 30
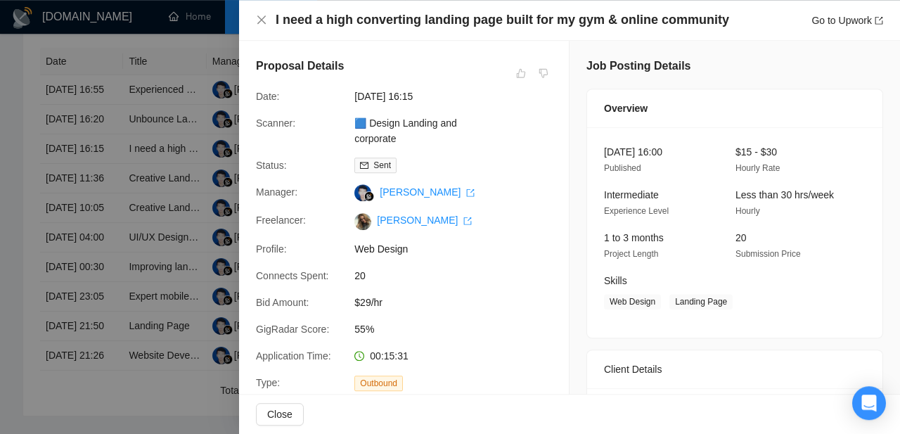
click at [76, 191] on div at bounding box center [450, 217] width 900 height 434
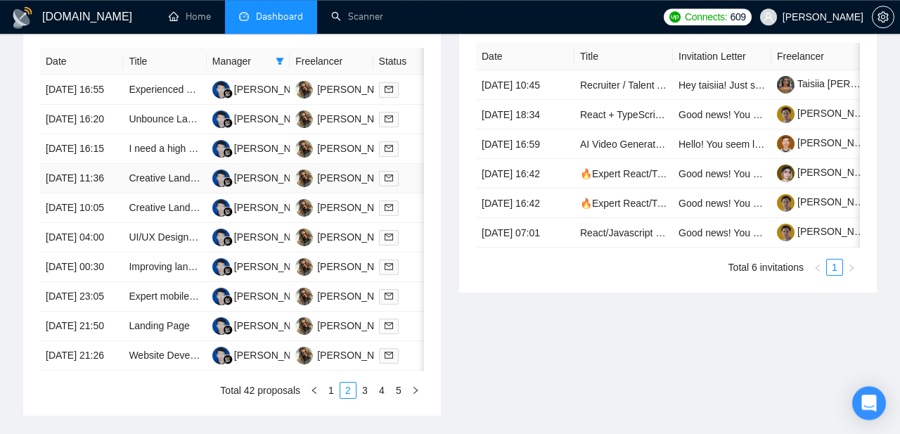
click at [63, 193] on td "[DATE] 11:36" at bounding box center [81, 179] width 83 height 30
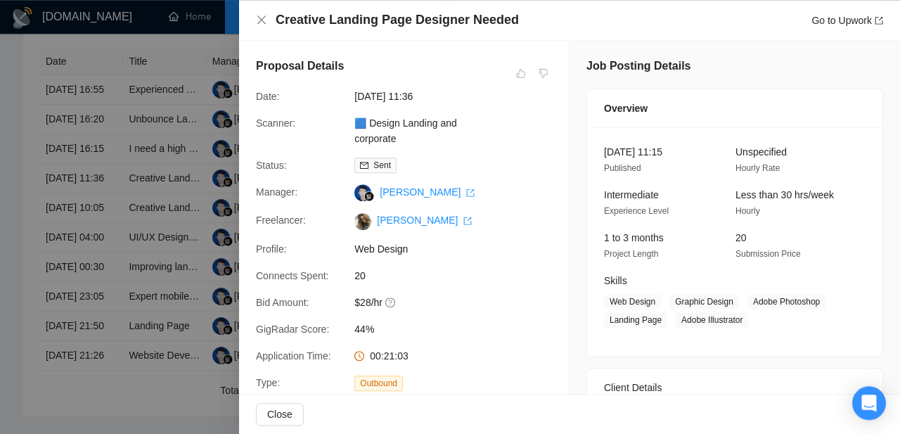
click at [101, 243] on div at bounding box center [450, 217] width 900 height 434
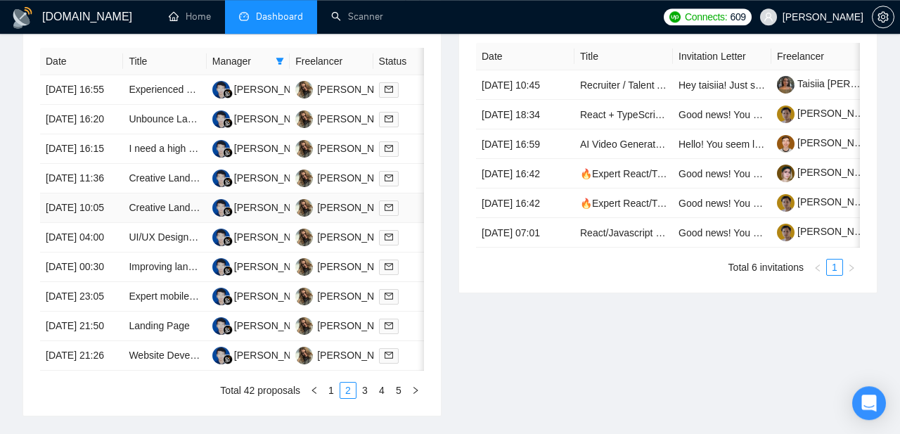
click at [64, 223] on td "[DATE] 10:05" at bounding box center [81, 208] width 83 height 30
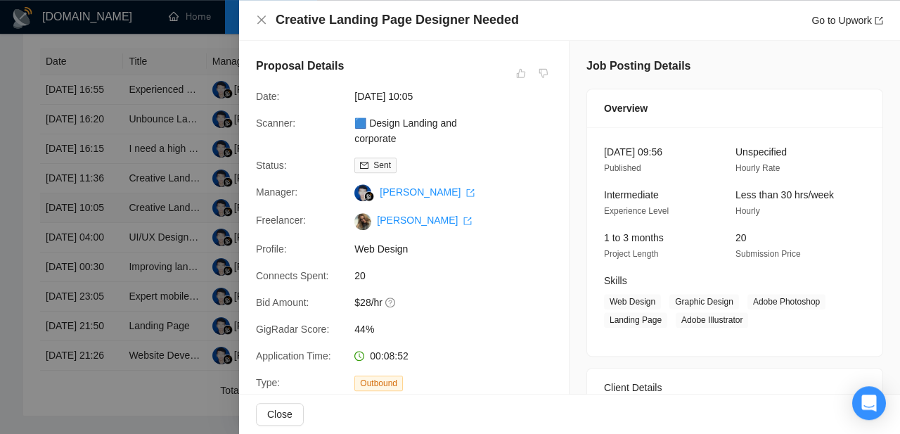
click at [64, 304] on div at bounding box center [450, 217] width 900 height 434
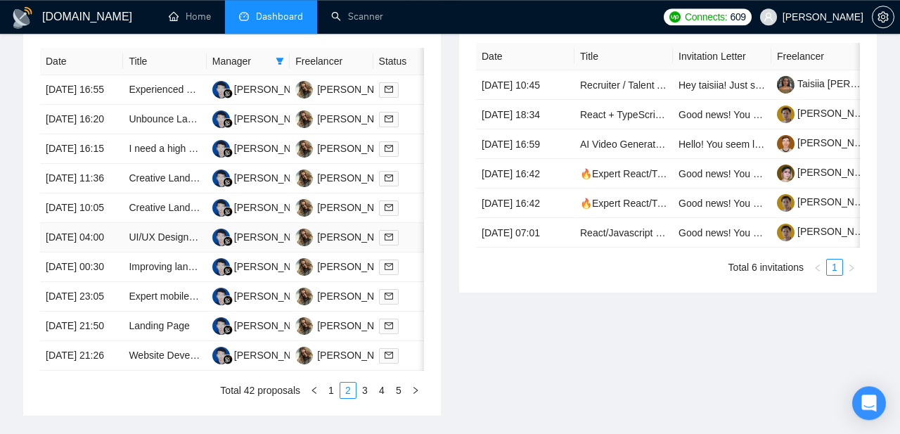
click at [65, 253] on td "[DATE] 04:00" at bounding box center [81, 238] width 83 height 30
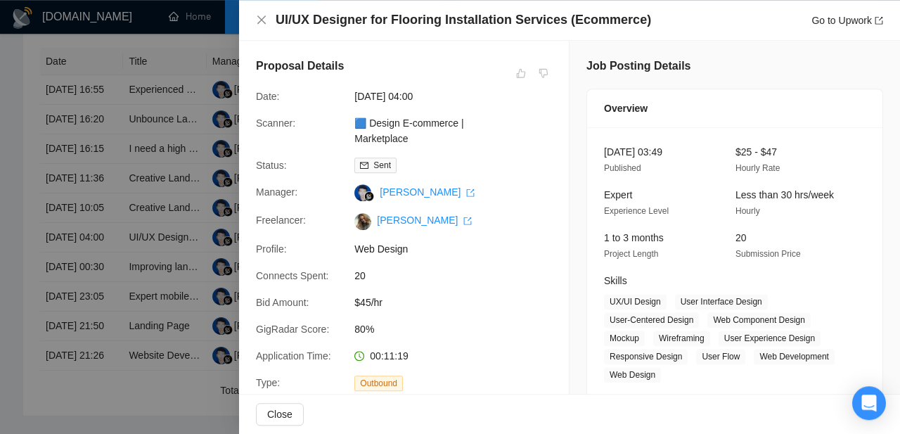
click at [85, 272] on div at bounding box center [450, 217] width 900 height 434
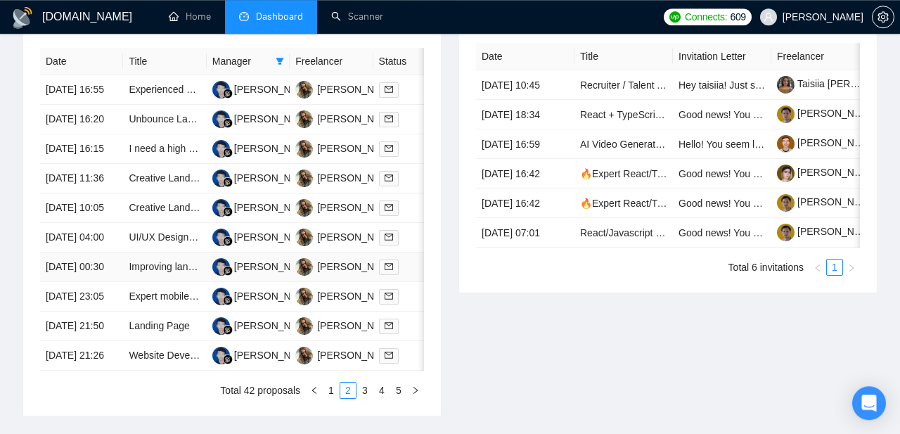
click at [72, 282] on td "[DATE] 00:30" at bounding box center [81, 268] width 83 height 30
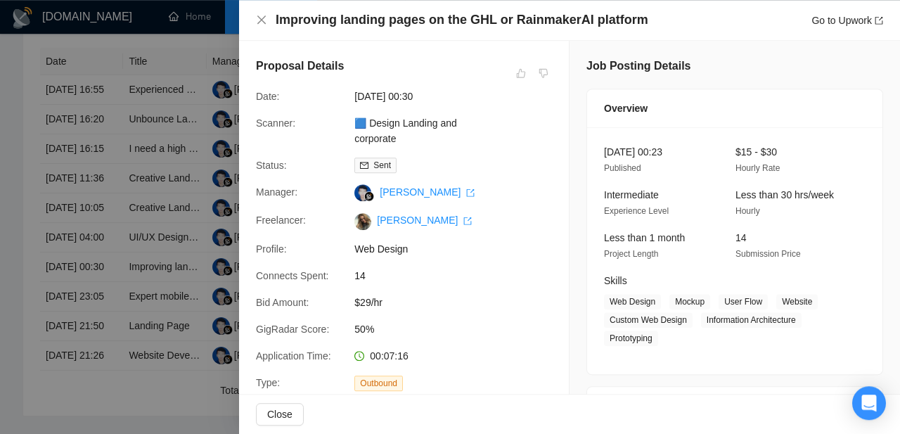
click at [59, 238] on div at bounding box center [450, 217] width 900 height 434
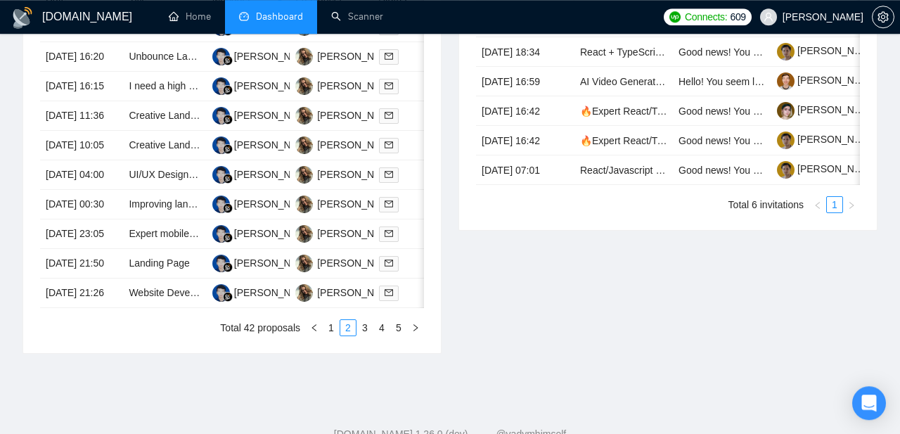
scroll to position [687, 0]
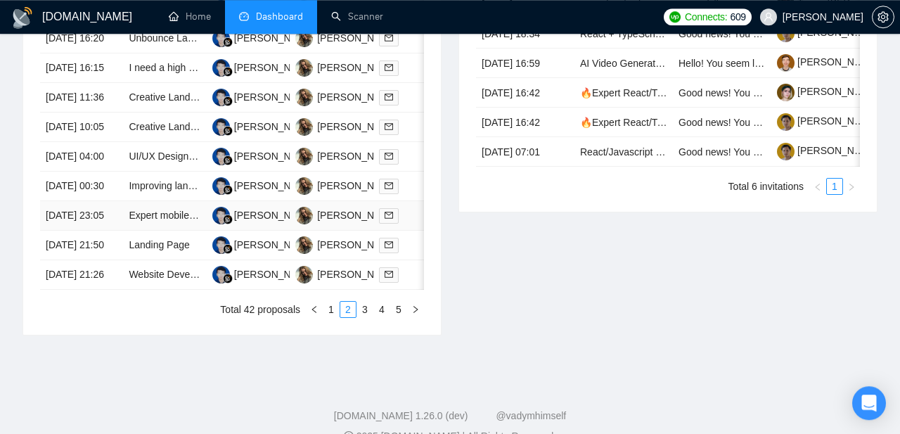
click at [68, 231] on td "[DATE] 23:05" at bounding box center [81, 216] width 83 height 30
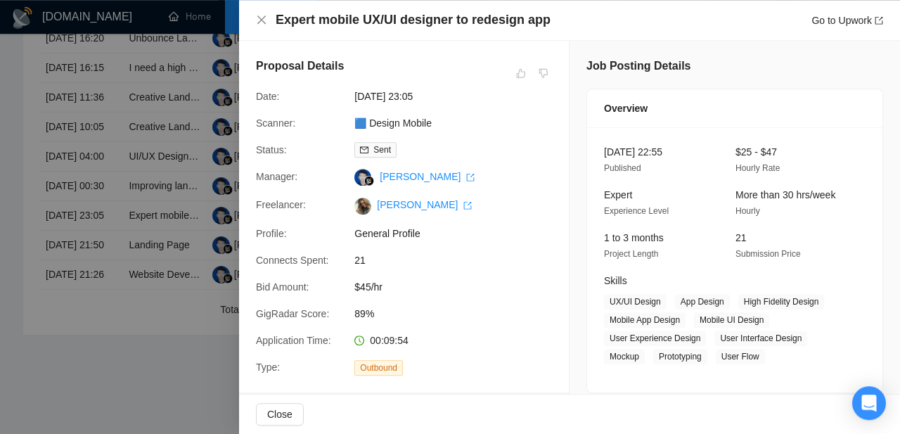
click at [76, 229] on div at bounding box center [450, 217] width 900 height 434
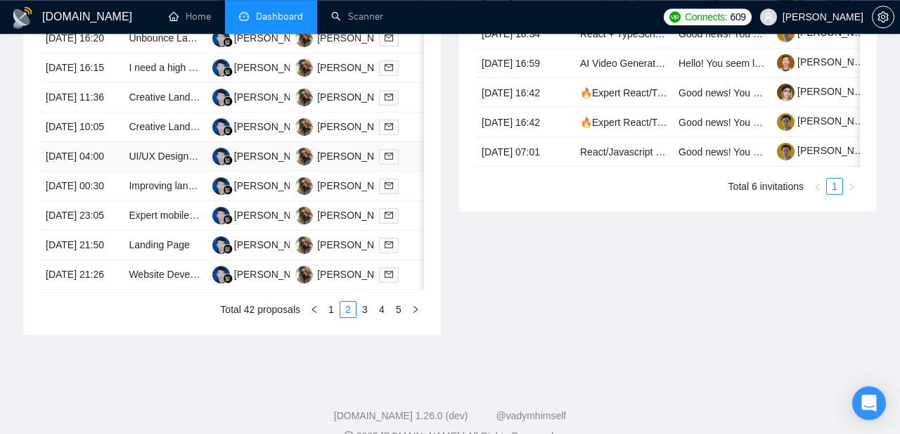
scroll to position [752, 0]
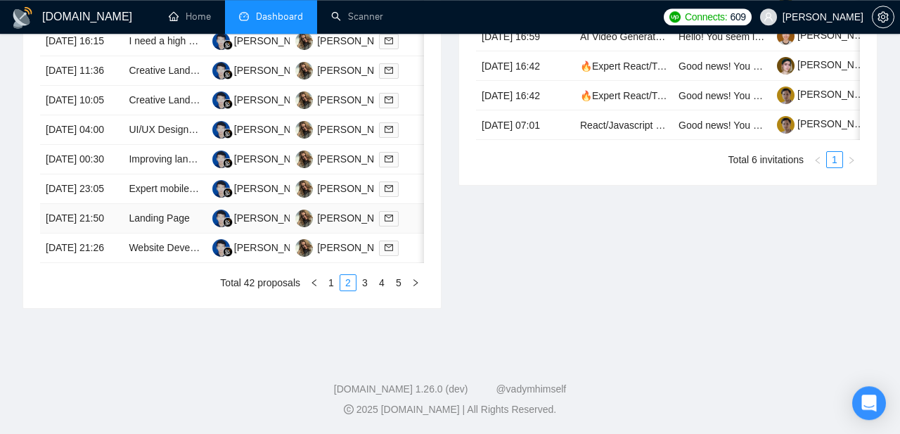
click at [68, 234] on td "[DATE] 21:50" at bounding box center [81, 219] width 83 height 30
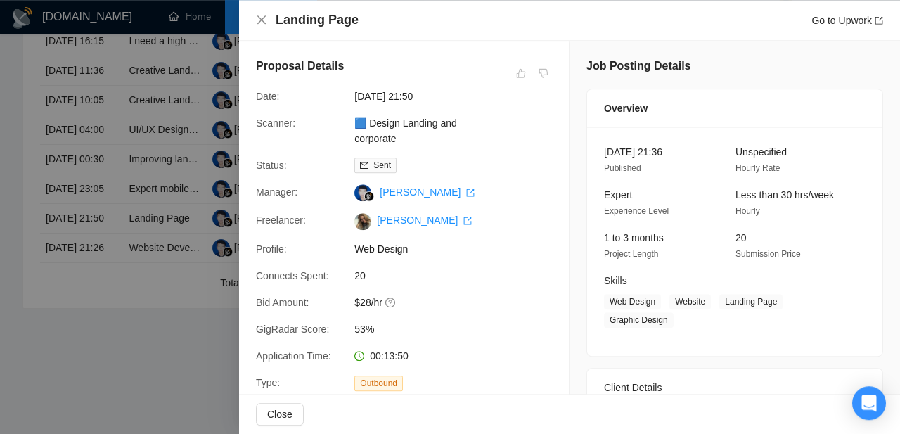
click at [56, 217] on div at bounding box center [450, 217] width 900 height 434
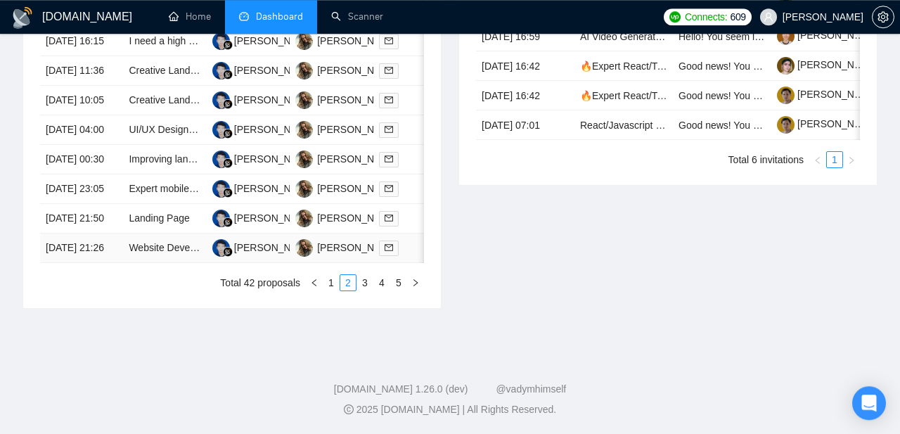
click at [70, 263] on td "[DATE] 21:26" at bounding box center [81, 249] width 83 height 30
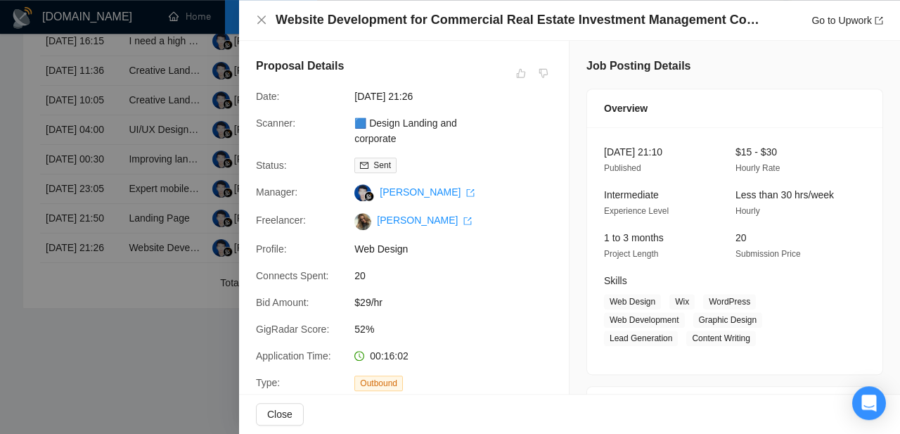
click at [118, 252] on div at bounding box center [450, 217] width 900 height 434
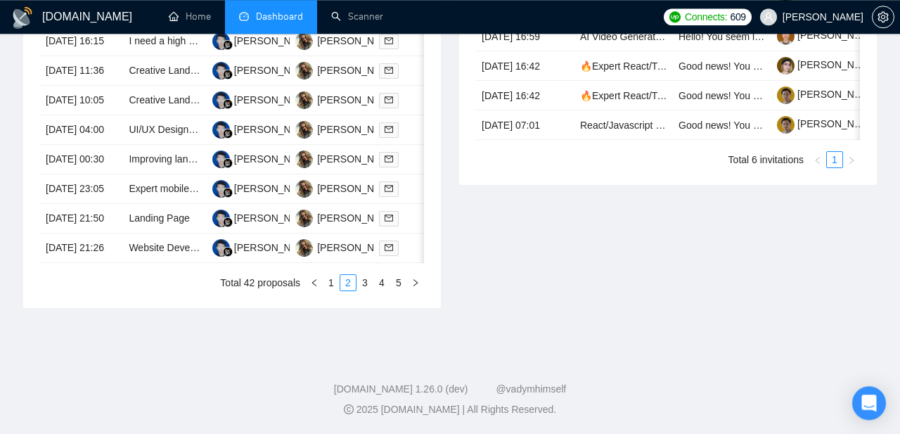
scroll to position [852, 0]
click at [331, 291] on link "1" at bounding box center [331, 282] width 15 height 15
click at [62, 263] on td "[DATE] 18:16" at bounding box center [81, 249] width 83 height 30
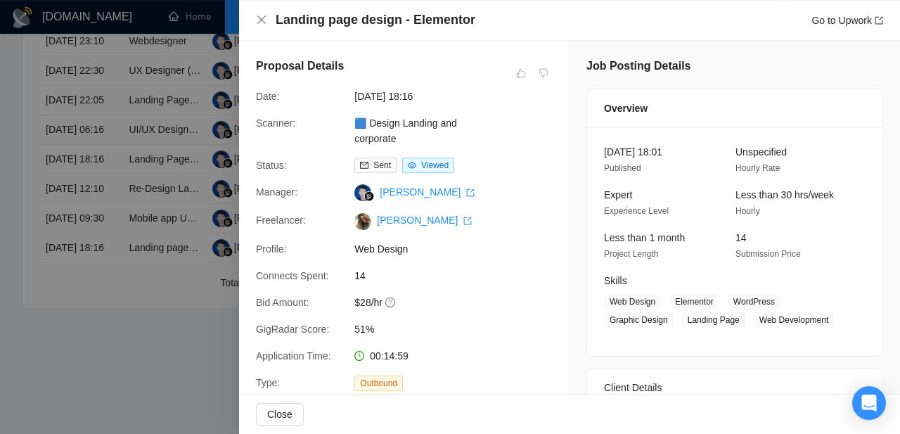
click at [56, 258] on div at bounding box center [450, 217] width 900 height 434
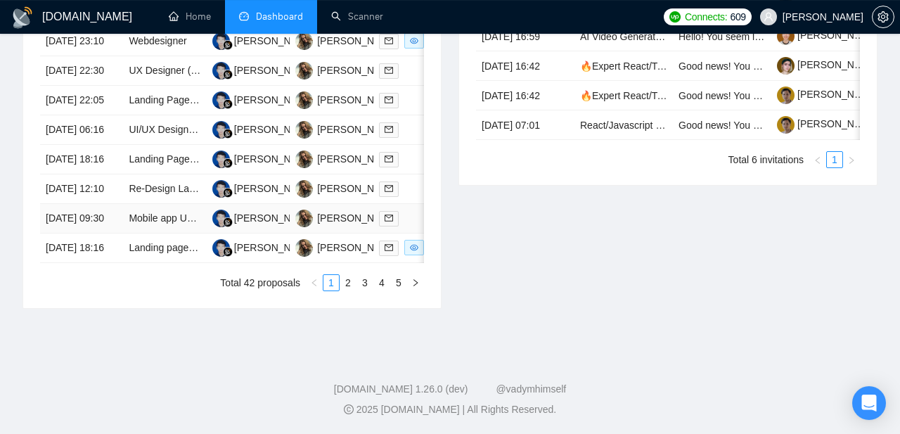
click at [52, 234] on td "[DATE] 09:30" at bounding box center [81, 219] width 83 height 30
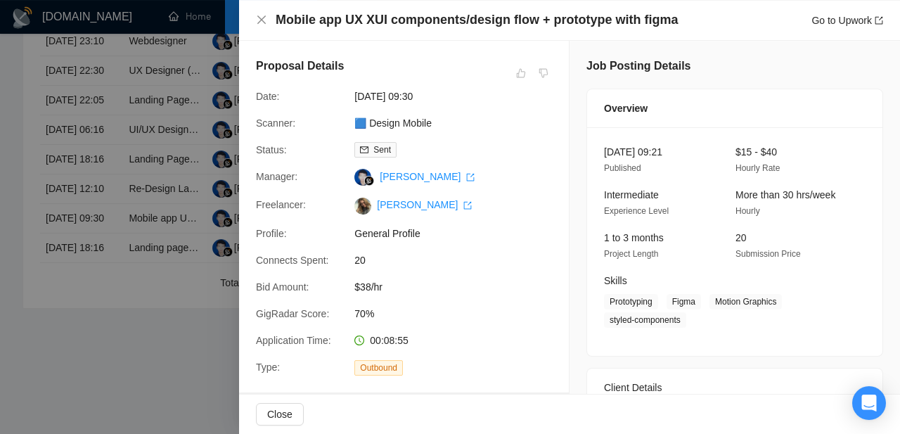
click at [58, 257] on div at bounding box center [450, 217] width 900 height 434
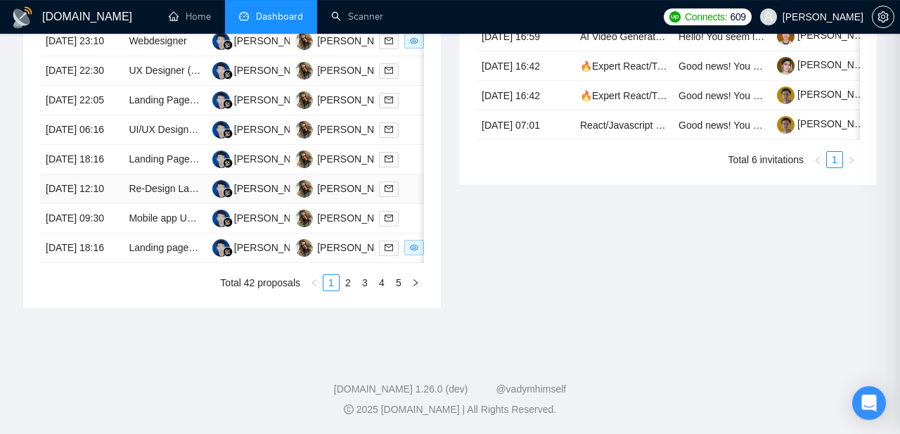
click at [58, 204] on td "[DATE] 12:10" at bounding box center [81, 189] width 83 height 30
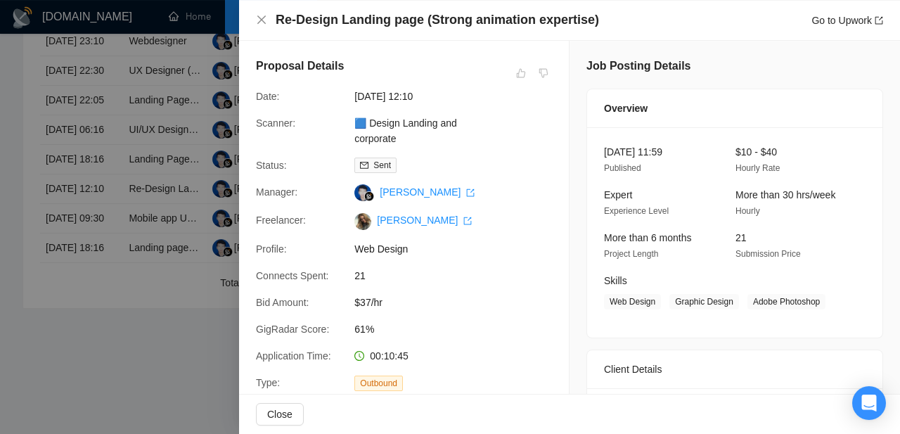
click at [58, 234] on div at bounding box center [450, 217] width 900 height 434
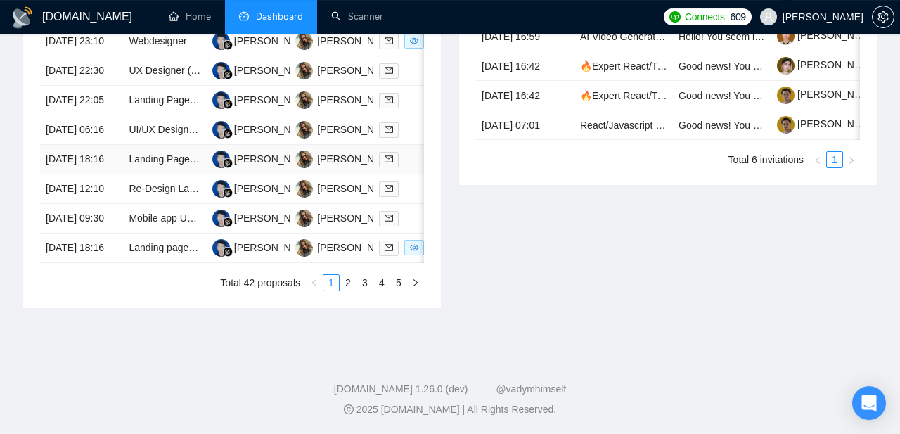
click at [74, 174] on td "[DATE] 18:16" at bounding box center [81, 160] width 83 height 30
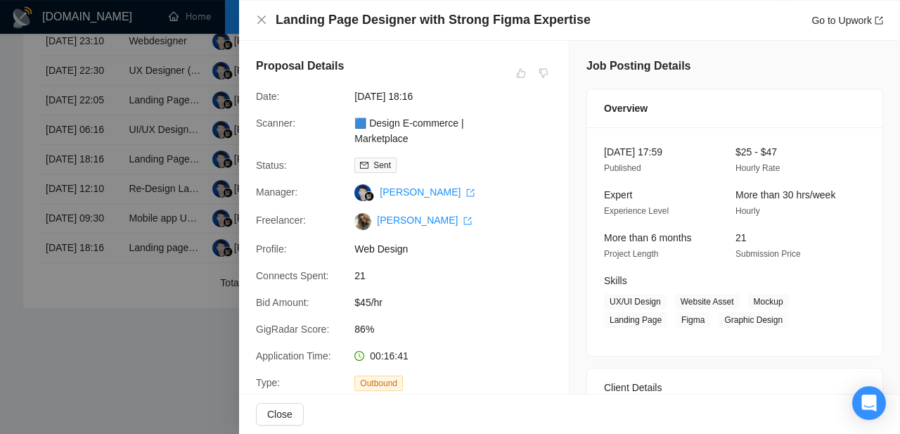
click at [68, 200] on div at bounding box center [450, 217] width 900 height 434
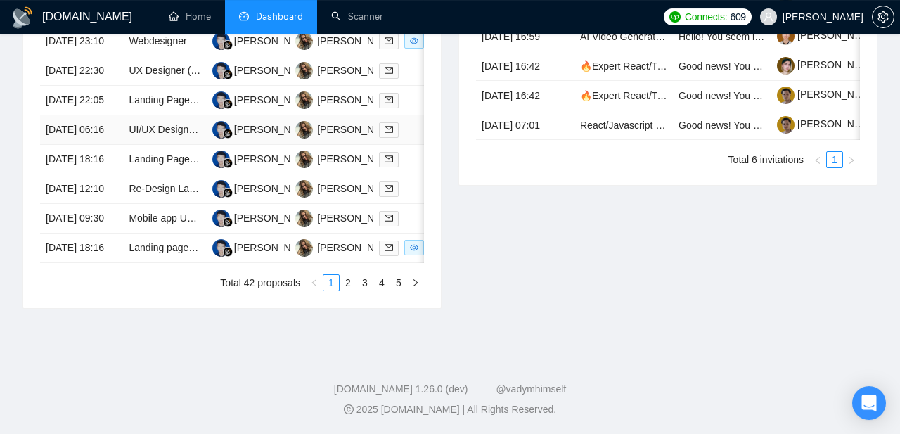
click at [71, 145] on td "[DATE] 06:16" at bounding box center [81, 130] width 83 height 30
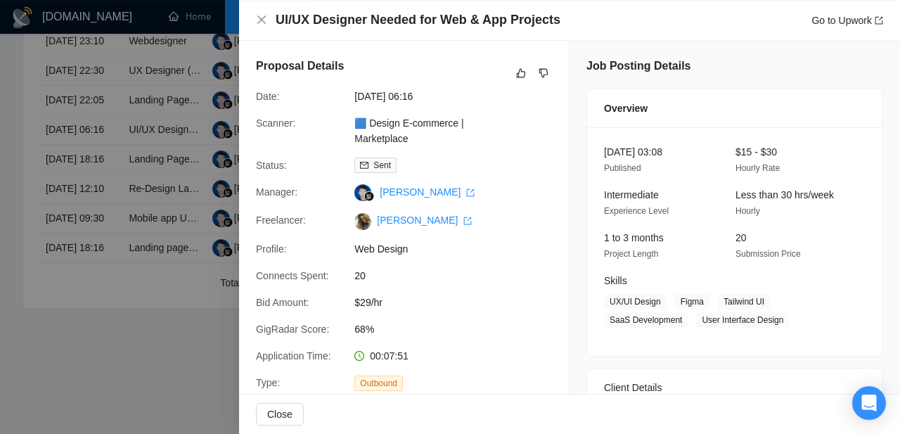
click at [72, 167] on div at bounding box center [450, 217] width 900 height 434
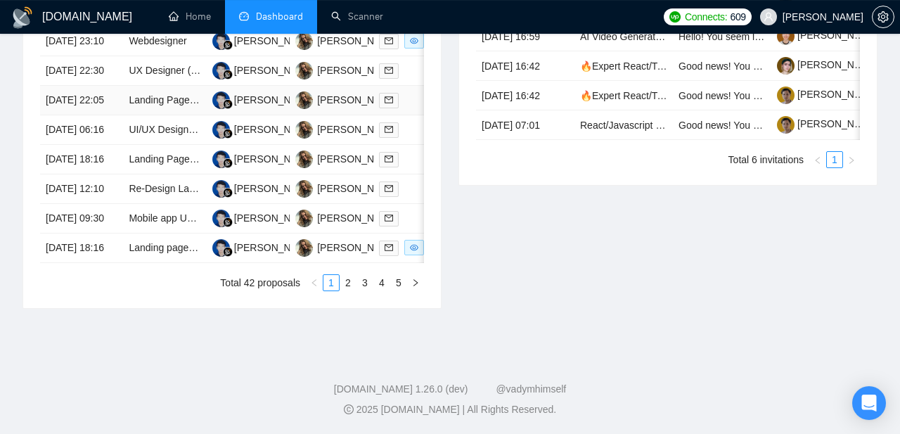
click at [70, 115] on td "[DATE] 22:05" at bounding box center [81, 101] width 83 height 30
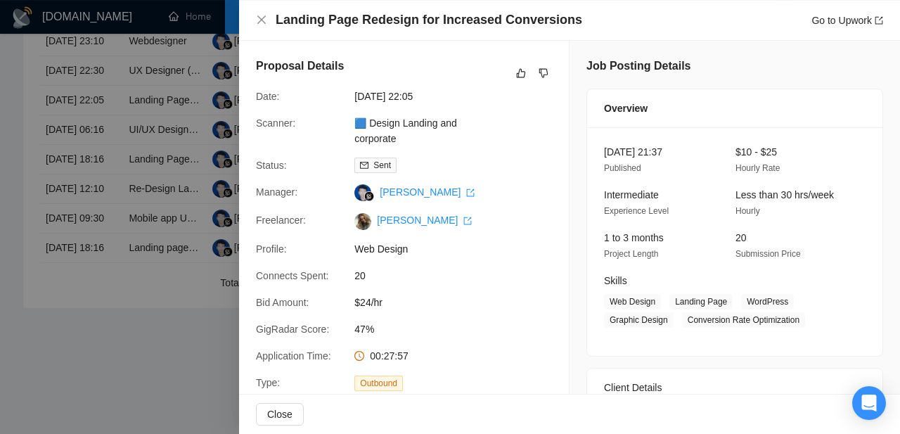
click at [77, 181] on div at bounding box center [450, 217] width 900 height 434
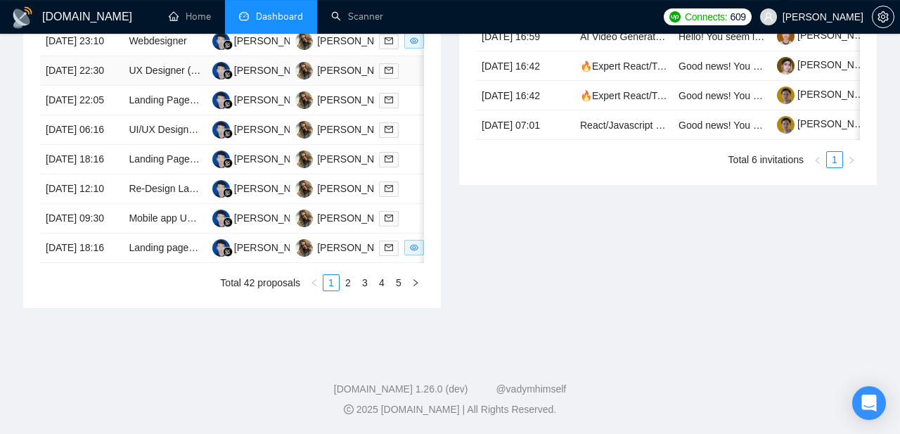
click at [70, 79] on td "[DATE] 22:30" at bounding box center [81, 71] width 83 height 30
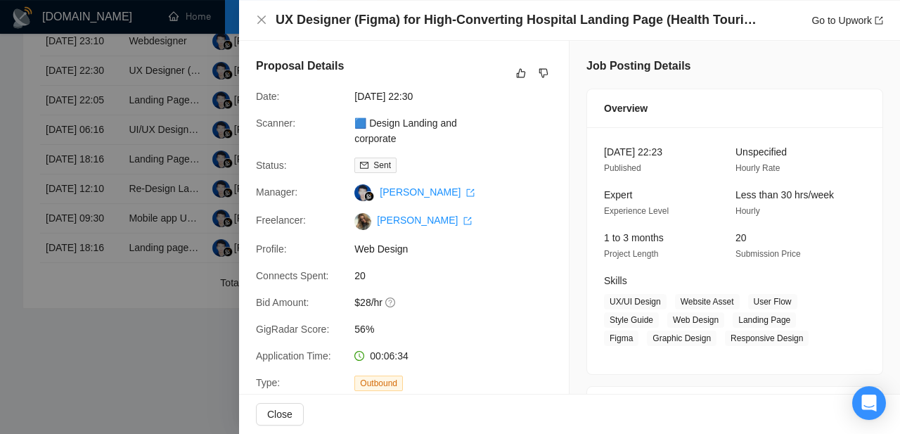
click at [80, 125] on div at bounding box center [450, 217] width 900 height 434
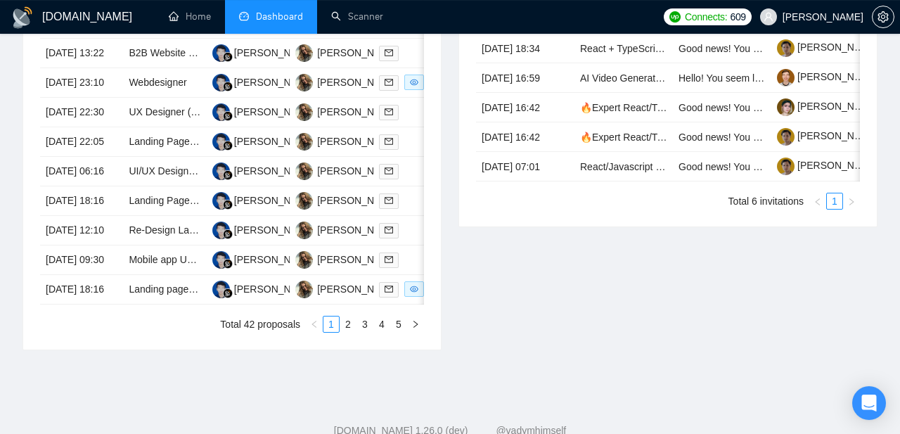
scroll to position [671, 0]
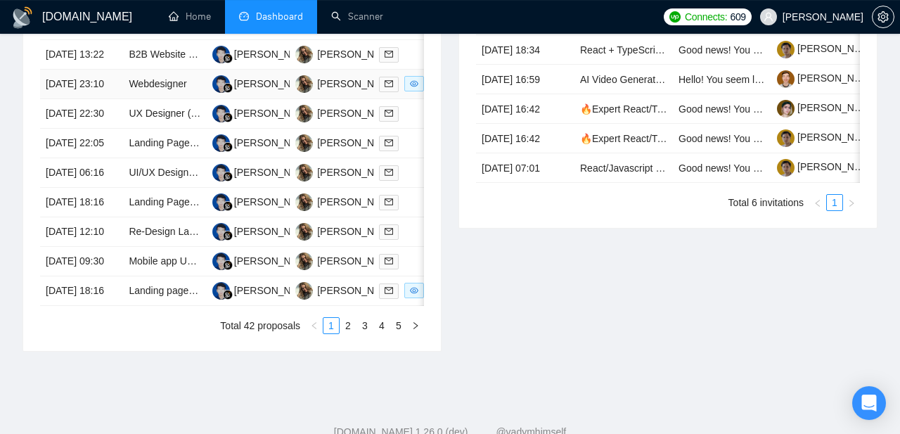
click at [63, 99] on td "[DATE] 23:10" at bounding box center [81, 85] width 83 height 30
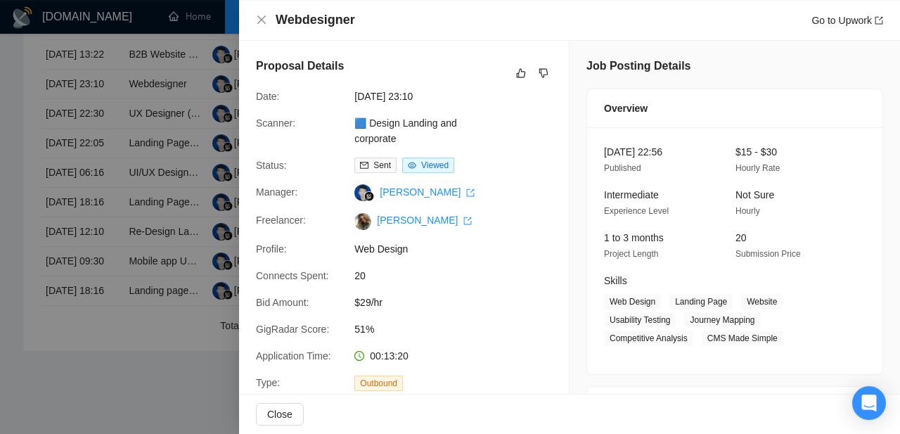
click at [64, 147] on div at bounding box center [450, 217] width 900 height 434
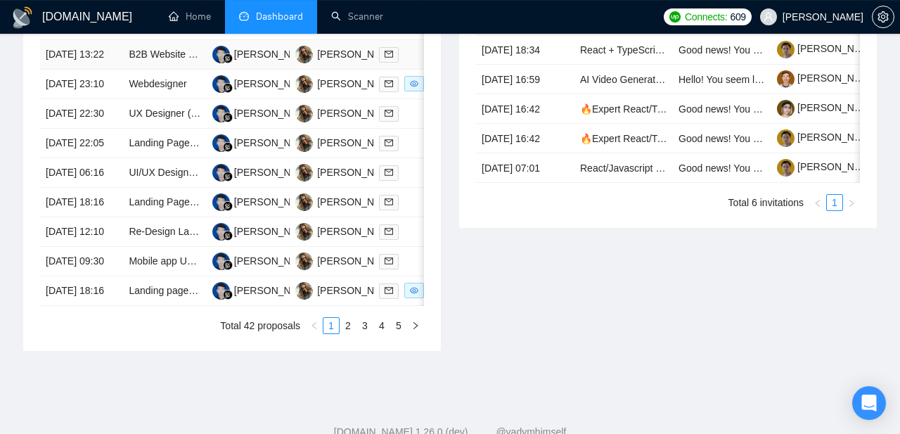
click at [70, 70] on td "[DATE] 13:22" at bounding box center [81, 55] width 83 height 30
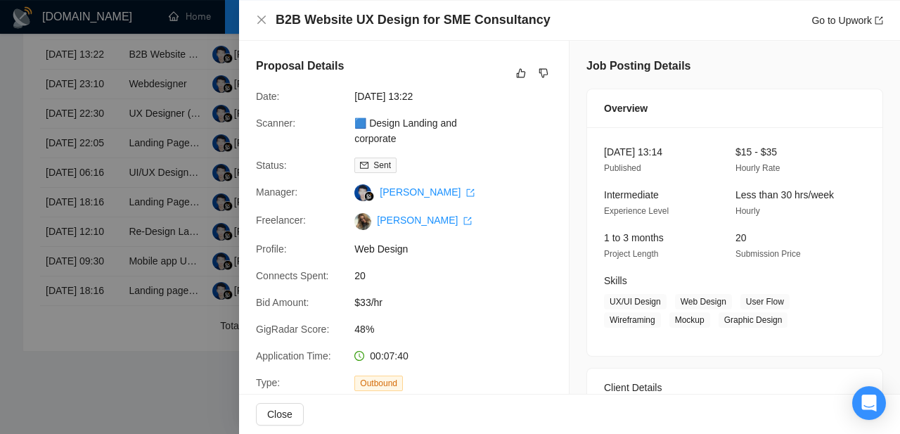
click at [82, 111] on div at bounding box center [450, 217] width 900 height 434
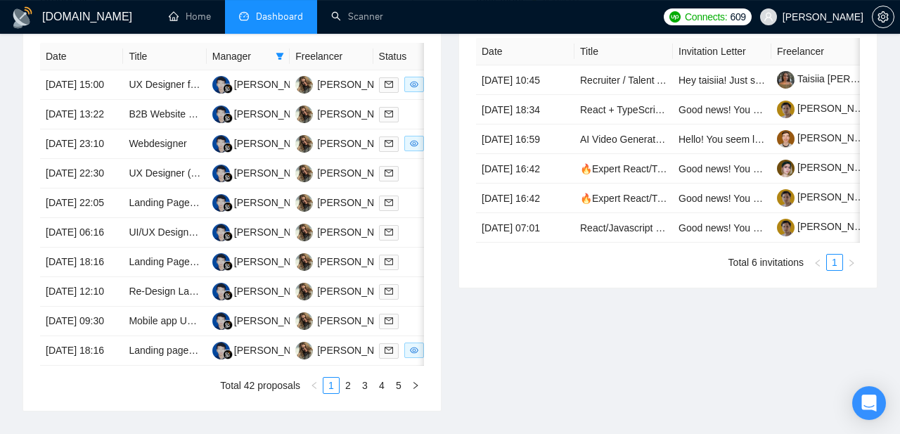
scroll to position [598, 0]
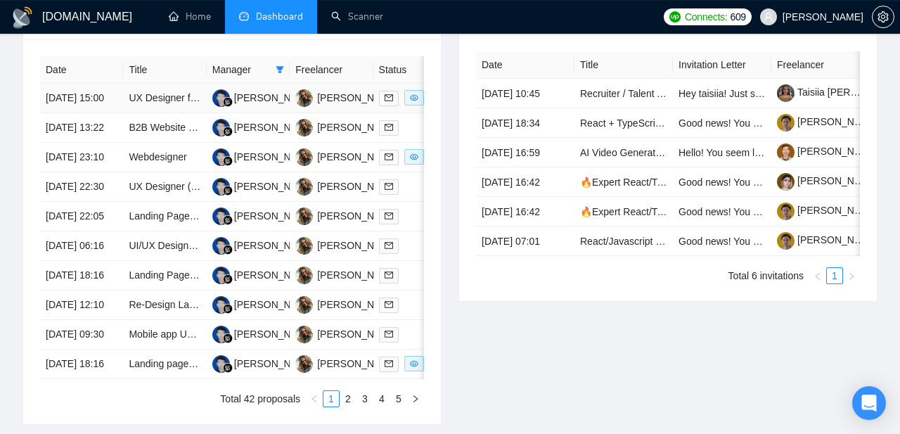
click at [68, 113] on td "[DATE] 15:00" at bounding box center [81, 99] width 83 height 30
